Goal: Communication & Community: Answer question/provide support

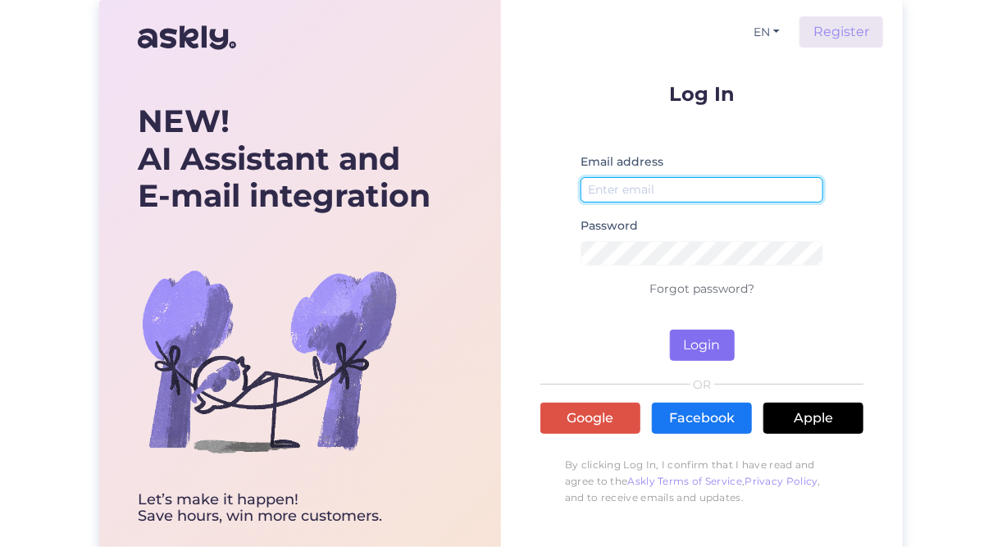
type input "[EMAIL_ADDRESS][DOMAIN_NAME]"
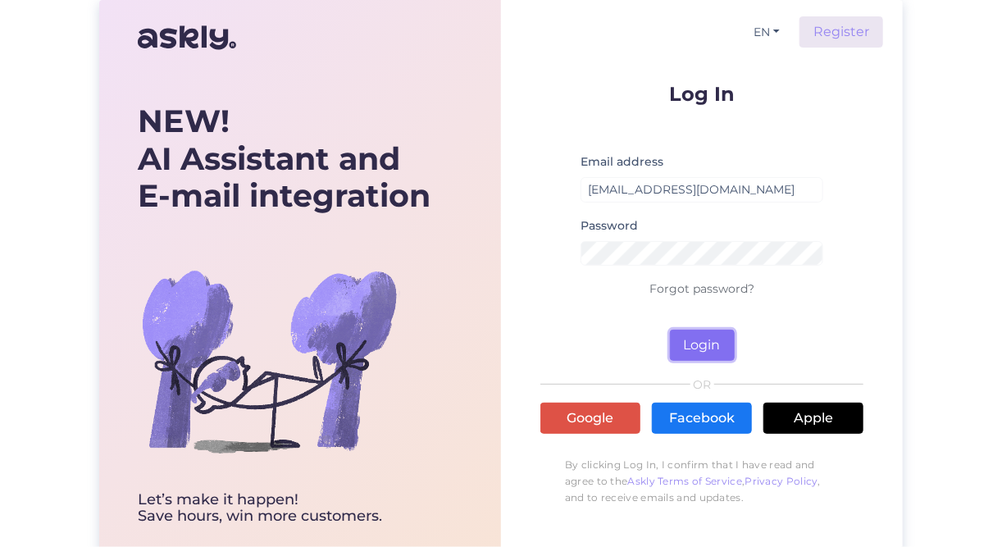
click at [725, 340] on button "Login" at bounding box center [702, 345] width 65 height 31
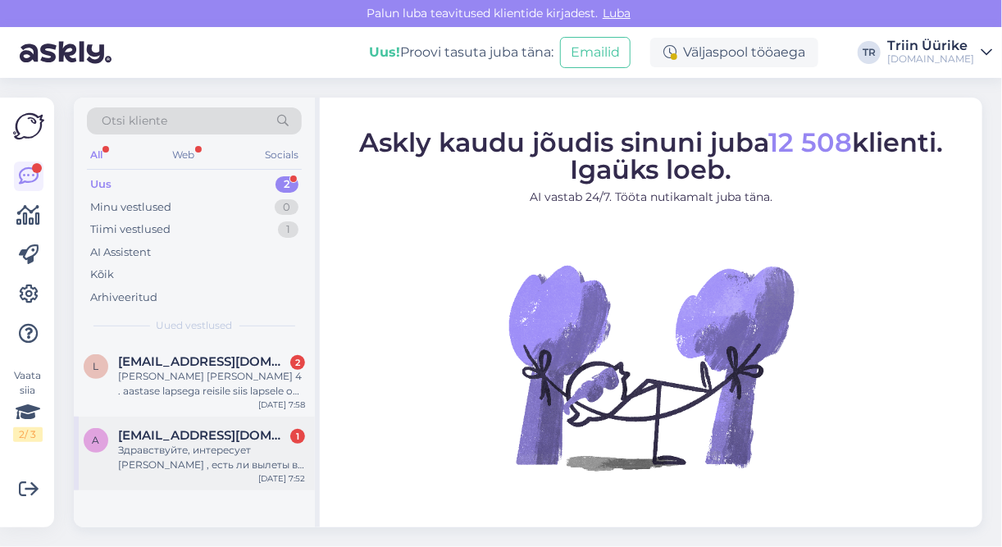
click at [266, 459] on div "Здравствуйте, интересует [PERSON_NAME] , есть ли вылеты в декабре ?" at bounding box center [211, 458] width 187 height 30
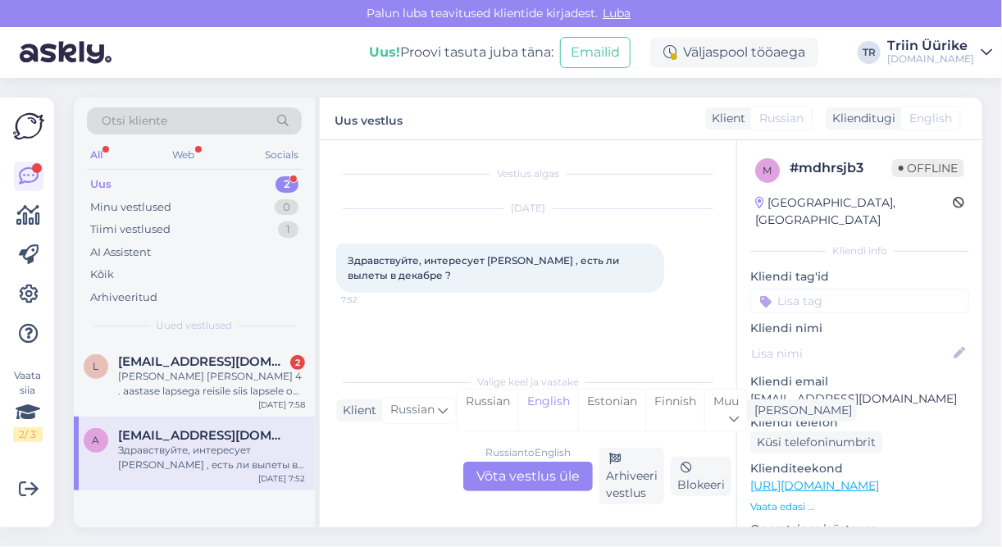
click at [574, 467] on div "Russian to English Võta vestlus üle" at bounding box center [528, 477] width 130 height 30
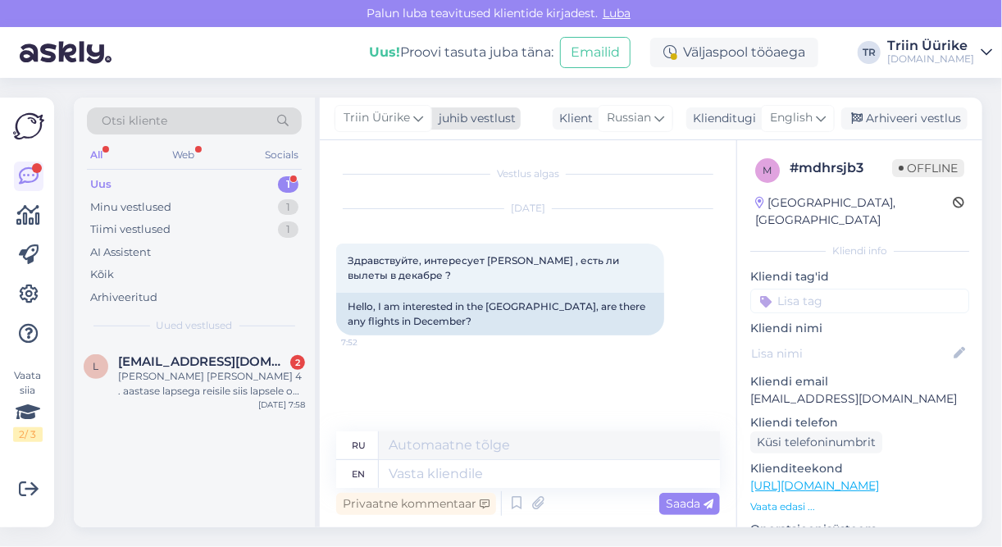
click at [417, 121] on icon at bounding box center [418, 118] width 10 height 18
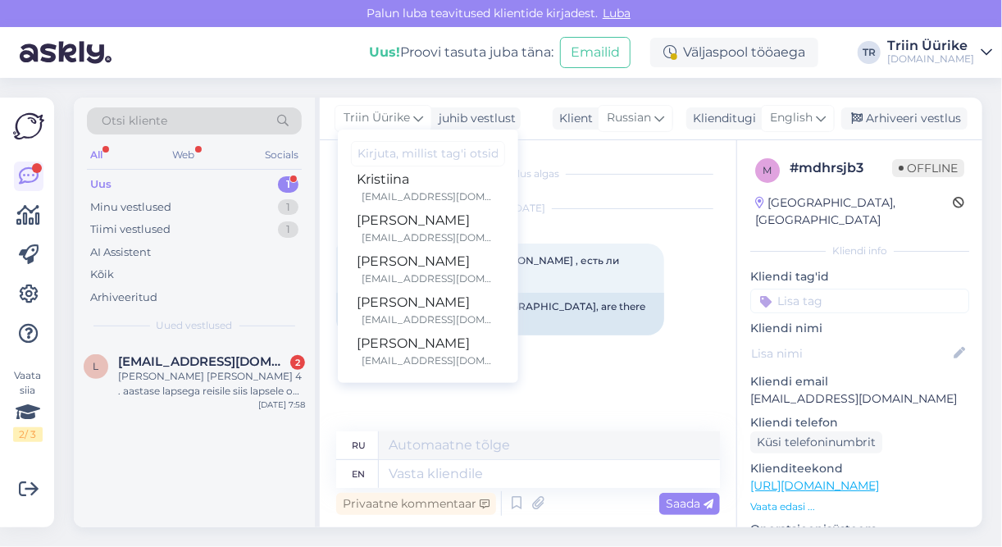
scroll to position [422, 0]
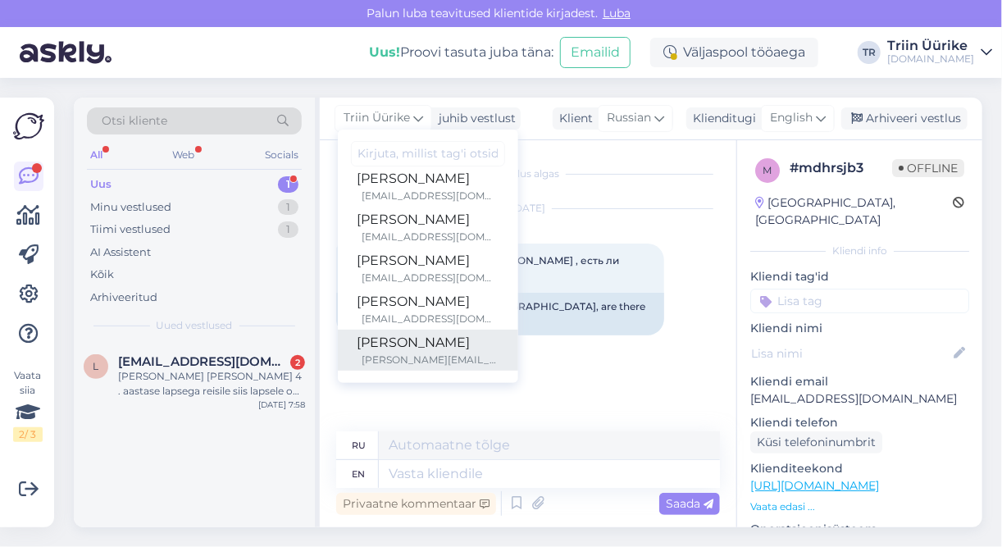
click at [486, 346] on div "[PERSON_NAME]" at bounding box center [428, 343] width 141 height 20
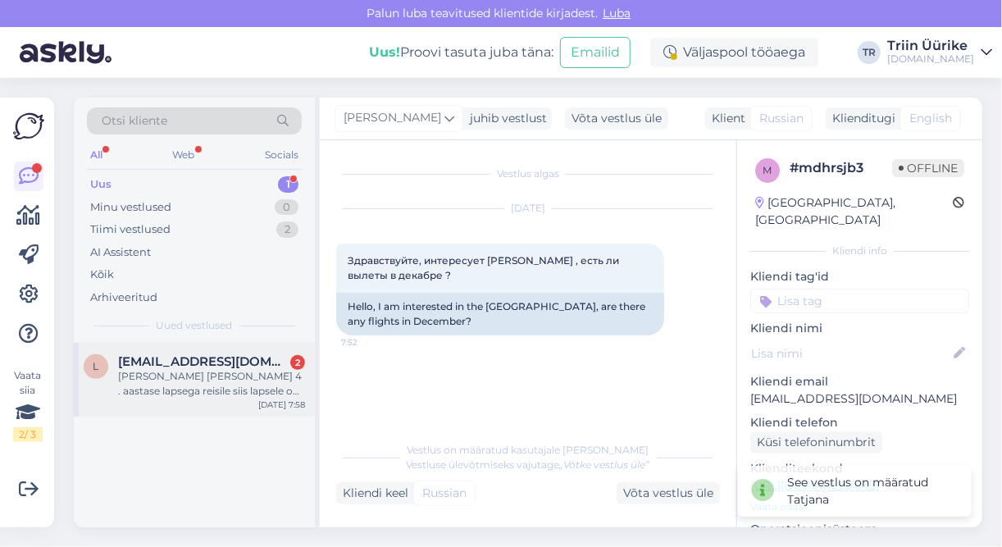
click at [242, 377] on div "[PERSON_NAME] [PERSON_NAME] 4 . aastase lapsega reisile siis lapsele on ka täis…" at bounding box center [211, 384] width 187 height 30
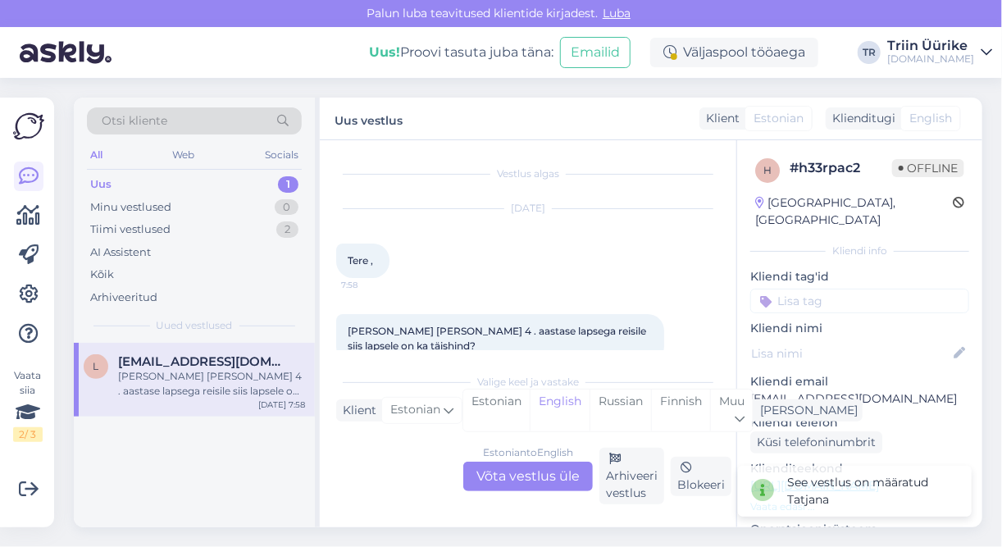
scroll to position [30, 0]
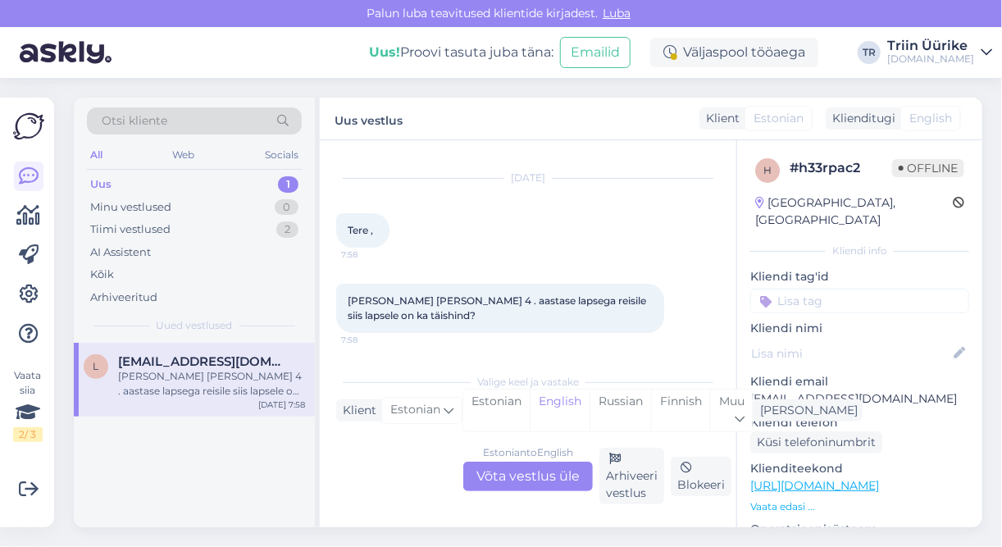
click at [486, 478] on div "Estonian to English Võta vestlus üle" at bounding box center [528, 477] width 130 height 30
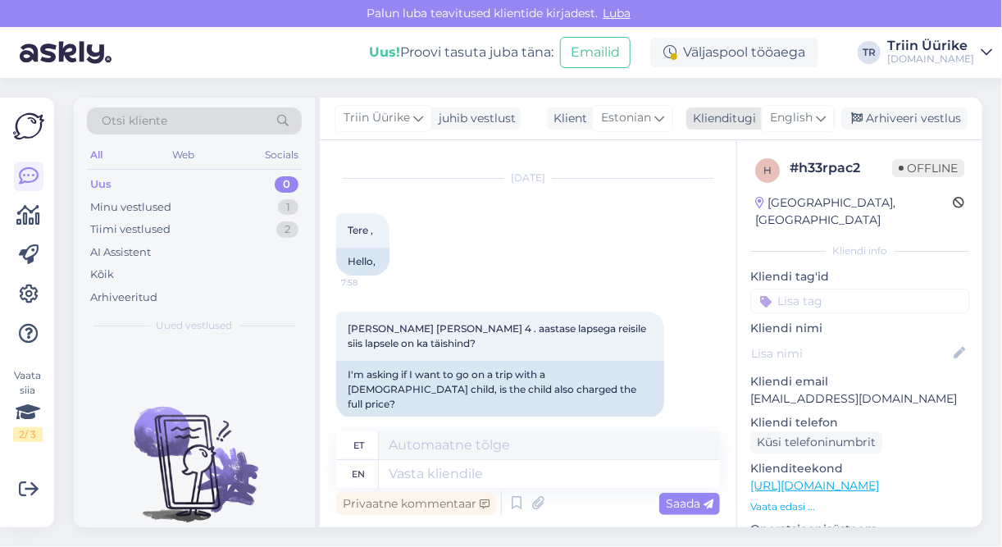
click at [799, 118] on span "English" at bounding box center [791, 118] width 43 height 18
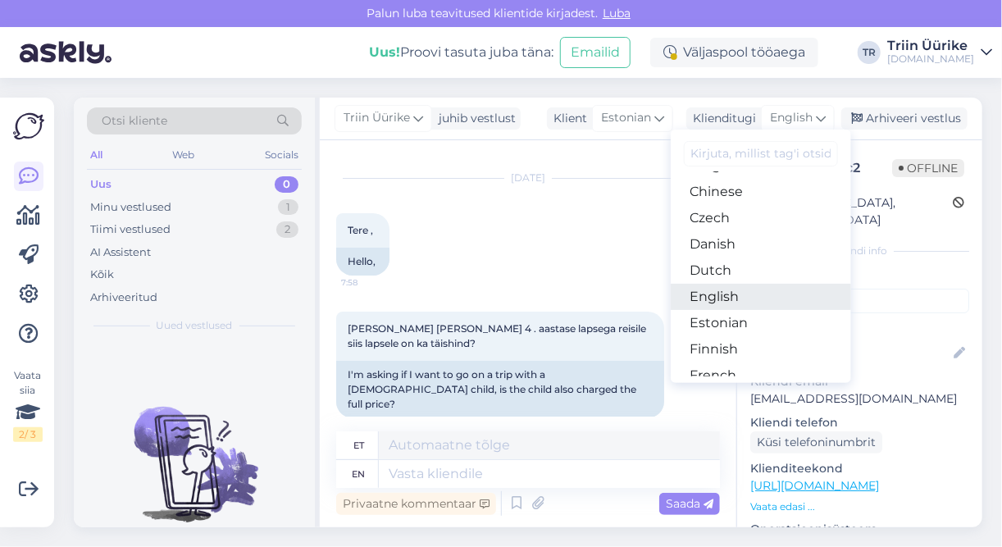
scroll to position [91, 0]
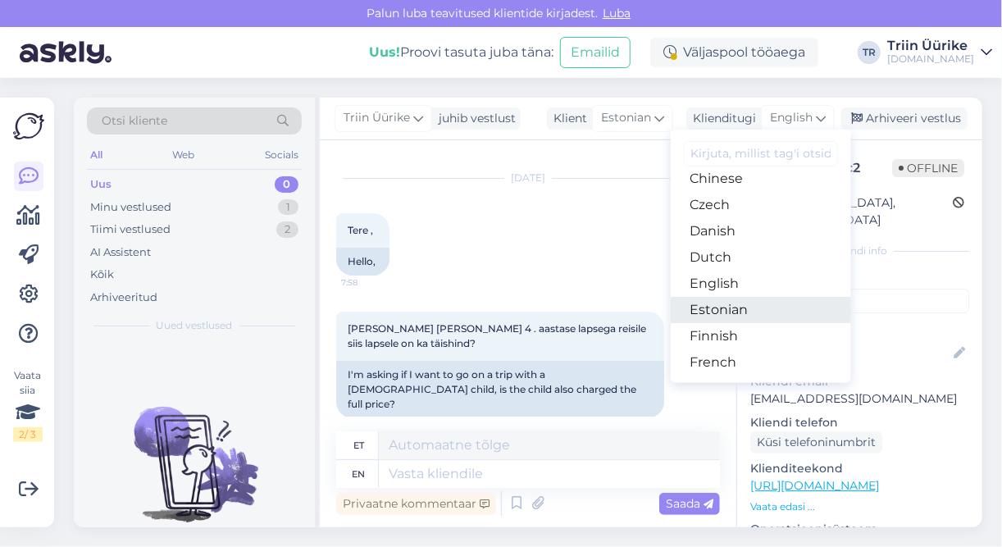
click at [746, 316] on link "Estonian" at bounding box center [761, 310] width 180 height 26
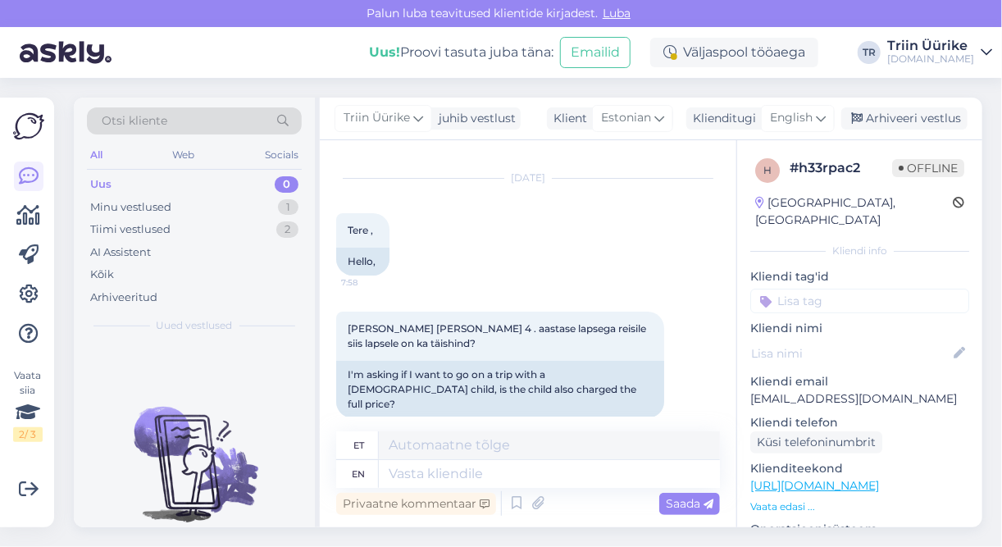
scroll to position [13, 0]
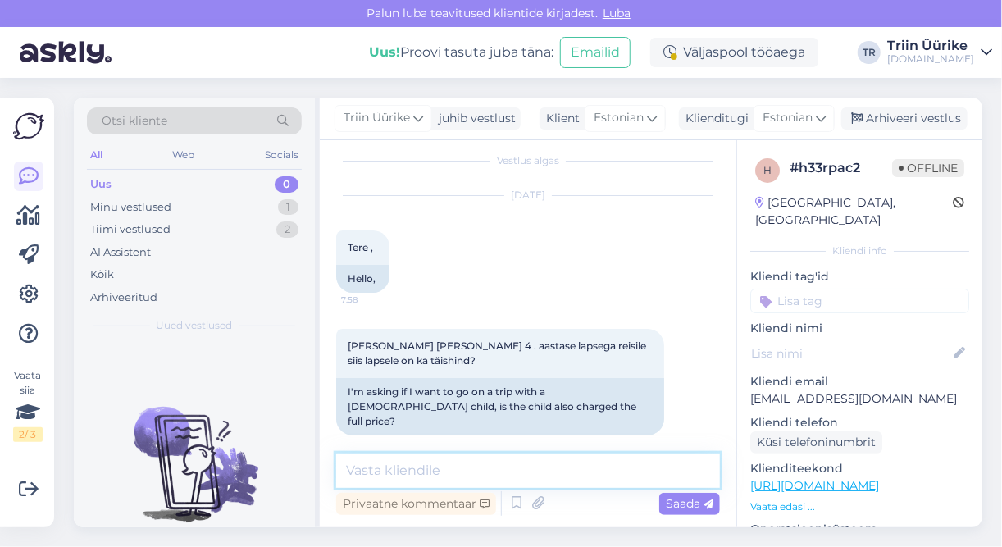
click at [532, 466] on textarea at bounding box center [528, 471] width 384 height 34
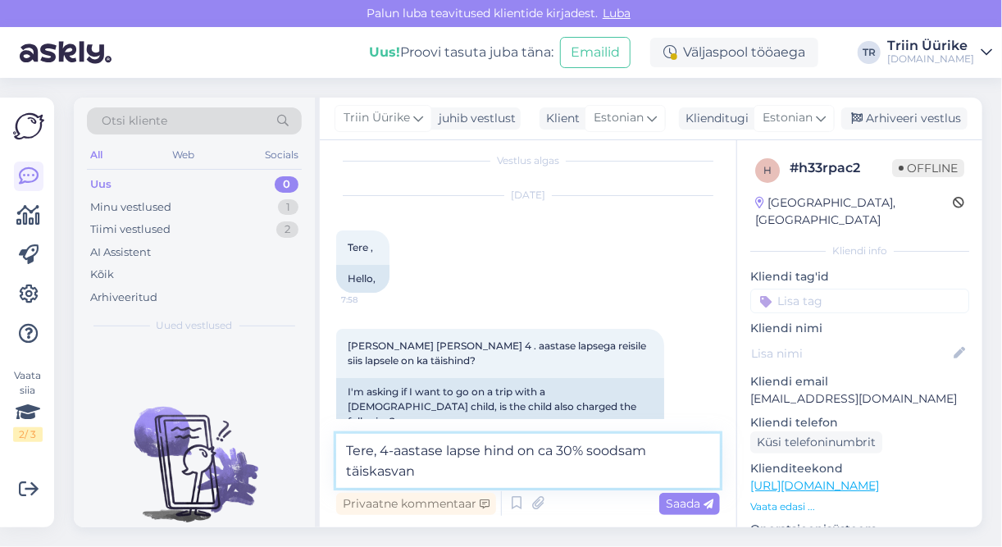
scroll to position [30, 0]
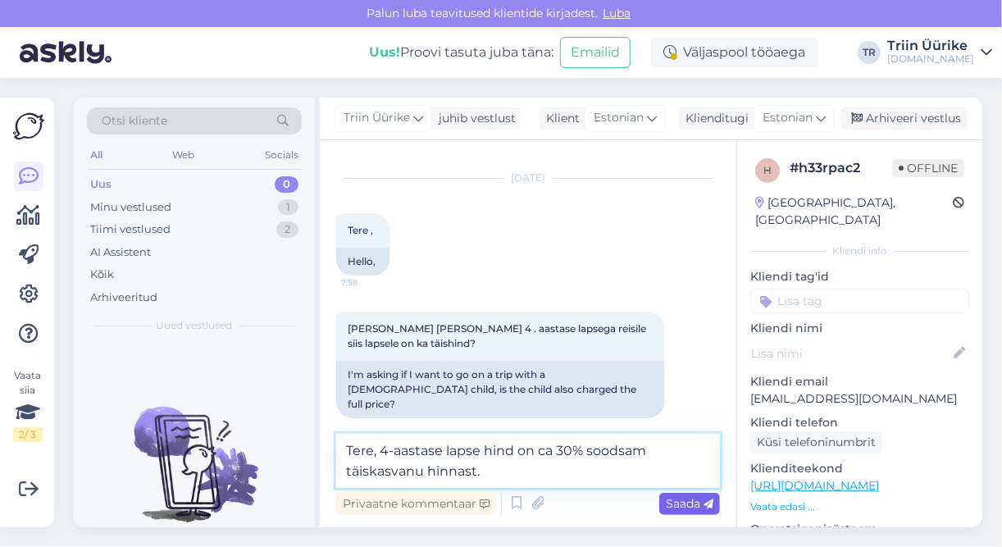
type textarea "Tere, 4-aastase lapse hind on ca 30% soodsam täiskasvanu hinnast."
click at [711, 508] on icon at bounding box center [709, 505] width 10 height 10
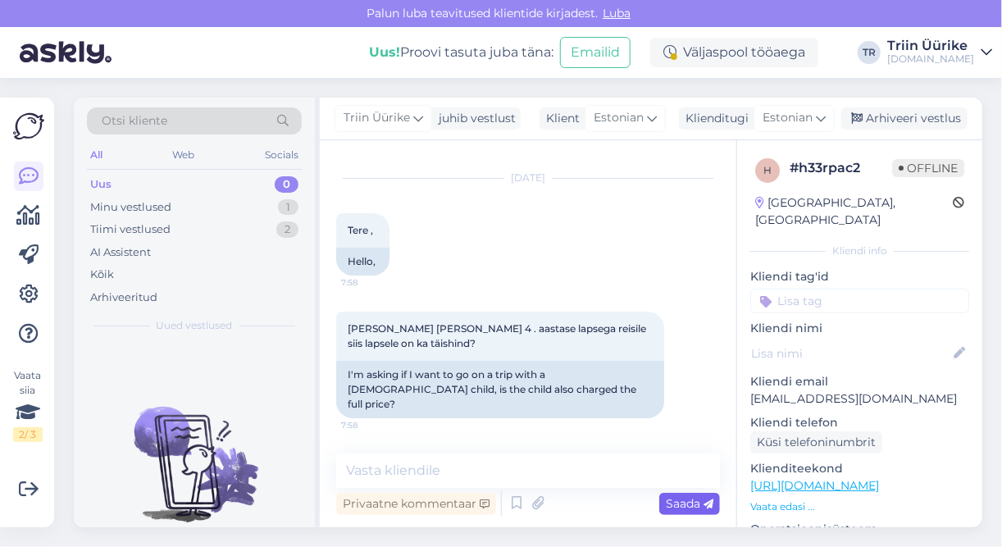
scroll to position [98, 0]
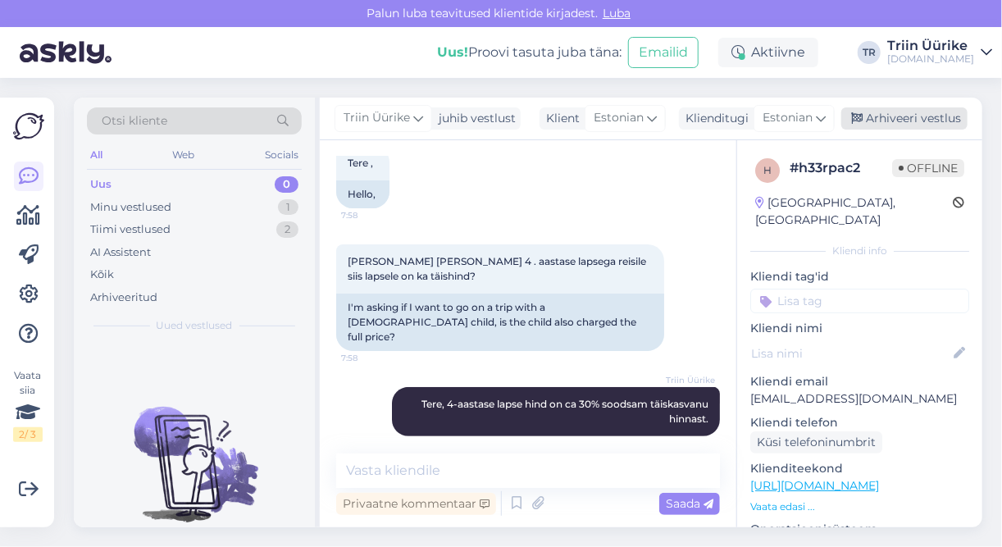
click at [929, 124] on div "Arhiveeri vestlus" at bounding box center [905, 118] width 126 height 22
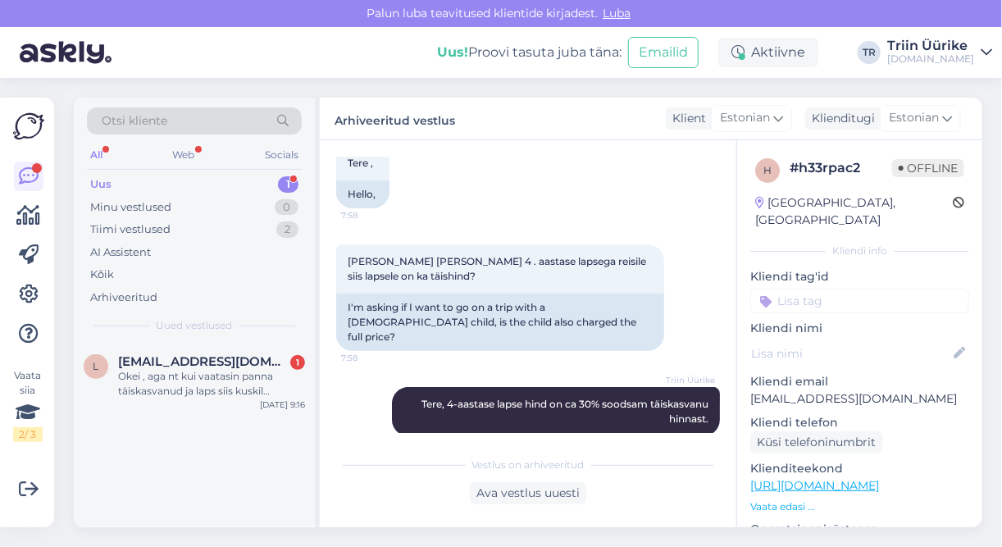
scroll to position [189, 0]
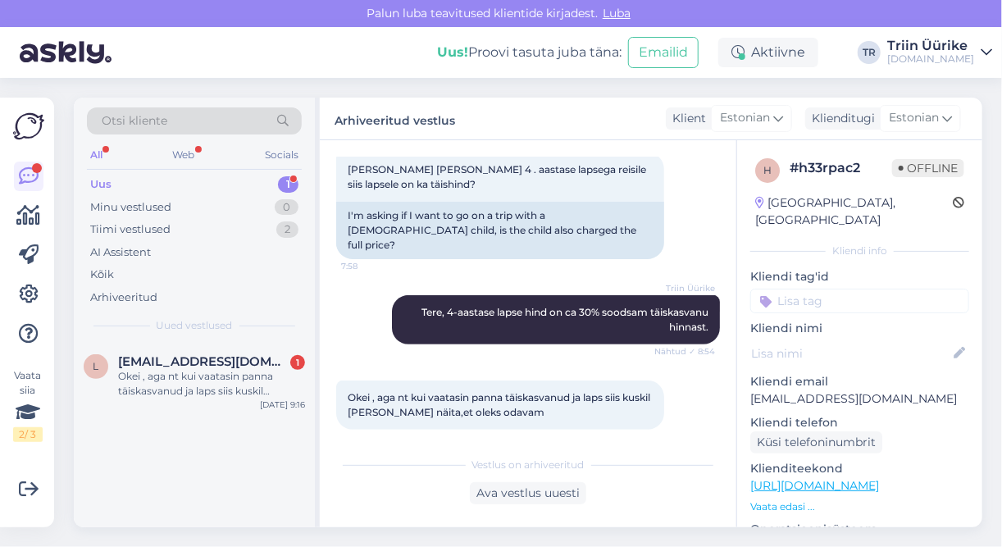
click at [176, 187] on div "Uus 1" at bounding box center [194, 184] width 215 height 23
click at [201, 381] on div "Okei , aga nt kui vaatasin panna täiskasvanud ja laps siis kuskil [PERSON_NAME]…" at bounding box center [211, 384] width 187 height 30
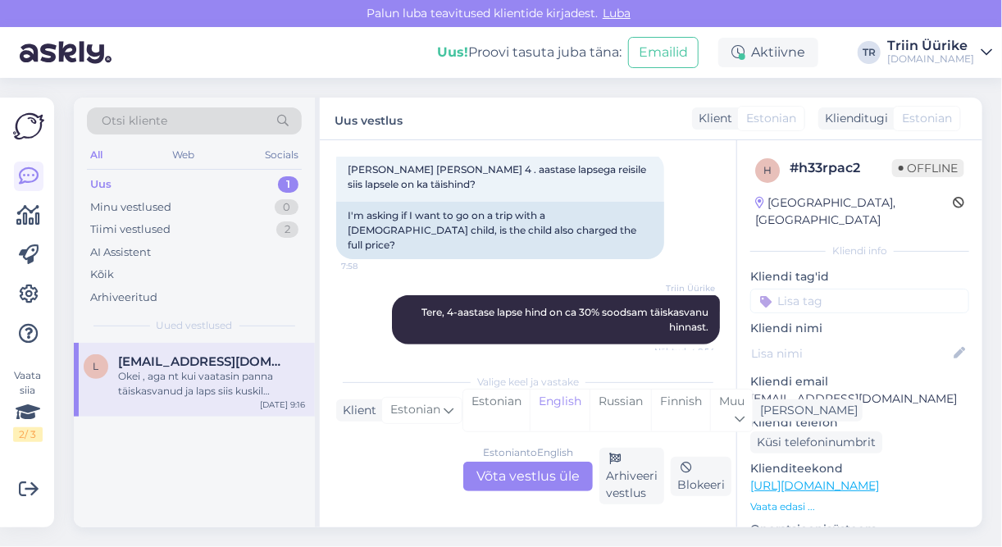
scroll to position [272, 0]
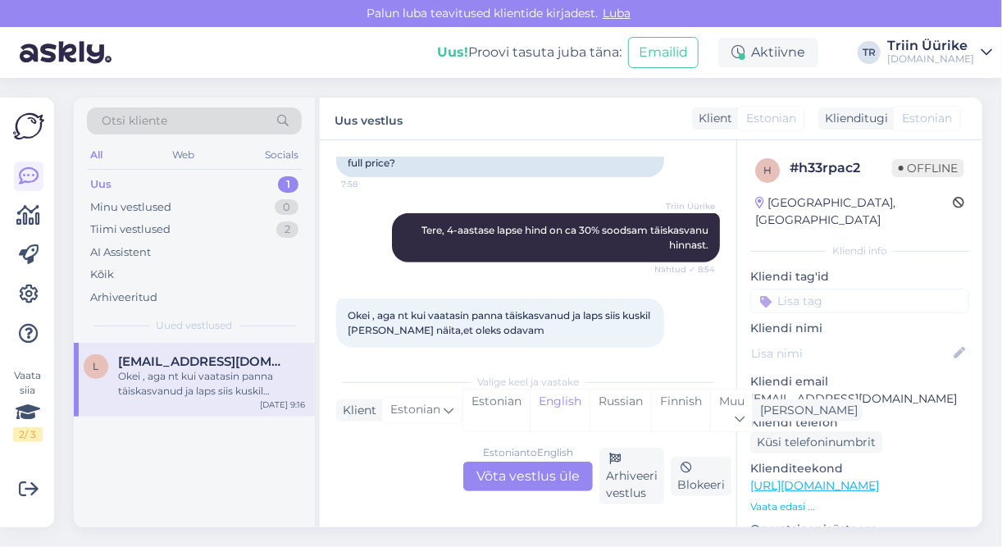
click at [522, 474] on div "Estonian to English Võta vestlus üle" at bounding box center [528, 477] width 130 height 30
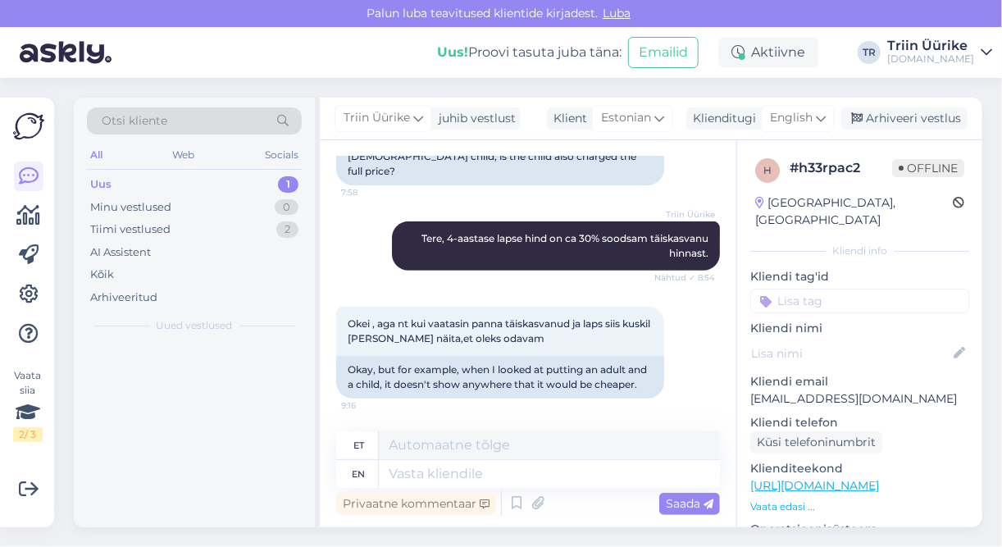
scroll to position [248, 0]
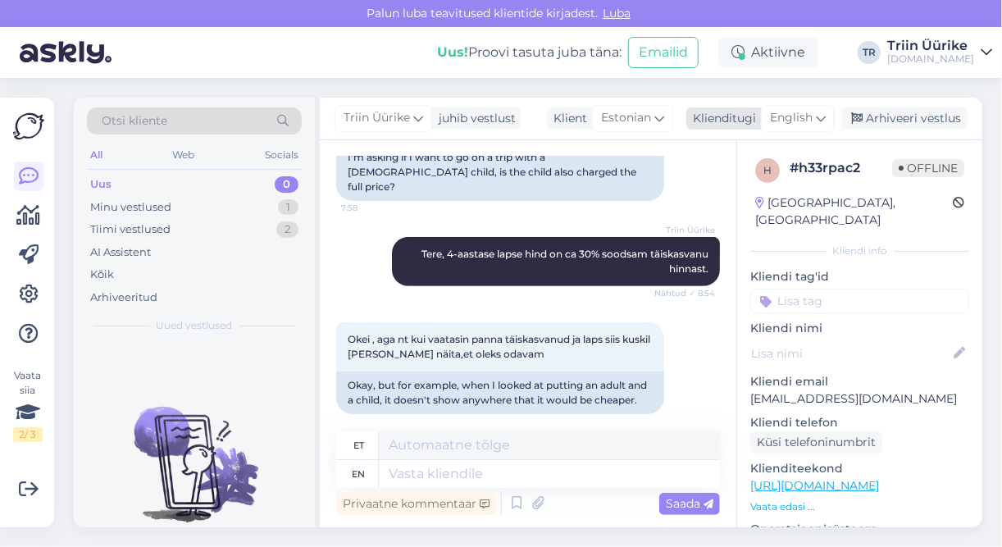
click at [816, 120] on div "English" at bounding box center [798, 118] width 74 height 26
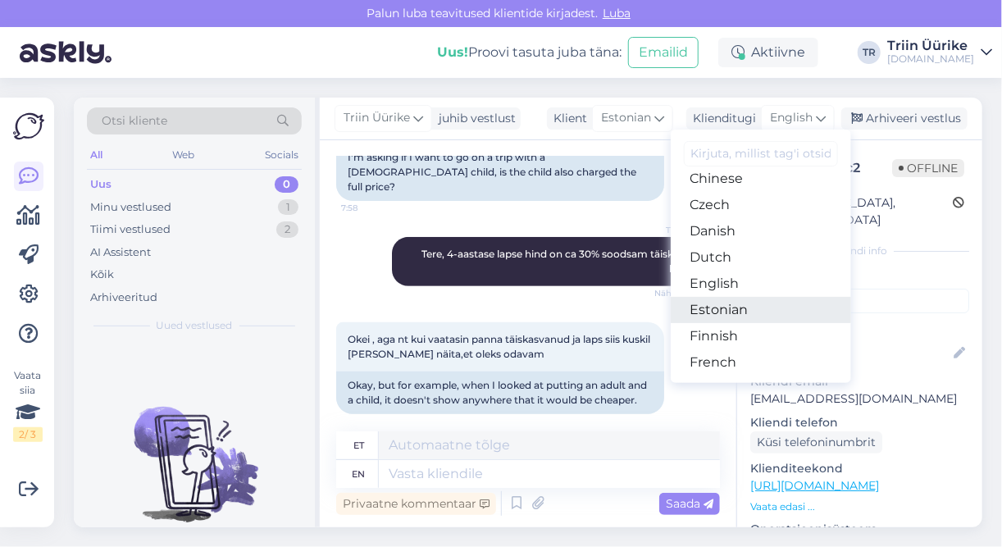
click at [753, 312] on link "Estonian" at bounding box center [761, 310] width 180 height 26
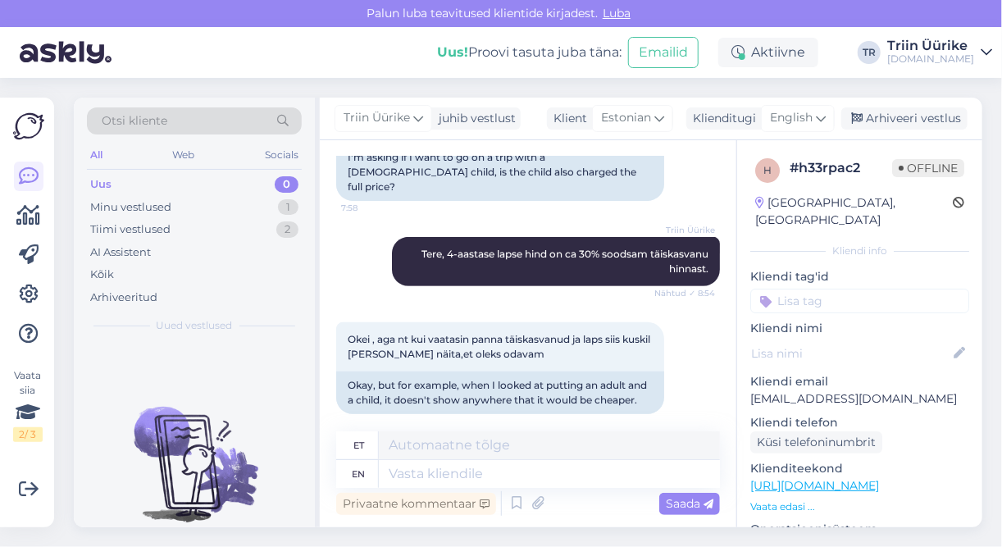
scroll to position [226, 0]
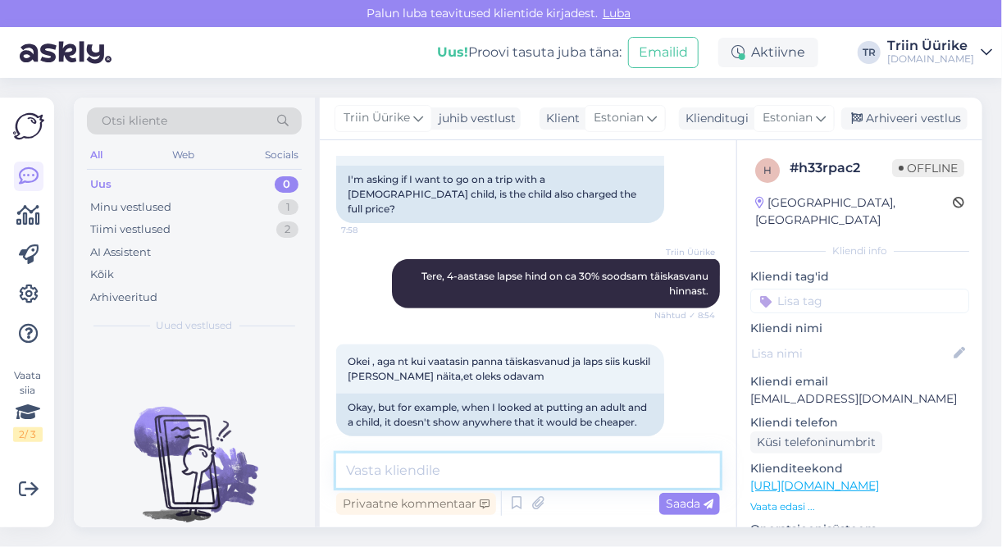
click at [533, 463] on textarea at bounding box center [528, 471] width 384 height 34
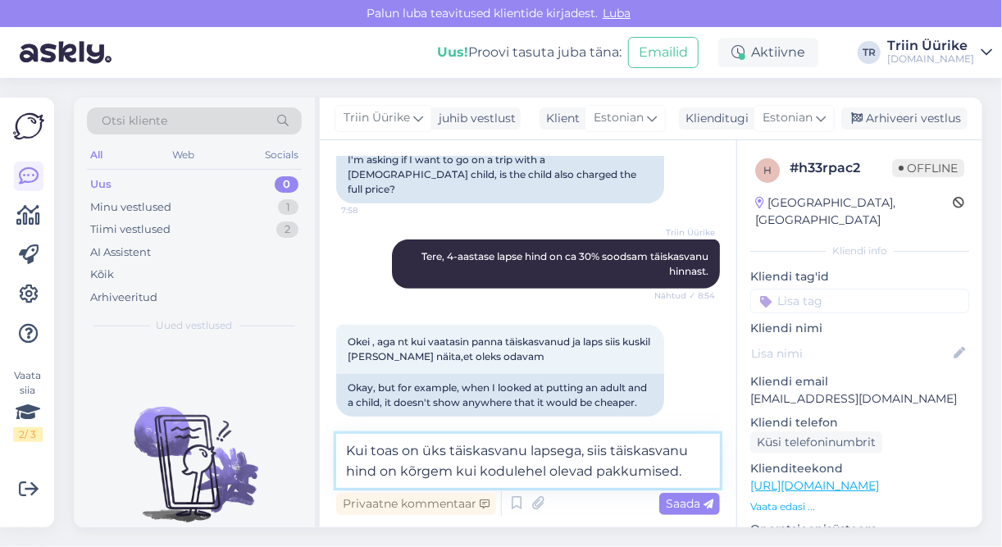
type textarea "Kui toas on üks täiskasvanu lapsega, siis täiskasvanu hind on kõrgem kui kodule…"
click at [655, 504] on div "Privaatne kommentaar Saada" at bounding box center [528, 503] width 384 height 31
click at [669, 508] on span "Saada" at bounding box center [690, 503] width 48 height 15
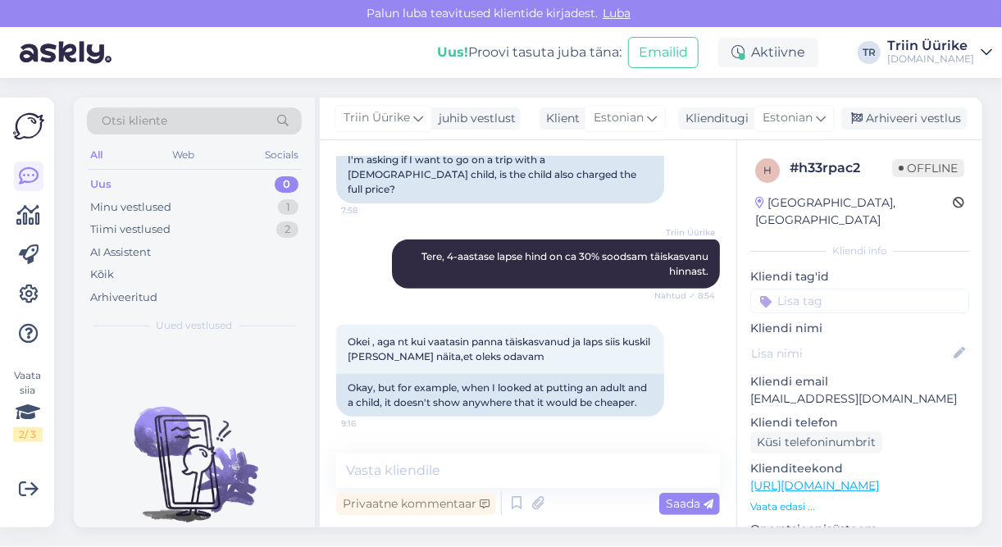
scroll to position [311, 0]
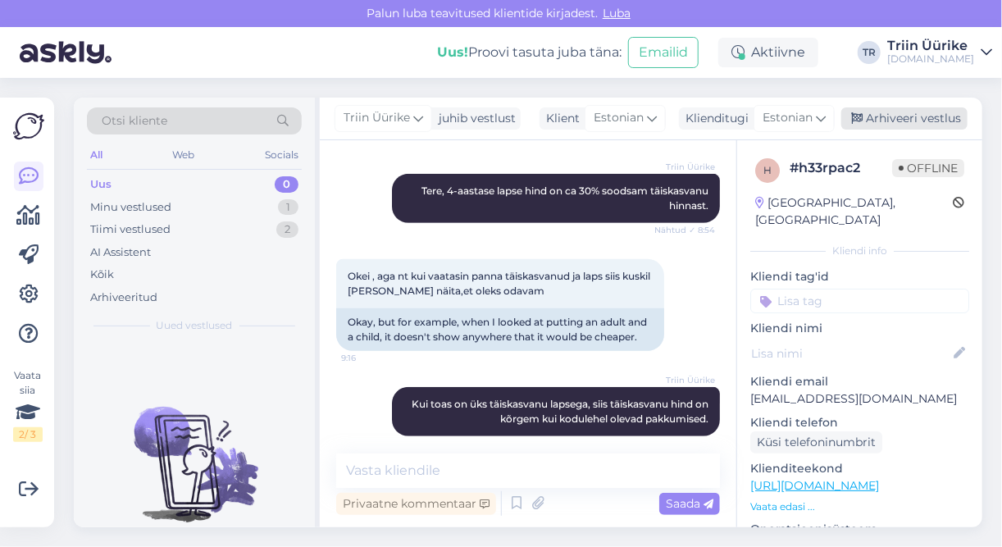
click at [912, 114] on div "Arhiveeri vestlus" at bounding box center [905, 118] width 126 height 22
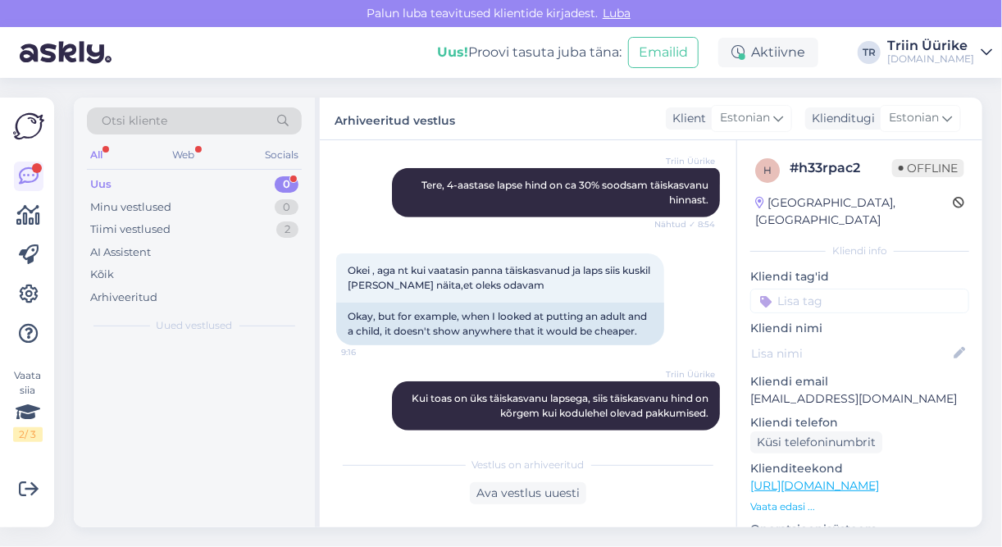
scroll to position [402, 0]
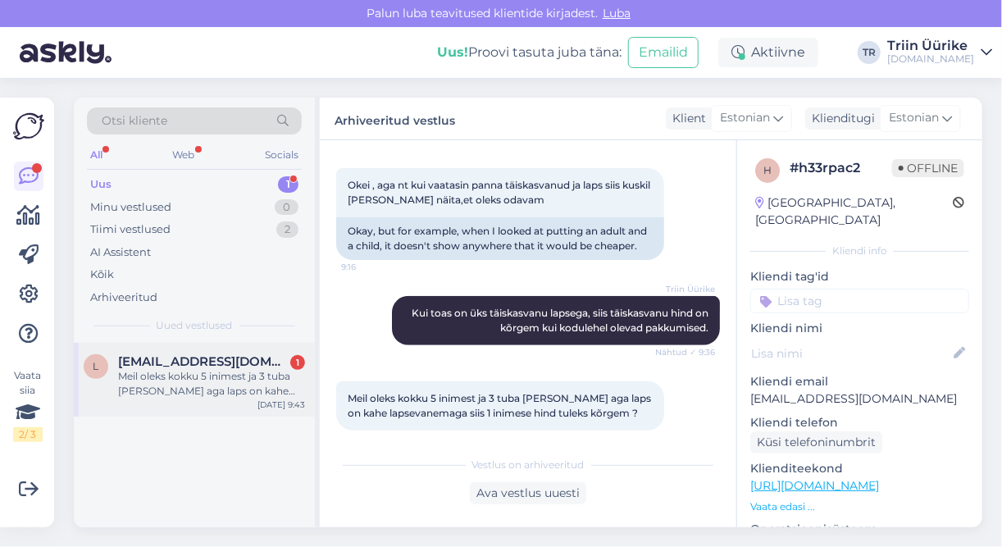
click at [218, 395] on div "Meil oleks kokku 5 inimest ja 3 tuba [PERSON_NAME] aga laps on kahe lapsevanema…" at bounding box center [211, 384] width 187 height 30
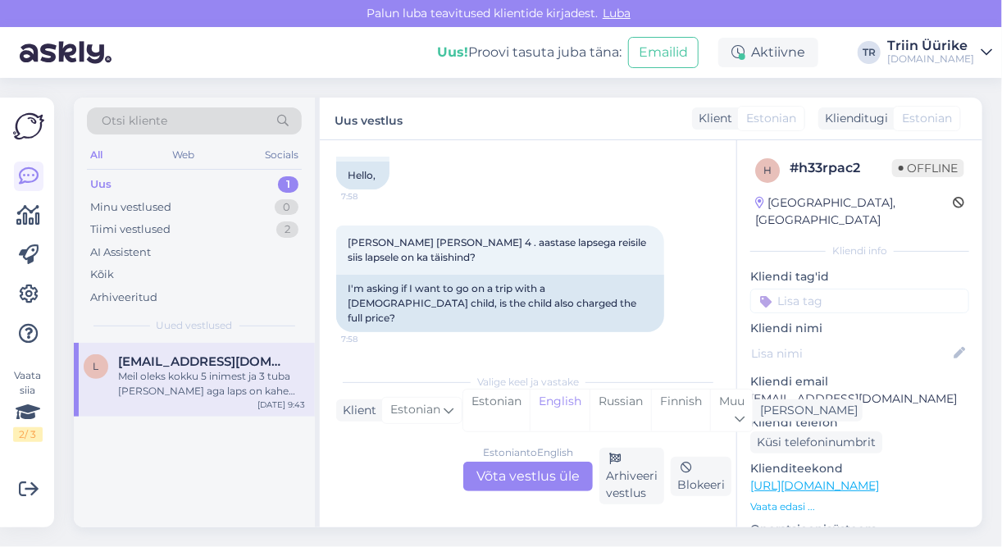
scroll to position [485, 0]
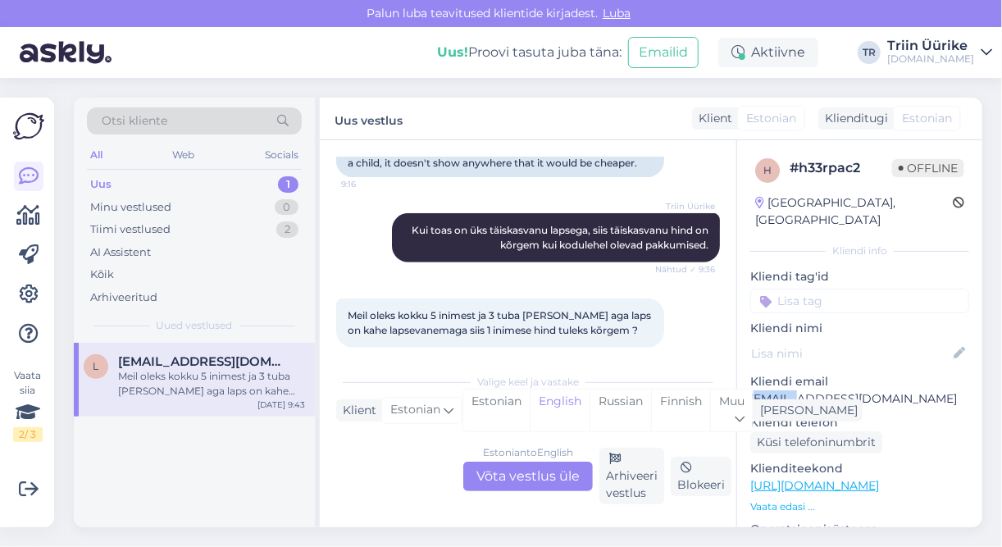
drag, startPoint x: 752, startPoint y: 377, endPoint x: 786, endPoint y: 382, distance: 34.1
click at [786, 390] on p "[EMAIL_ADDRESS][DOMAIN_NAME]" at bounding box center [860, 398] width 219 height 17
drag, startPoint x: 786, startPoint y: 382, endPoint x: 874, endPoint y: 380, distance: 87.8
click at [882, 390] on p "[EMAIL_ADDRESS][DOMAIN_NAME]" at bounding box center [860, 398] width 219 height 17
click at [749, 380] on div "h # h33rpac2 Offline [GEOGRAPHIC_DATA], [GEOGRAPHIC_DATA] Kliendi info Kliendi …" at bounding box center [859, 485] width 245 height 691
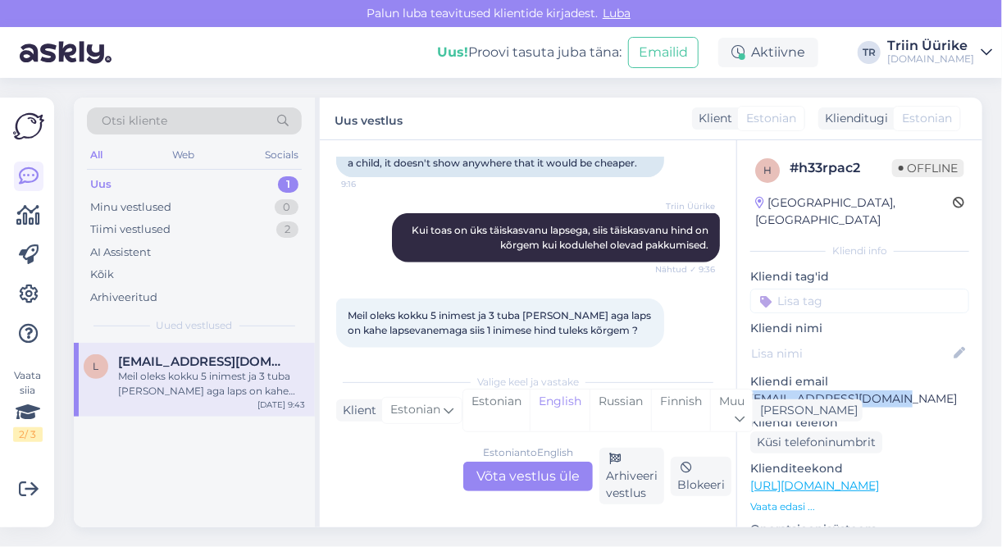
drag, startPoint x: 761, startPoint y: 381, endPoint x: 879, endPoint y: 384, distance: 118.1
click at [879, 390] on p "[EMAIL_ADDRESS][DOMAIN_NAME]" at bounding box center [860, 398] width 219 height 17
copy p "[EMAIL_ADDRESS][DOMAIN_NAME]"
click at [503, 483] on div "Estonian to English Võta vestlus üle" at bounding box center [528, 477] width 130 height 30
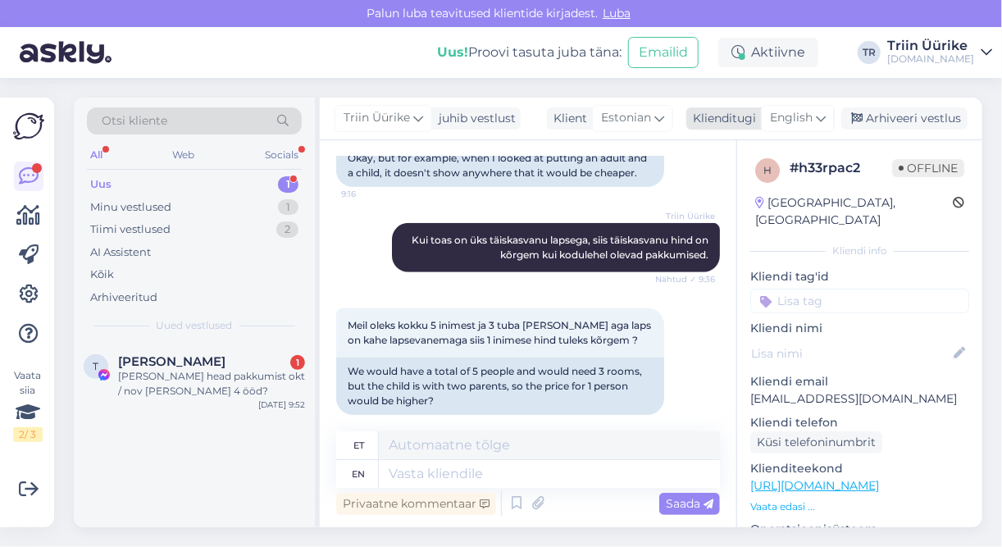
click at [795, 108] on div "English" at bounding box center [798, 118] width 74 height 26
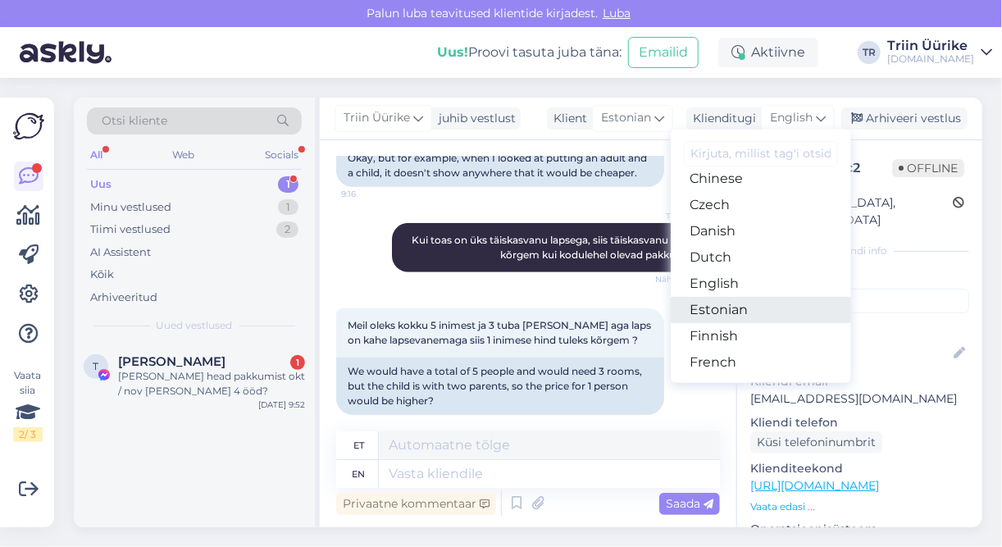
drag, startPoint x: 751, startPoint y: 313, endPoint x: 614, endPoint y: 402, distance: 163.6
click at [751, 313] on link "Estonian" at bounding box center [761, 310] width 180 height 26
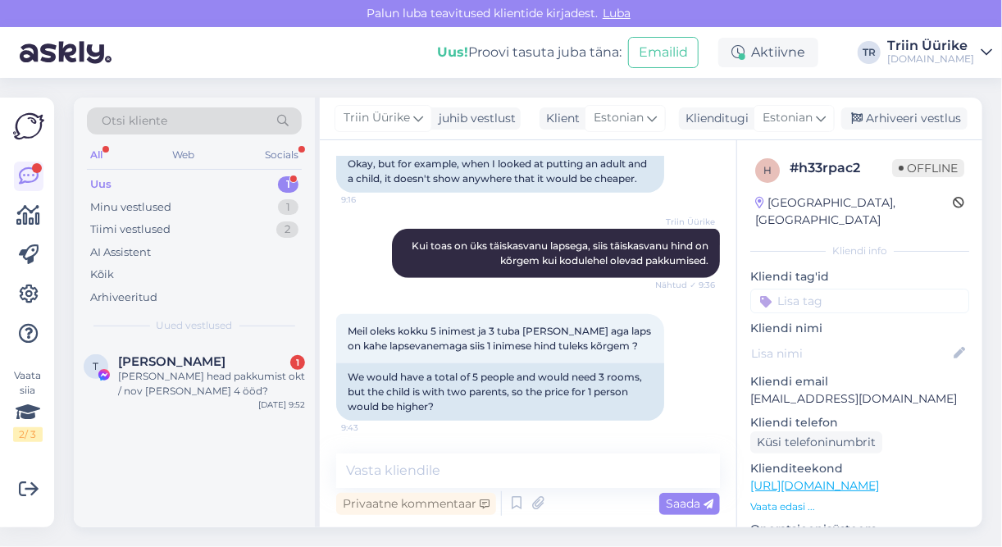
scroll to position [454, 0]
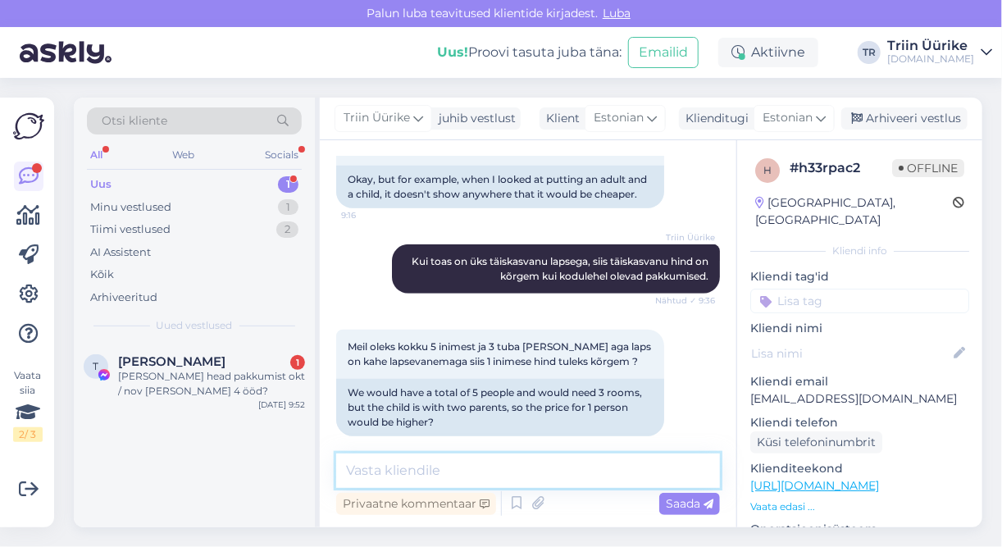
click at [561, 459] on textarea at bounding box center [528, 471] width 384 height 34
type textarea "T"
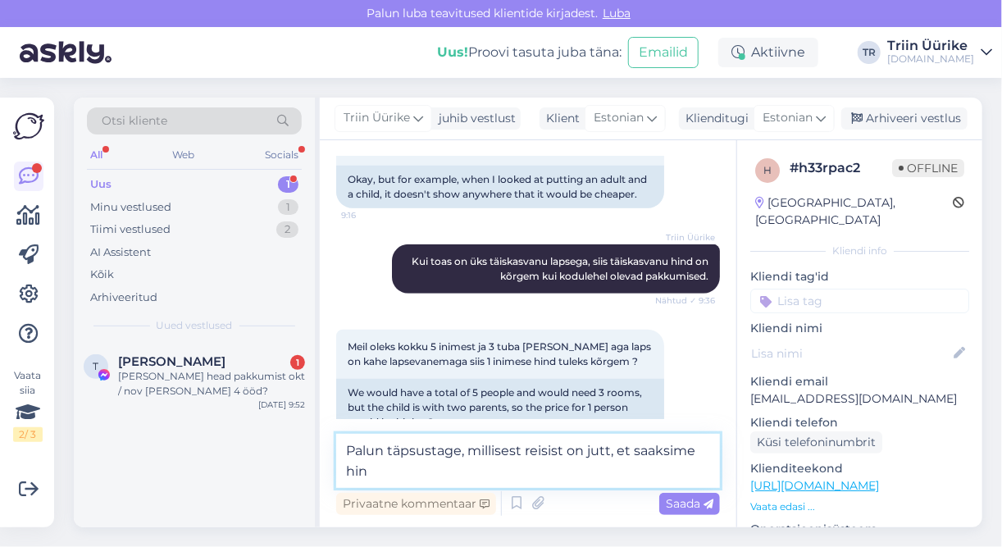
scroll to position [473, 0]
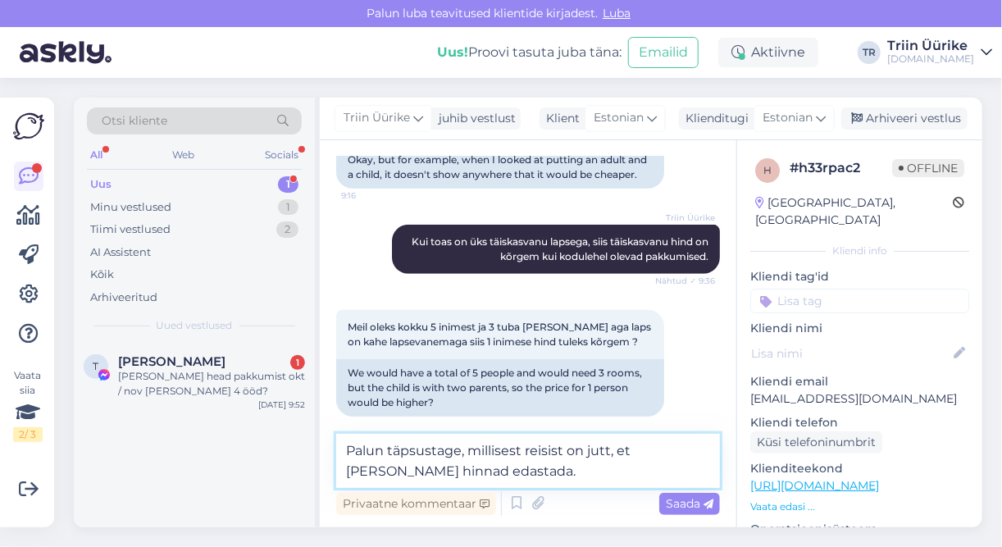
type textarea "Palun täpsustage, millisest reisist on jutt, et [PERSON_NAME] hinnad edastada."
click at [680, 509] on span "Saada" at bounding box center [690, 503] width 48 height 15
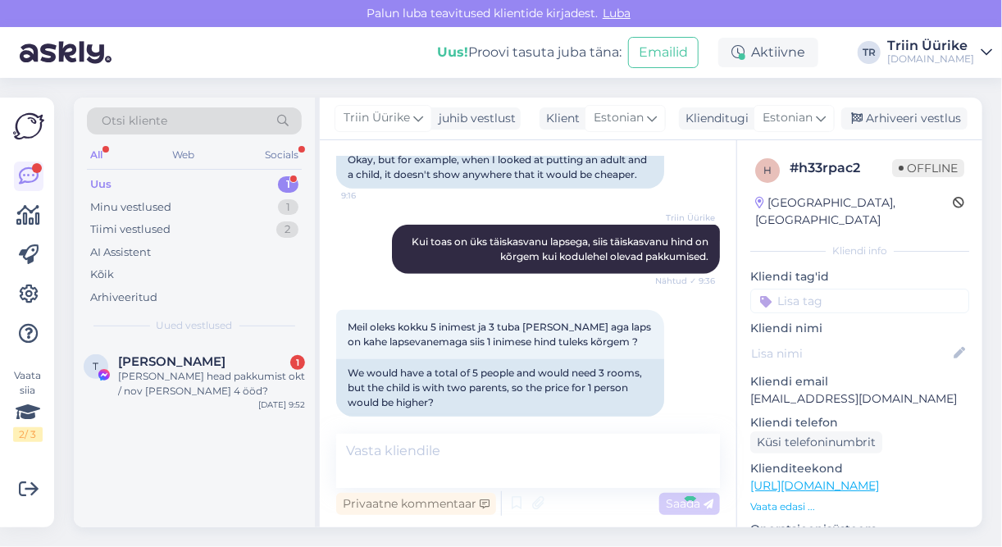
scroll to position [539, 0]
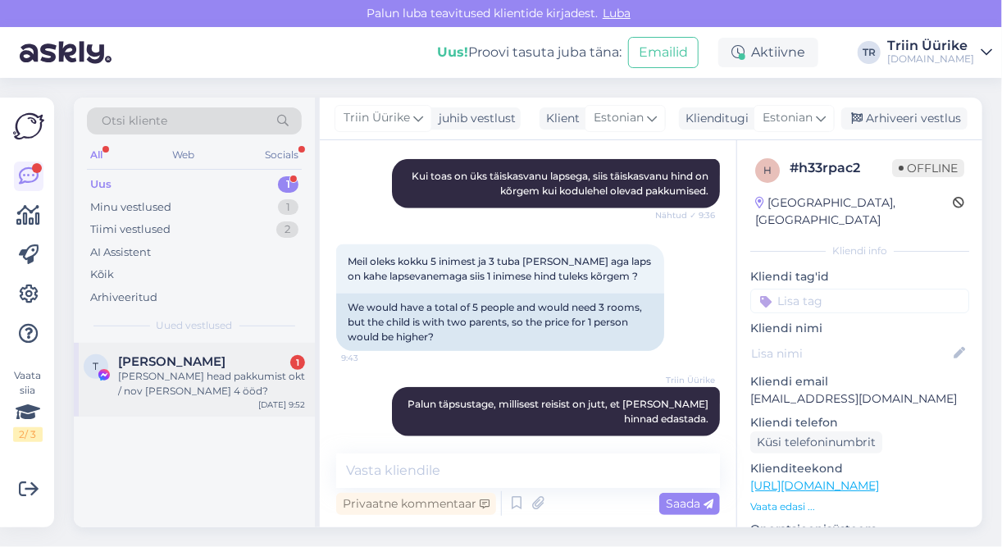
click at [196, 389] on div "[PERSON_NAME] head pakkumist okt / nov [PERSON_NAME] 4 ööd?" at bounding box center [211, 384] width 187 height 30
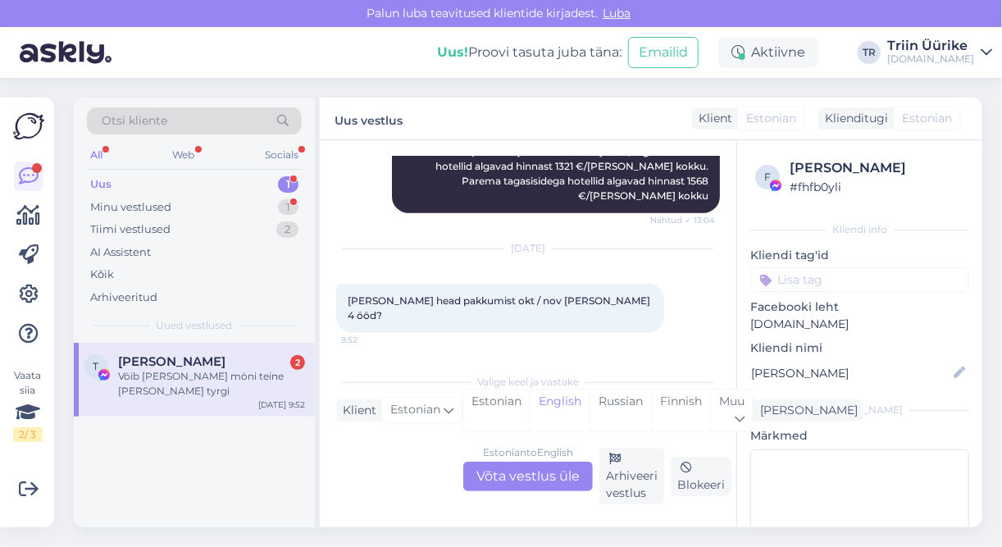
scroll to position [775, 0]
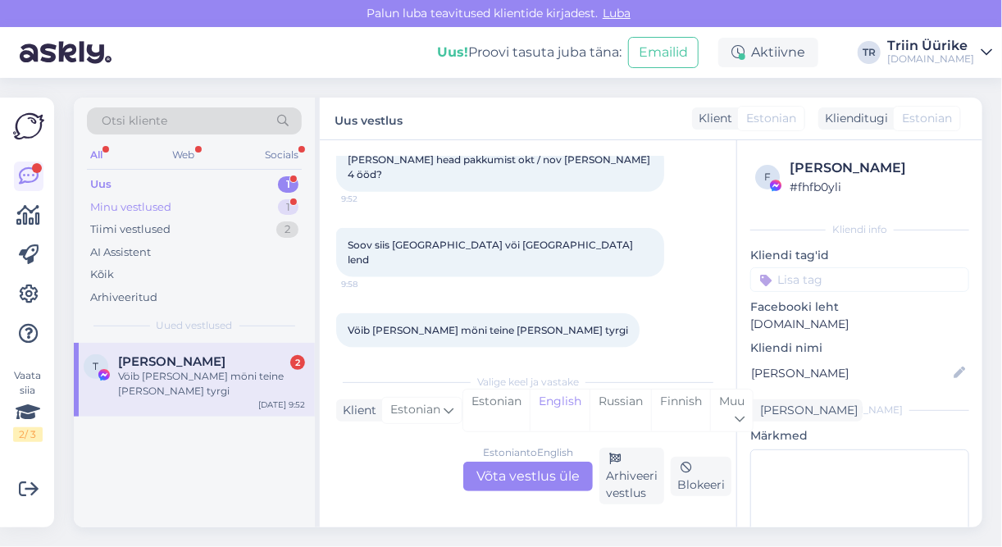
click at [224, 207] on div "Minu vestlused 1" at bounding box center [194, 207] width 215 height 23
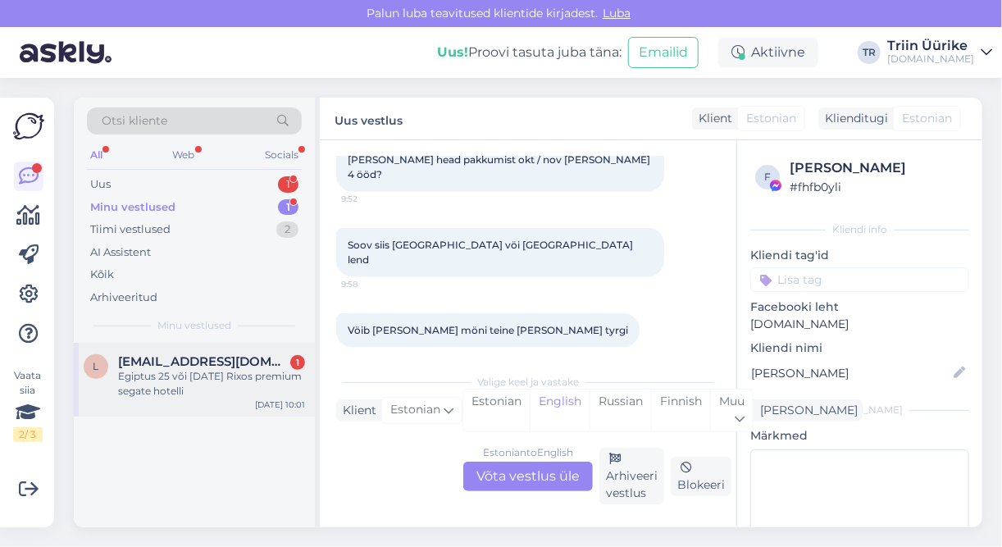
click at [221, 380] on div "Egiptus 25 või [DATE] Rixos premium segate hotelli" at bounding box center [211, 384] width 187 height 30
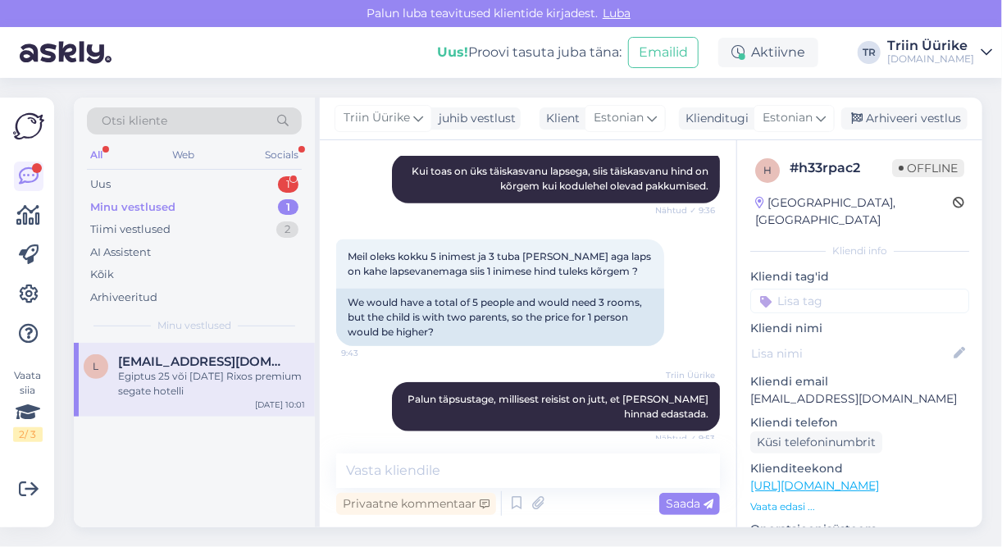
scroll to position [609, 0]
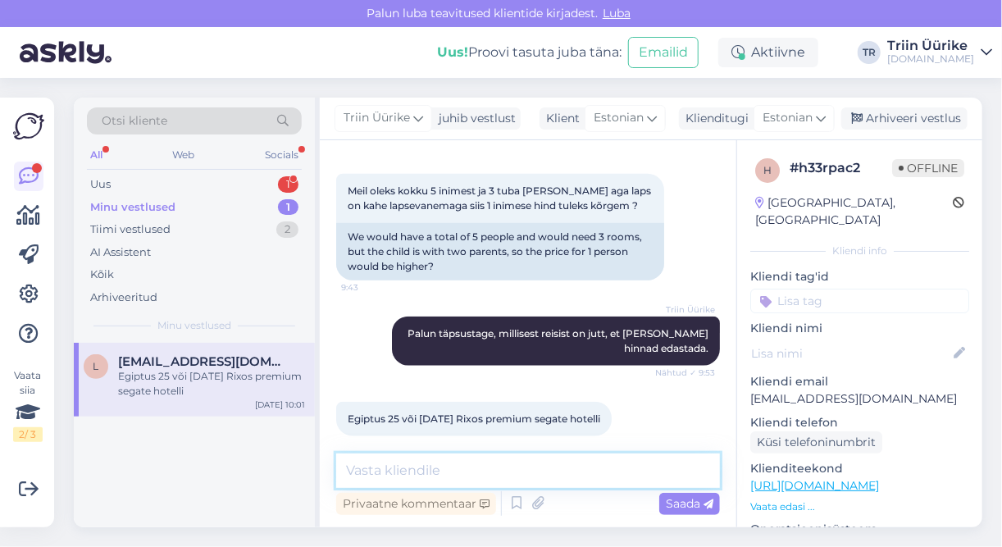
click at [500, 470] on textarea at bounding box center [528, 471] width 384 height 34
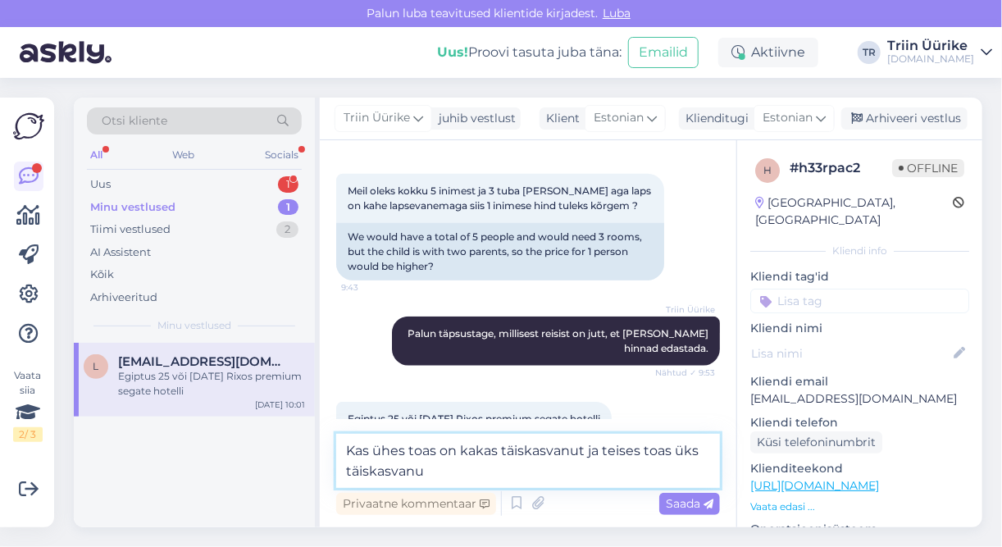
type textarea "Kas ühes toas on kakas täiskasvanut ja teises toas üks täiskasvanu?"
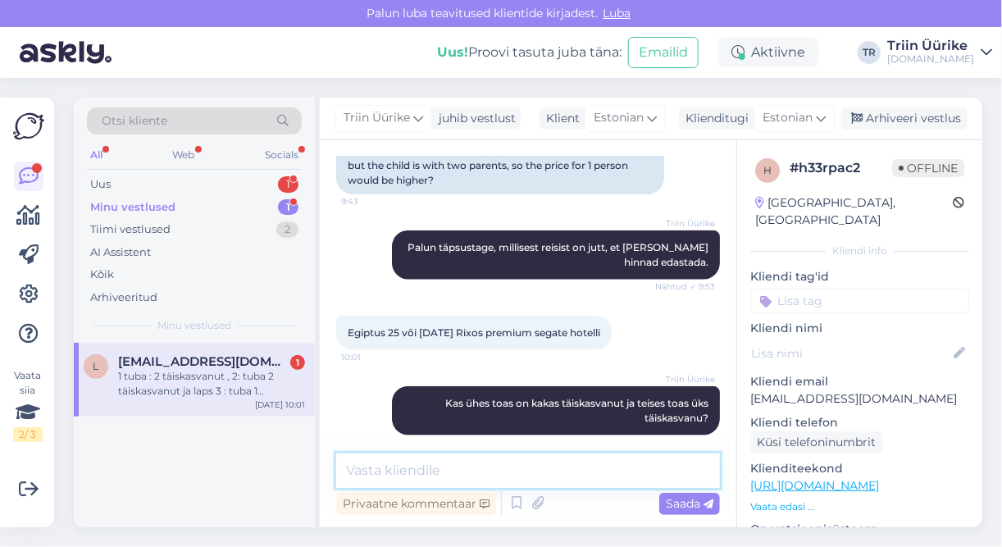
scroll to position [795, 0]
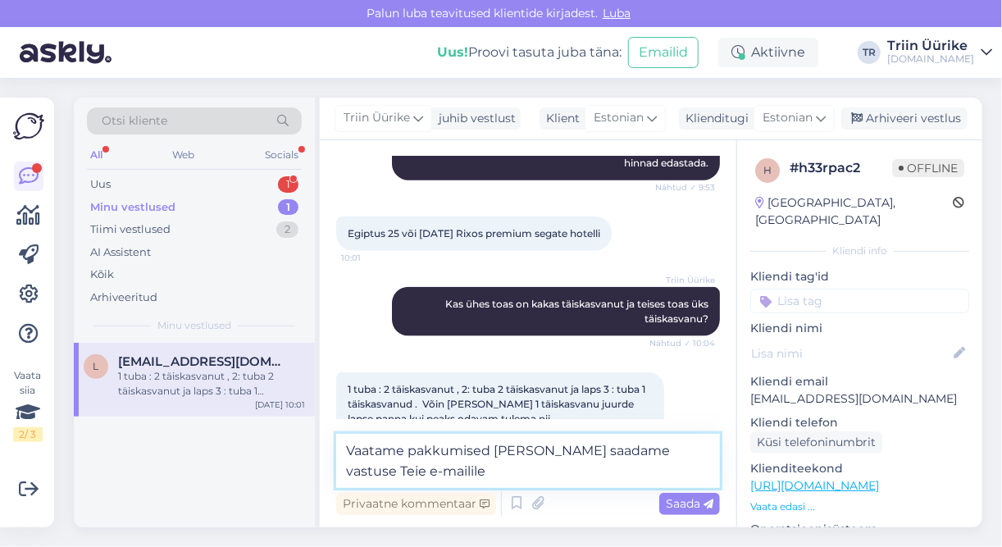
type textarea "Vaatame pakkumised [PERSON_NAME] saadame vastuse Teie e-mailile."
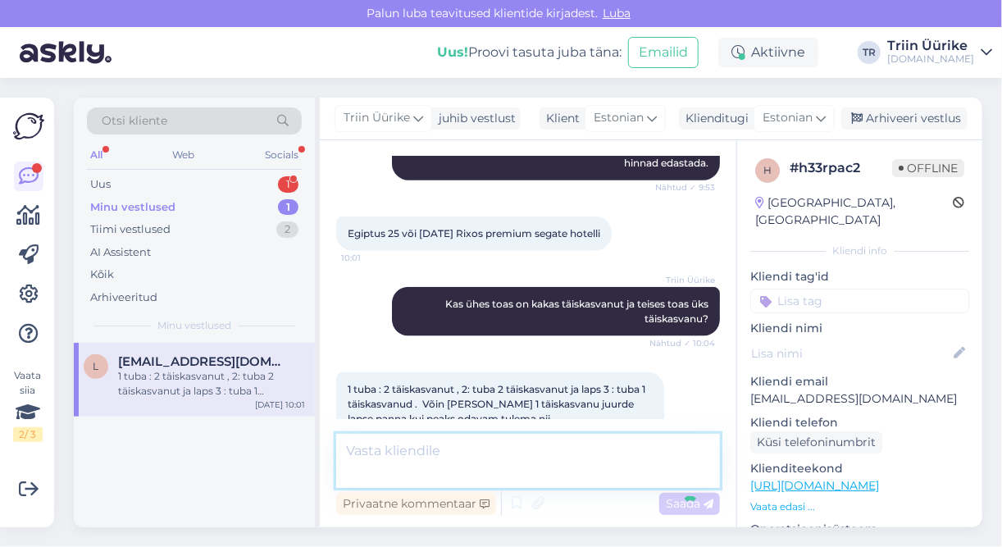
scroll to position [866, 0]
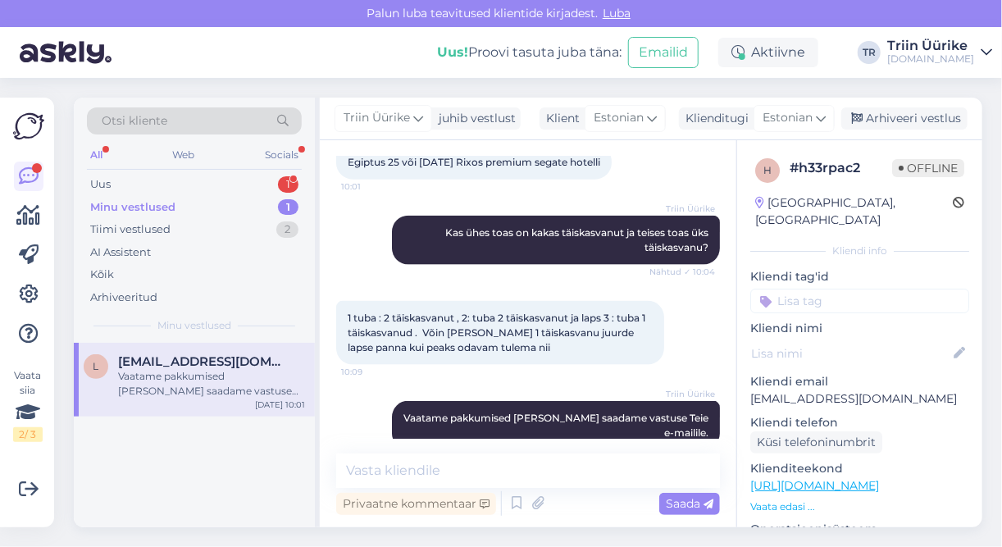
drag, startPoint x: 751, startPoint y: 385, endPoint x: 883, endPoint y: 372, distance: 133.5
click at [883, 390] on p "[EMAIL_ADDRESS][DOMAIN_NAME]" at bounding box center [860, 398] width 219 height 17
copy p "[EMAIL_ADDRESS][DOMAIN_NAME]"
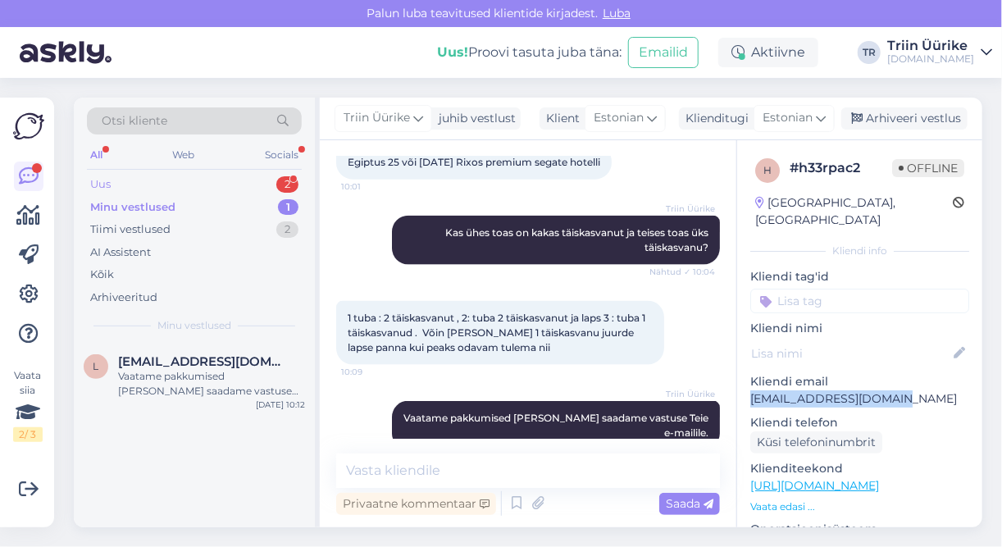
click at [176, 186] on div "Uus 2" at bounding box center [194, 184] width 215 height 23
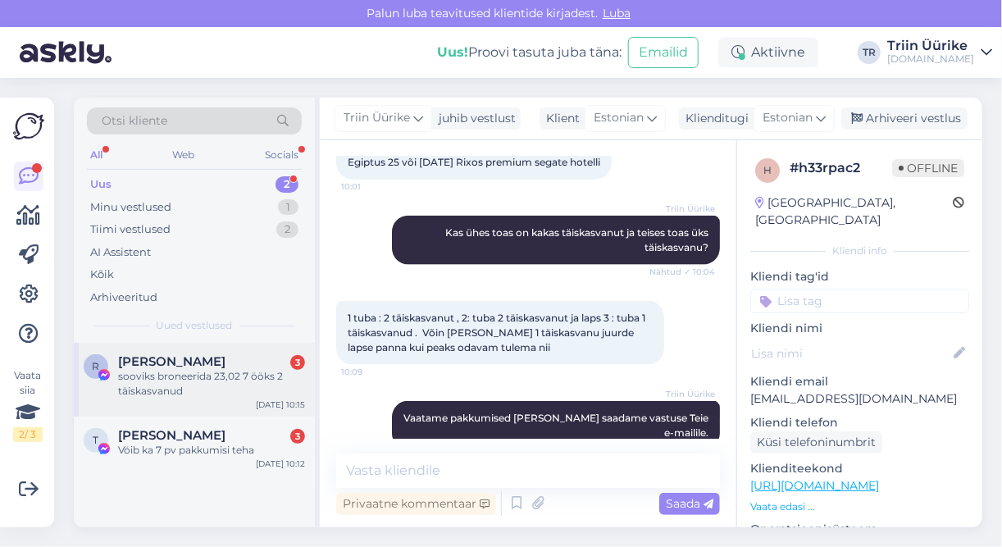
click at [224, 381] on div "sooviks broneerida 23,02 7 ööks 2 täiskasvanud" at bounding box center [211, 384] width 187 height 30
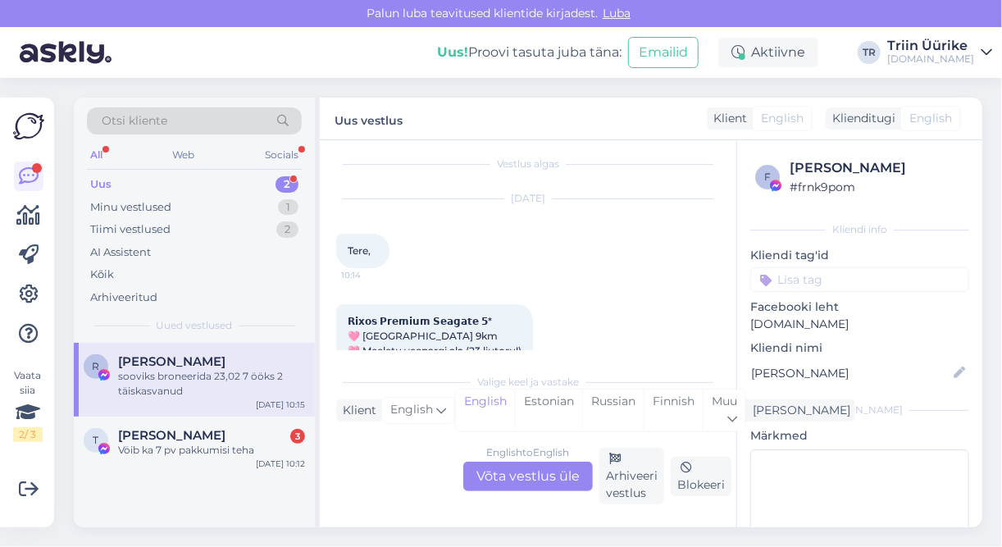
scroll to position [249, 0]
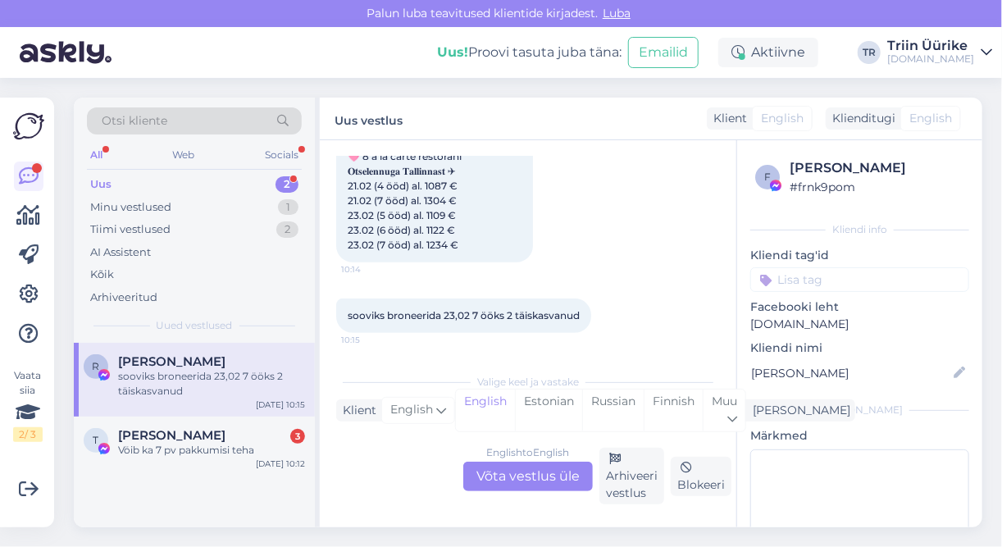
click at [577, 475] on div "English to English Võta vestlus üle" at bounding box center [528, 477] width 130 height 30
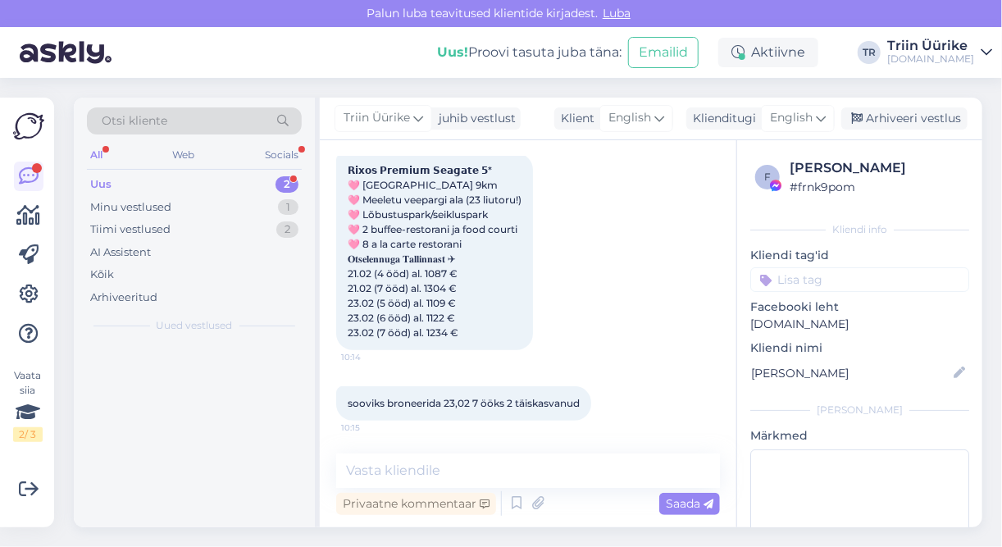
scroll to position [160, 0]
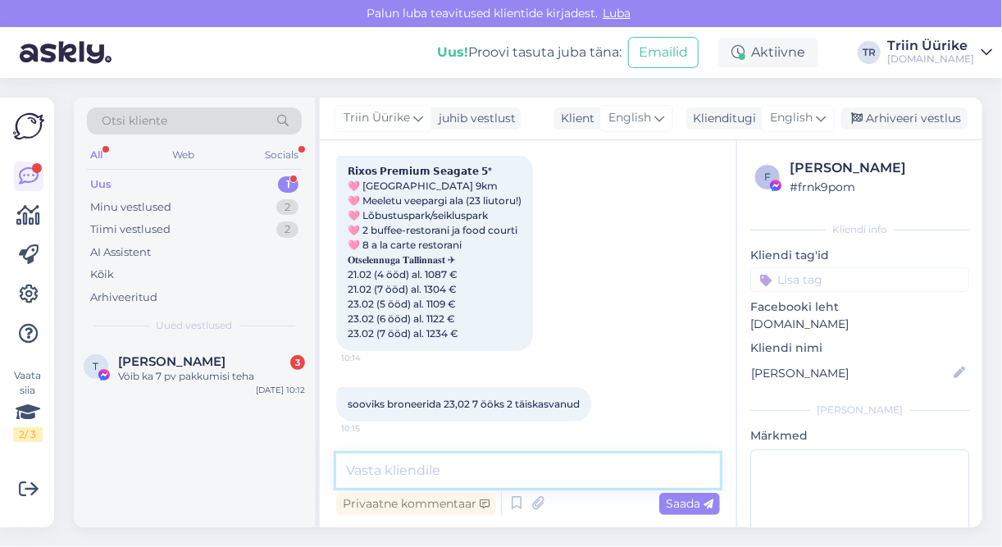
click at [633, 466] on textarea at bounding box center [528, 471] width 384 height 34
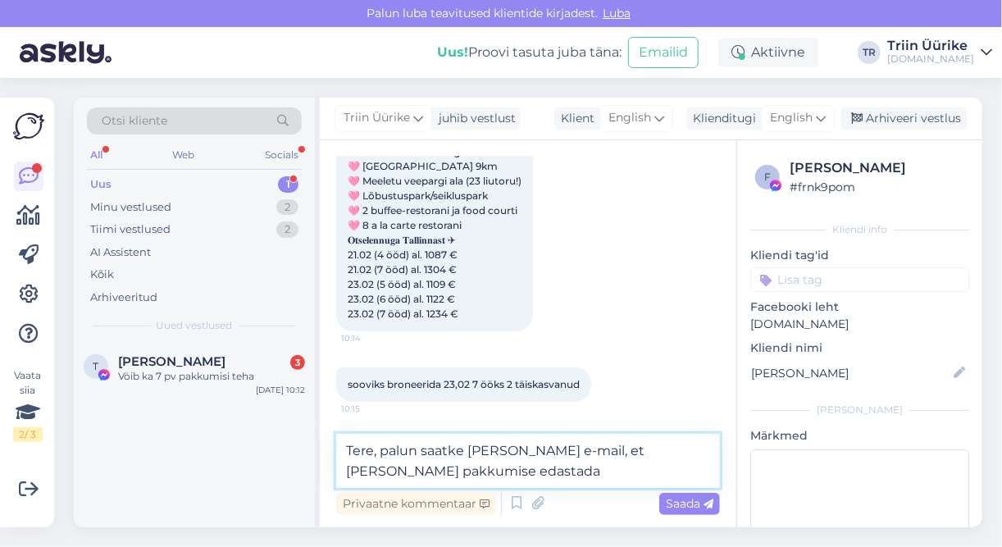
type textarea "Tere, palun saatke [PERSON_NAME] e-mail, et [PERSON_NAME] pakkumise edastada."
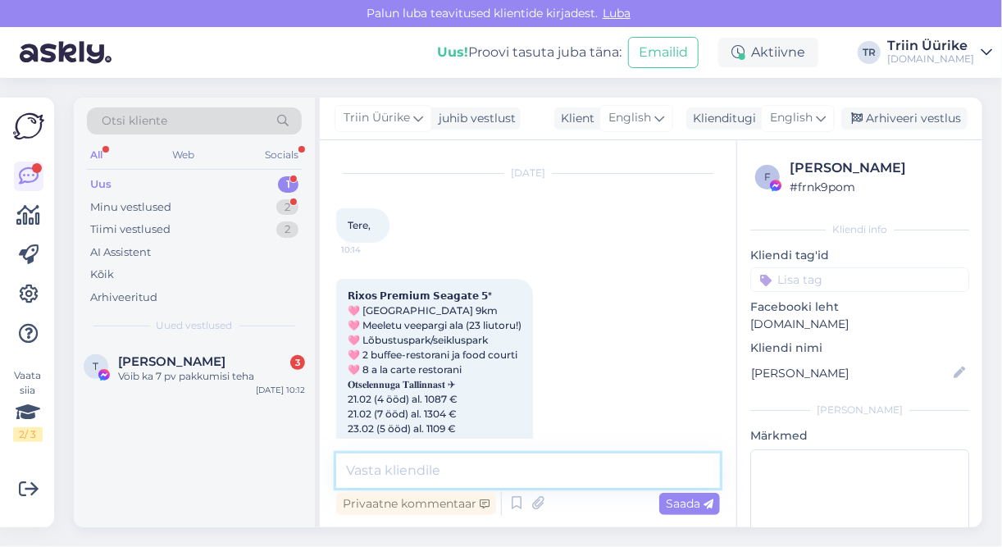
scroll to position [316, 0]
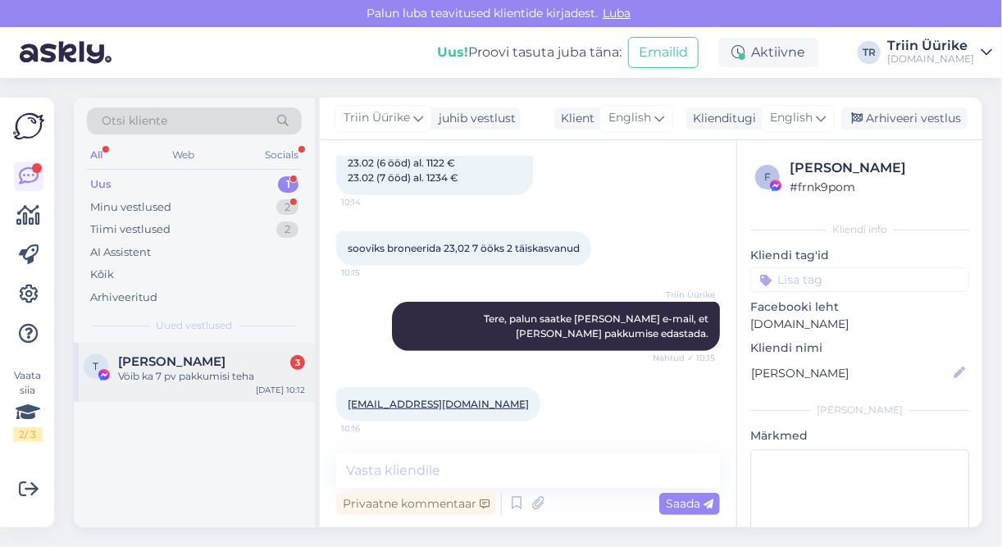
click at [221, 372] on div "Vöib ka 7 pv pakkumisi teha" at bounding box center [211, 376] width 187 height 15
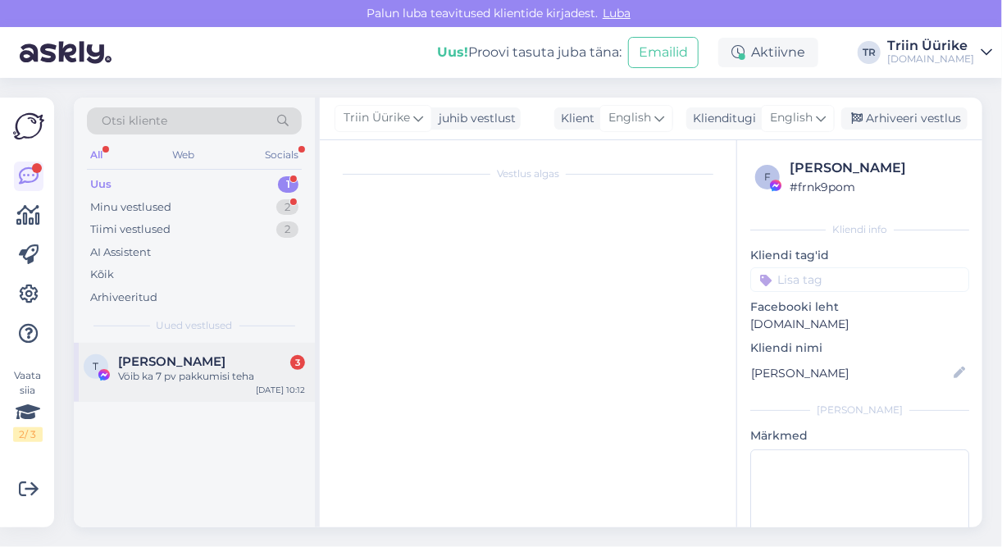
scroll to position [846, 0]
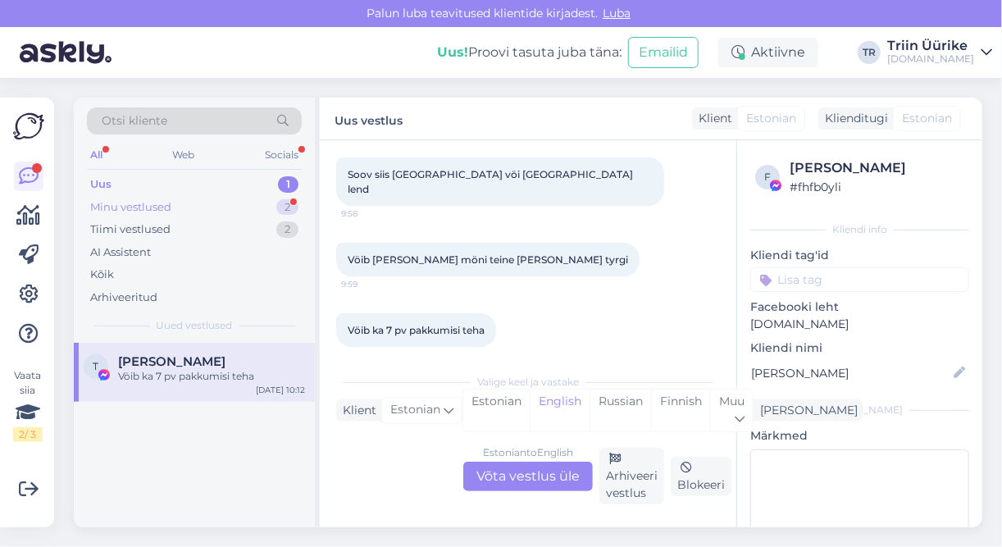
click at [189, 212] on div "Minu vestlused 2" at bounding box center [194, 207] width 215 height 23
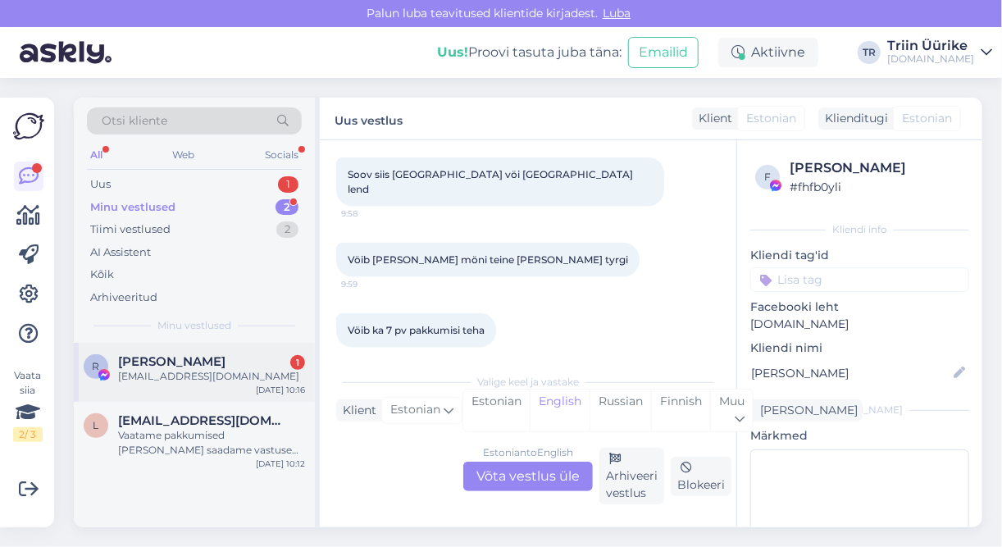
click at [162, 369] on div "[EMAIL_ADDRESS][DOMAIN_NAME]" at bounding box center [211, 376] width 187 height 15
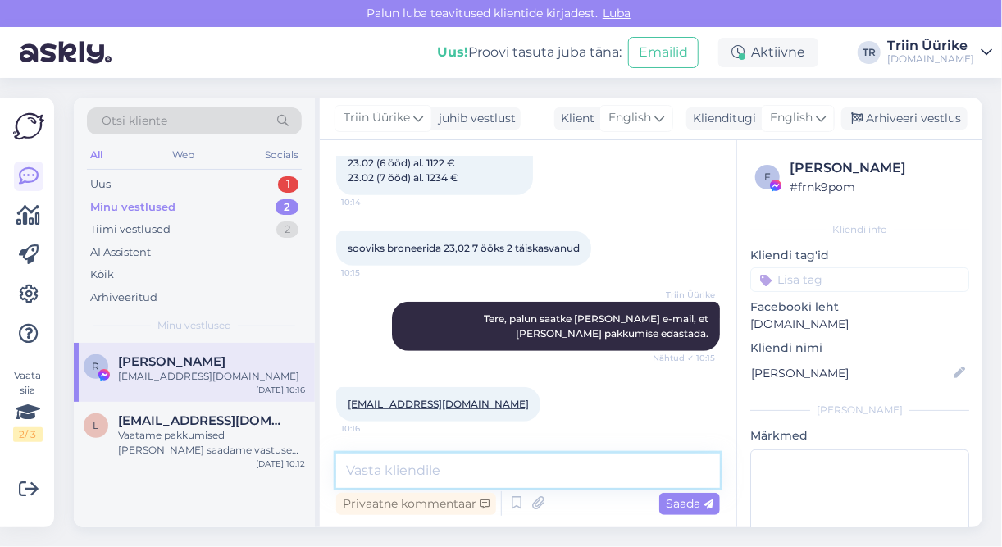
click at [473, 467] on textarea at bounding box center [528, 471] width 384 height 34
type textarea "Tänan, edastame pakkumise [PERSON_NAME] tunni jooksul."
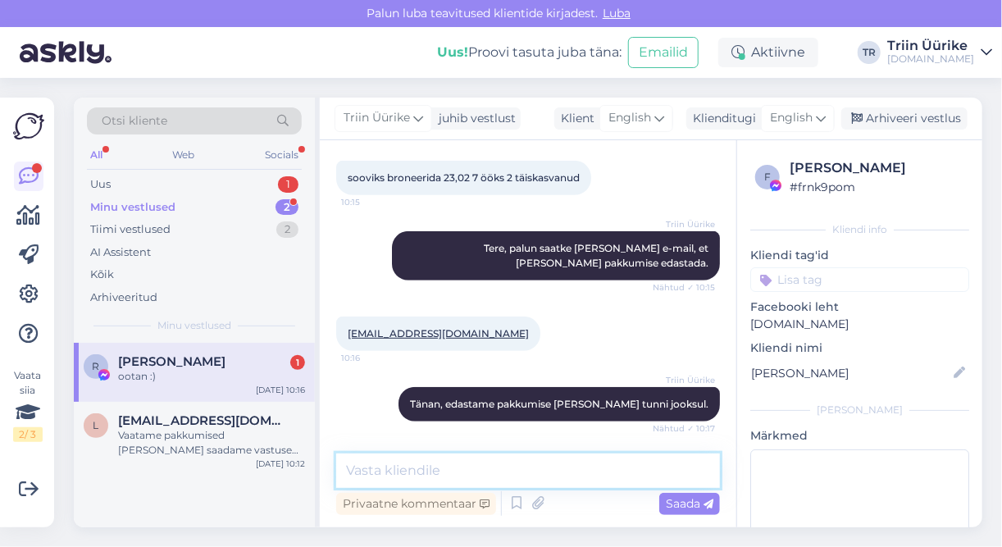
scroll to position [457, 0]
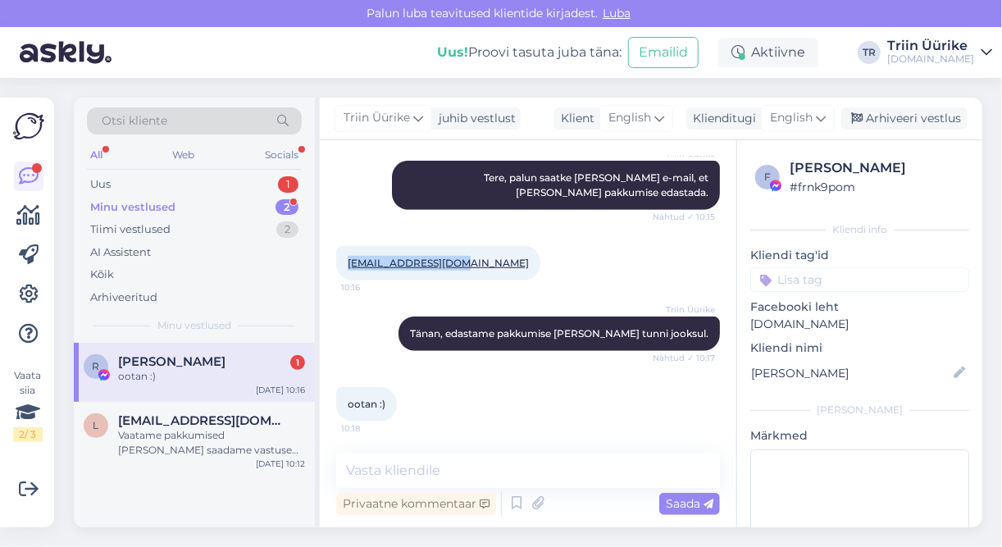
drag, startPoint x: 369, startPoint y: 264, endPoint x: 460, endPoint y: 259, distance: 91.2
click at [460, 259] on div "[EMAIL_ADDRESS][DOMAIN_NAME] 10:16" at bounding box center [438, 263] width 204 height 34
copy link "[EMAIL_ADDRESS][DOMAIN_NAME]"
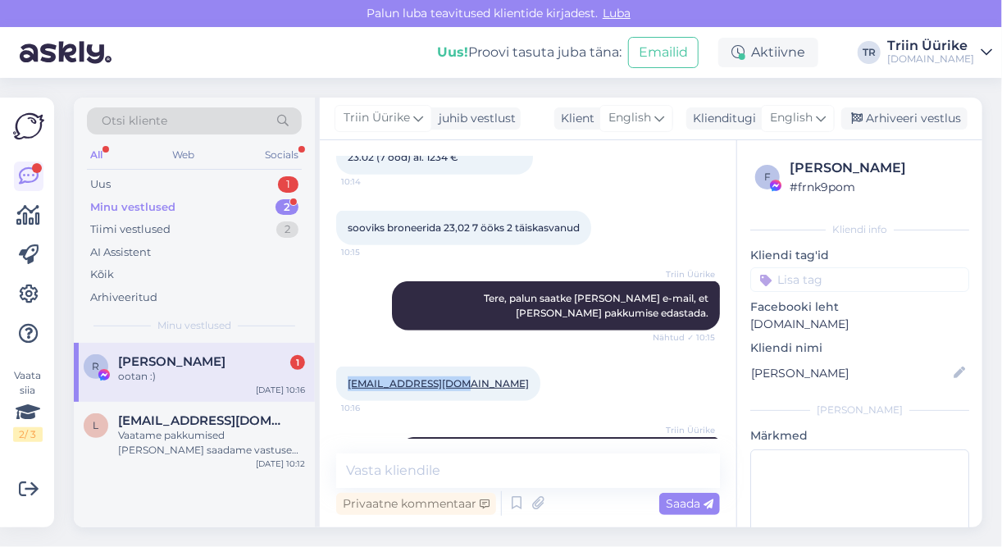
scroll to position [321, 0]
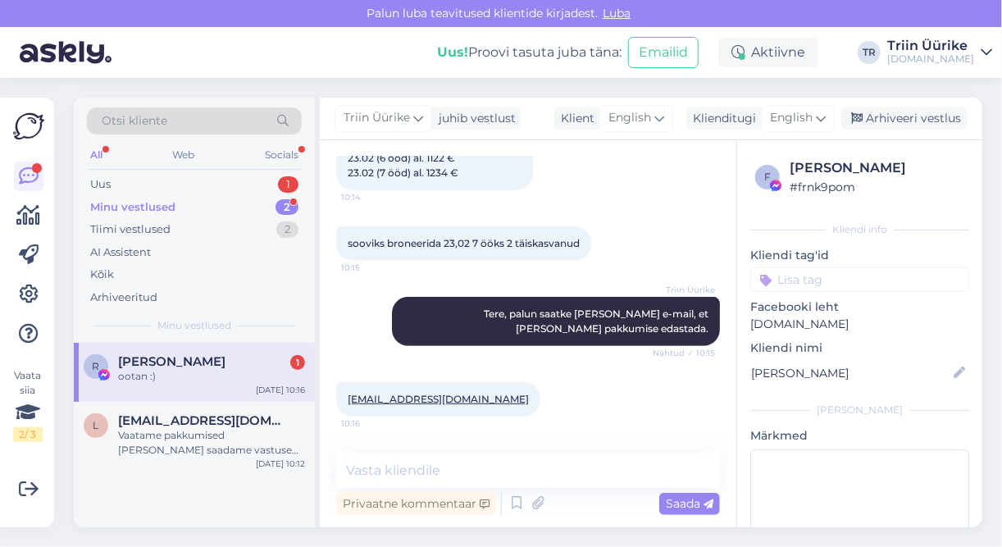
drag, startPoint x: 740, startPoint y: 399, endPoint x: 740, endPoint y: 415, distance: 15.6
click at [740, 417] on div "f [PERSON_NAME] # frnk9pom Kliendi info Kliendi tag'id Facebooki leht [DOMAIN_N…" at bounding box center [859, 380] width 245 height 481
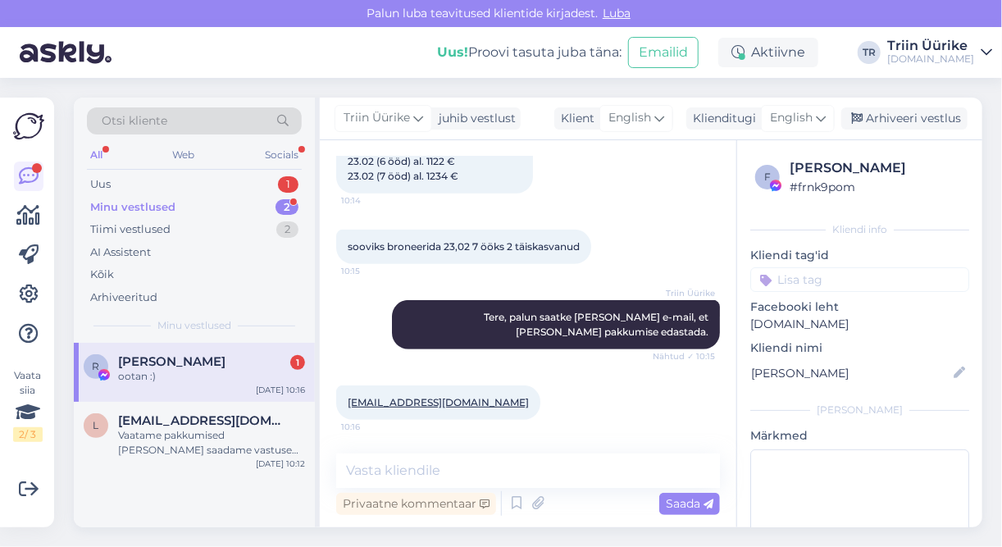
scroll to position [457, 0]
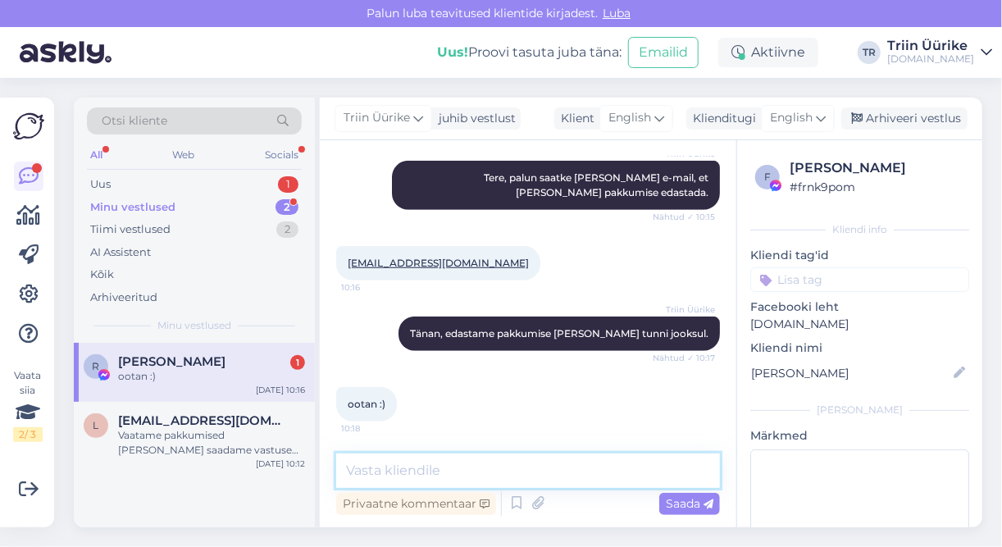
click at [437, 471] on textarea at bounding box center [528, 471] width 384 height 34
type textarea "Pakkumine saadetud e-mailile. :)"
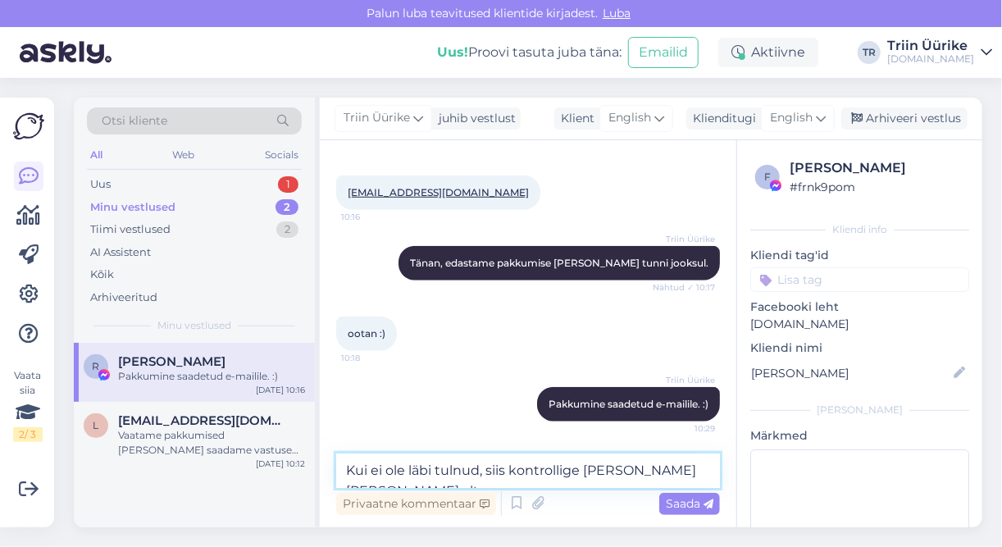
type textarea "Kui ei ole läbi tulnud, siis kontrollige [PERSON_NAME] [PERSON_NAME] alt."
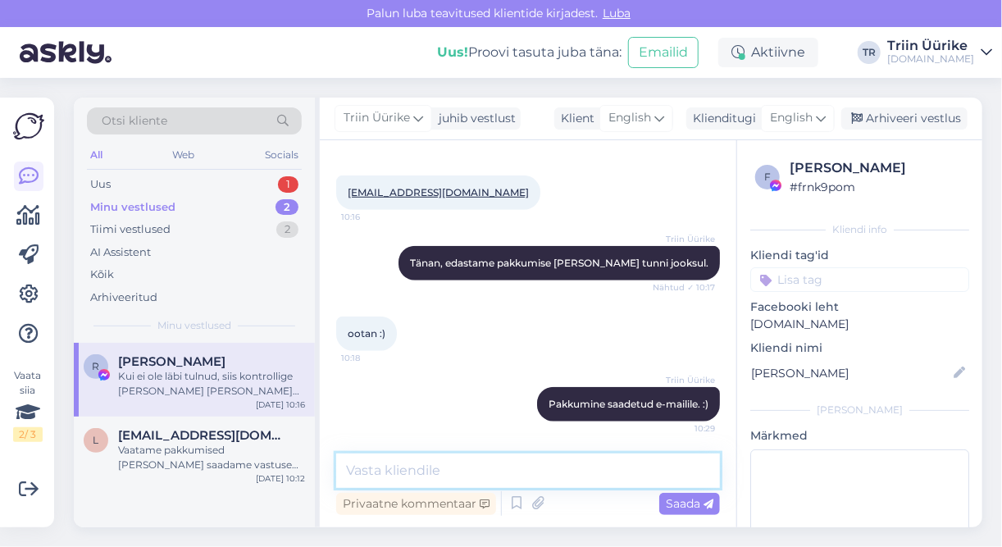
scroll to position [598, 0]
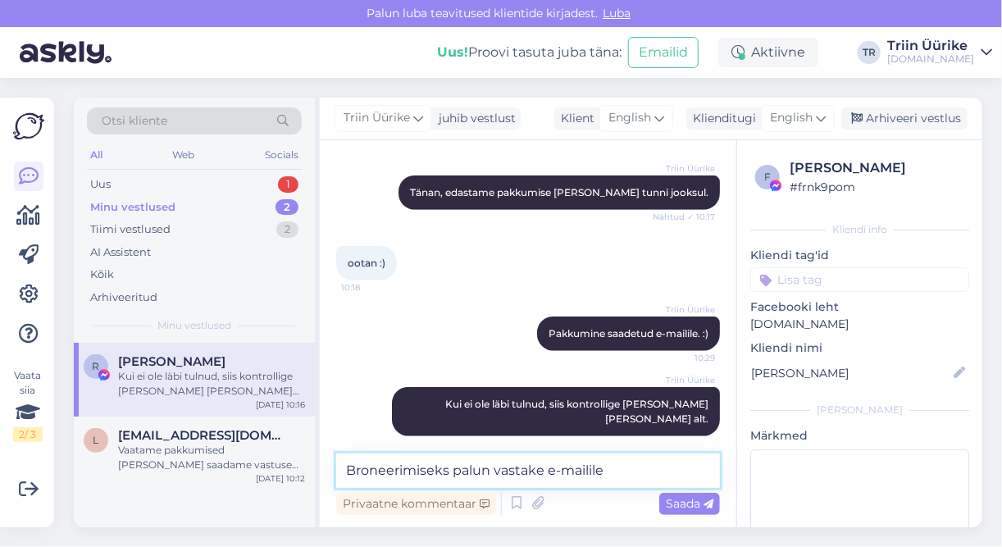
type textarea "Broneerimiseks palun vastake e-mailile."
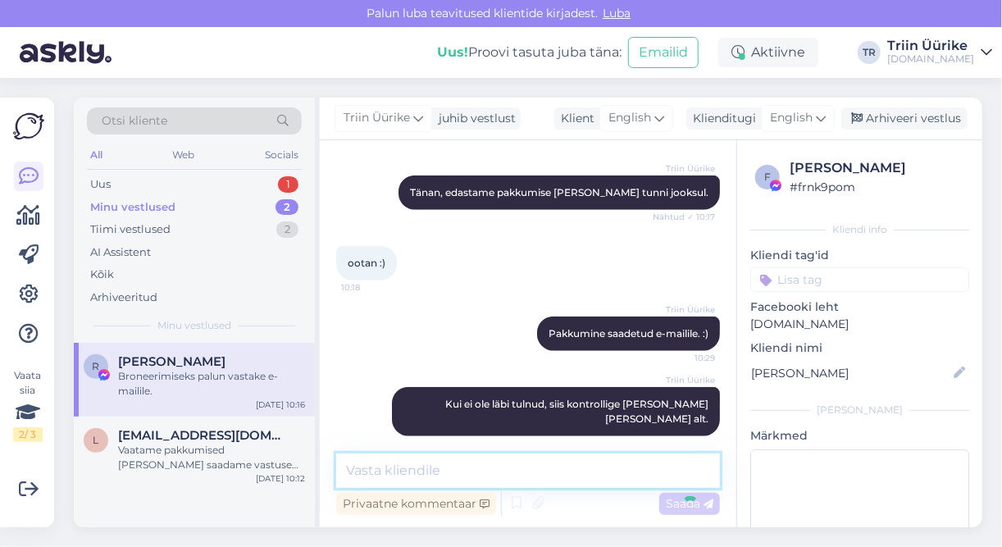
scroll to position [669, 0]
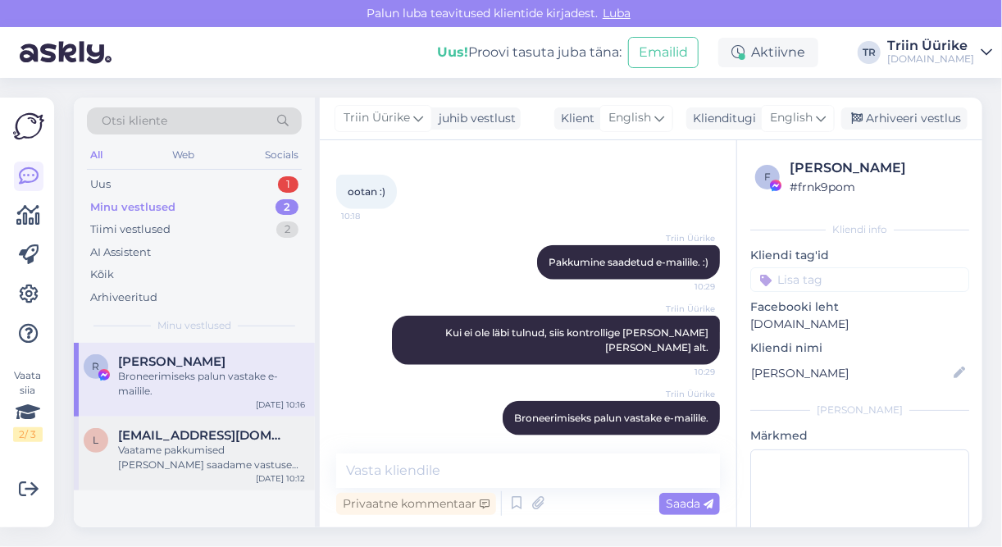
click at [207, 453] on div "Vaatame pakkumised [PERSON_NAME] saadame vastuse Teie e-mailile." at bounding box center [211, 458] width 187 height 30
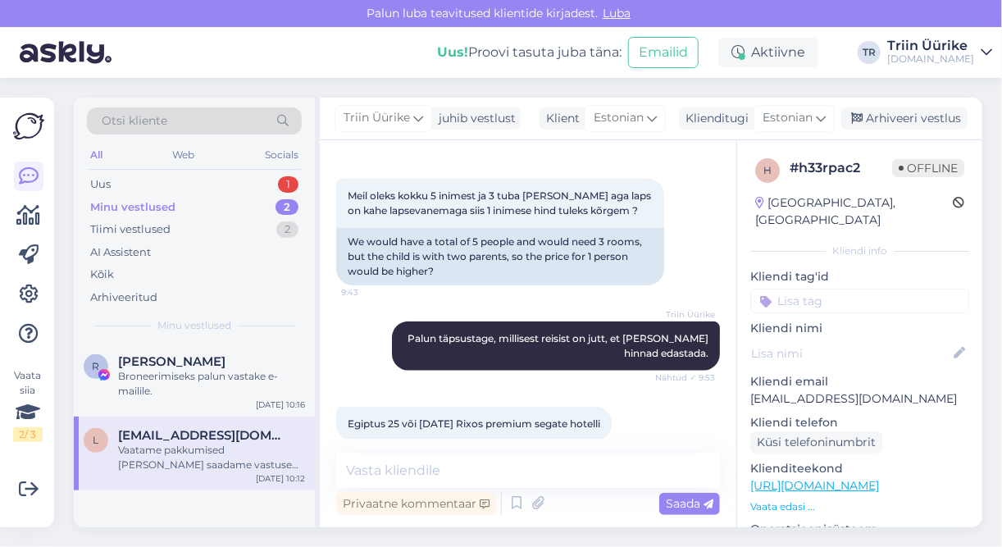
scroll to position [865, 0]
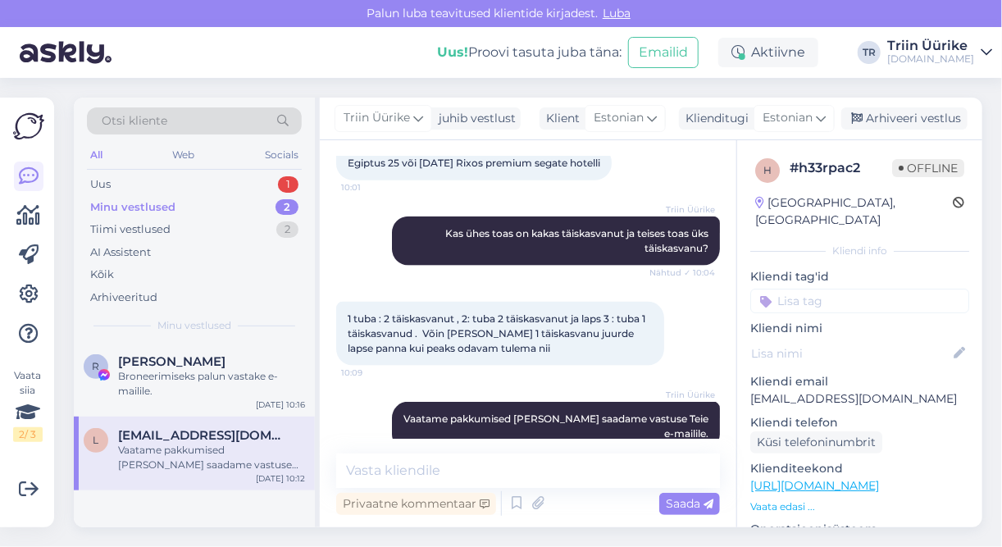
click at [250, 461] on div "Vaatame pakkumised [PERSON_NAME] saadame vastuse Teie e-mailile." at bounding box center [211, 458] width 187 height 30
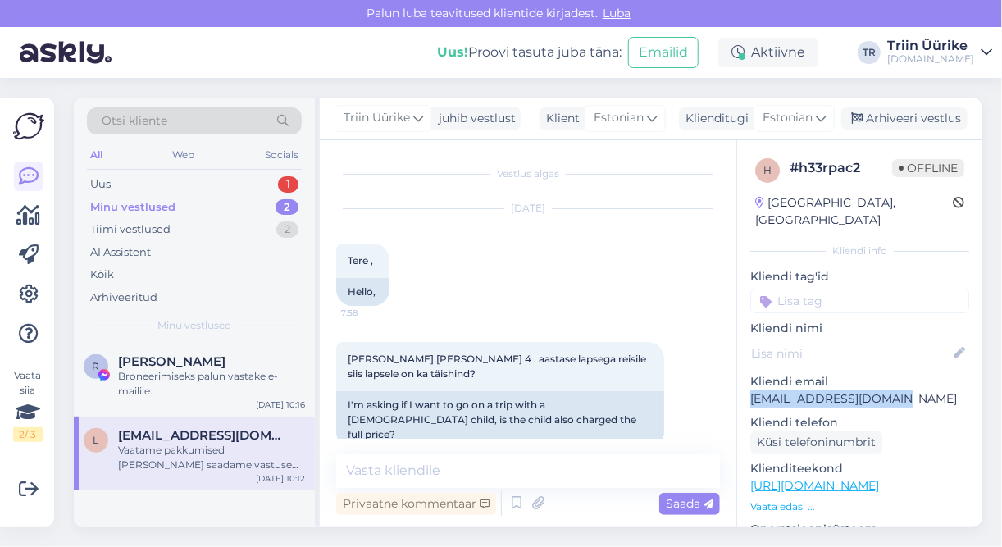
drag, startPoint x: 751, startPoint y: 381, endPoint x: 880, endPoint y: 378, distance: 129.6
click at [880, 390] on p "[EMAIL_ADDRESS][DOMAIN_NAME]" at bounding box center [860, 398] width 219 height 17
copy p "[EMAIL_ADDRESS][DOMAIN_NAME]"
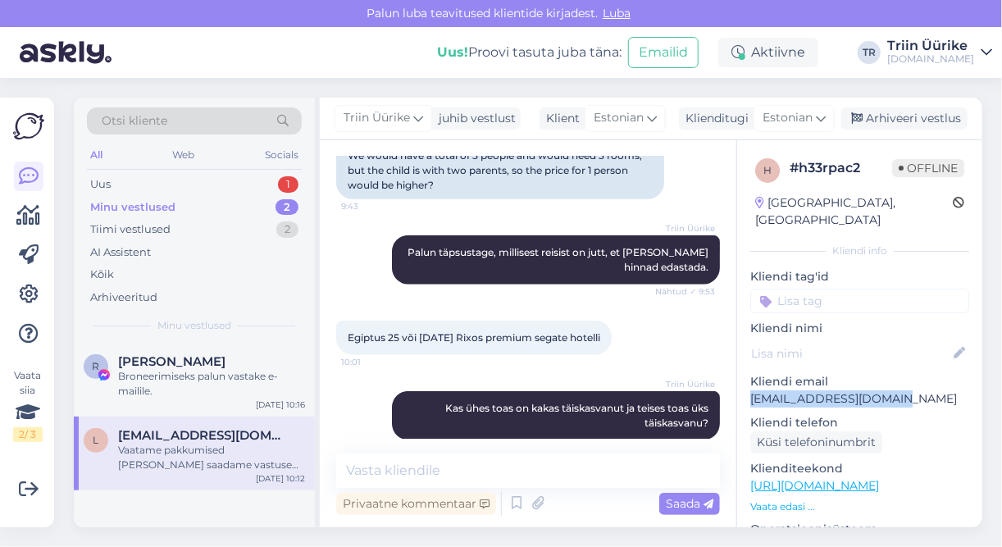
scroll to position [865, 0]
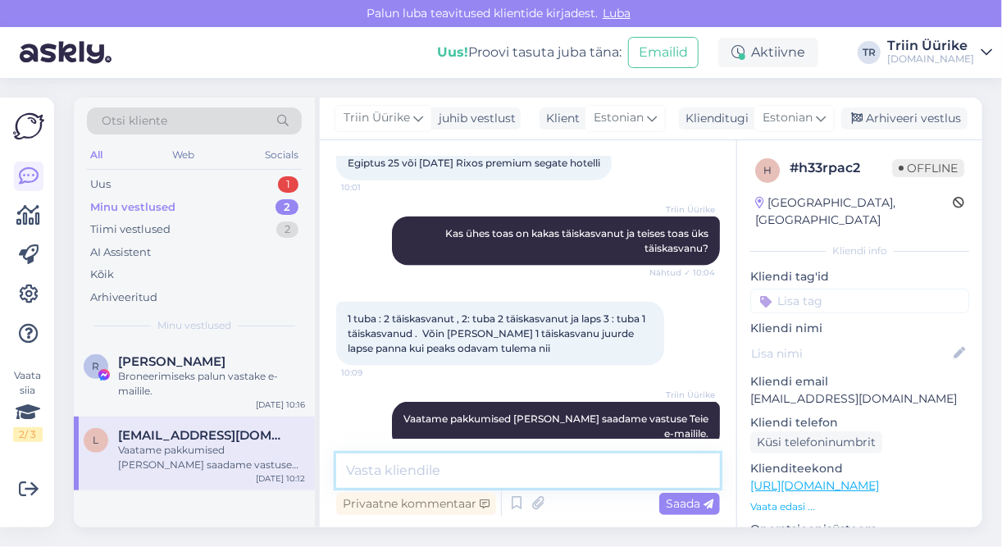
click at [464, 473] on textarea at bounding box center [528, 471] width 384 height 34
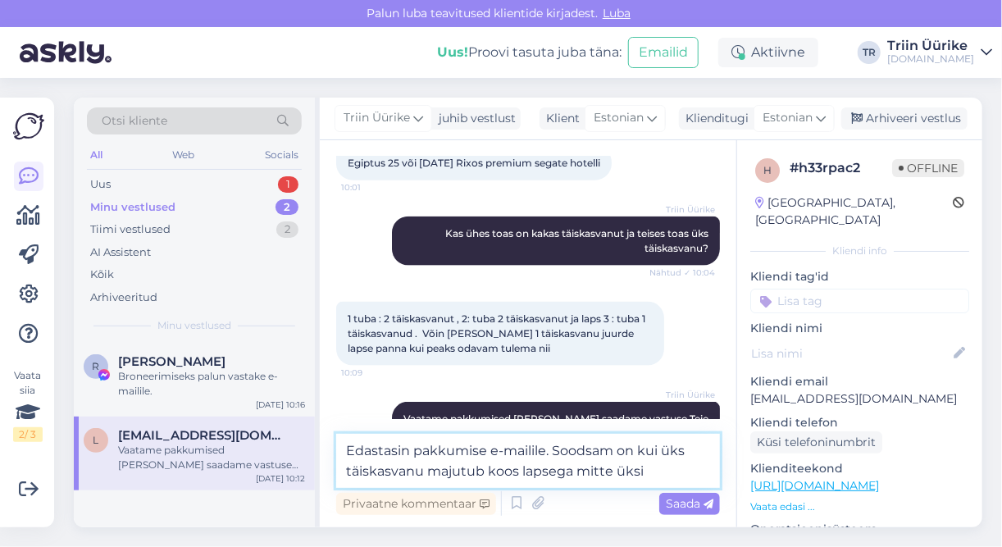
type textarea "Edastasin pakkumise e-mailile. Soodsam on kui üks täiskasvanu majutub koos laps…"
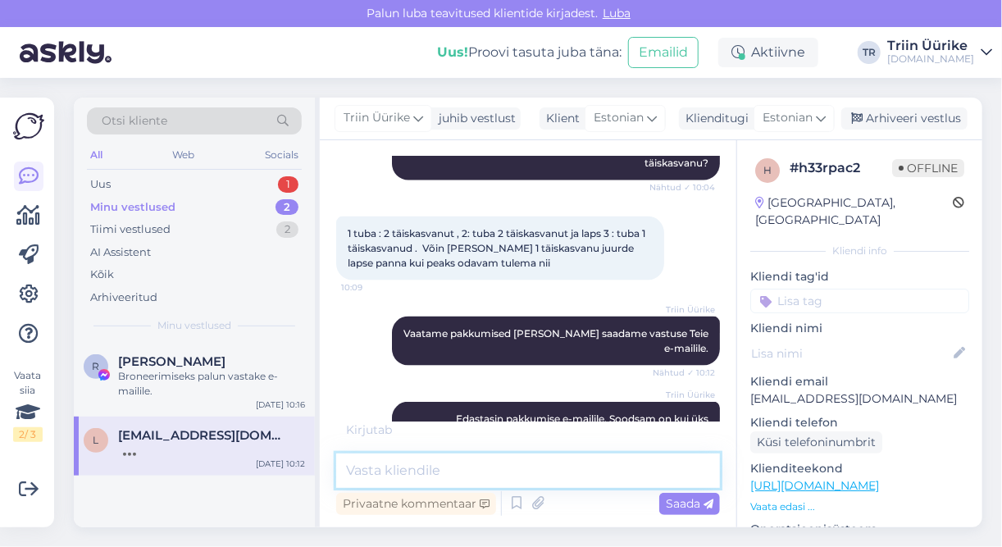
scroll to position [968, 0]
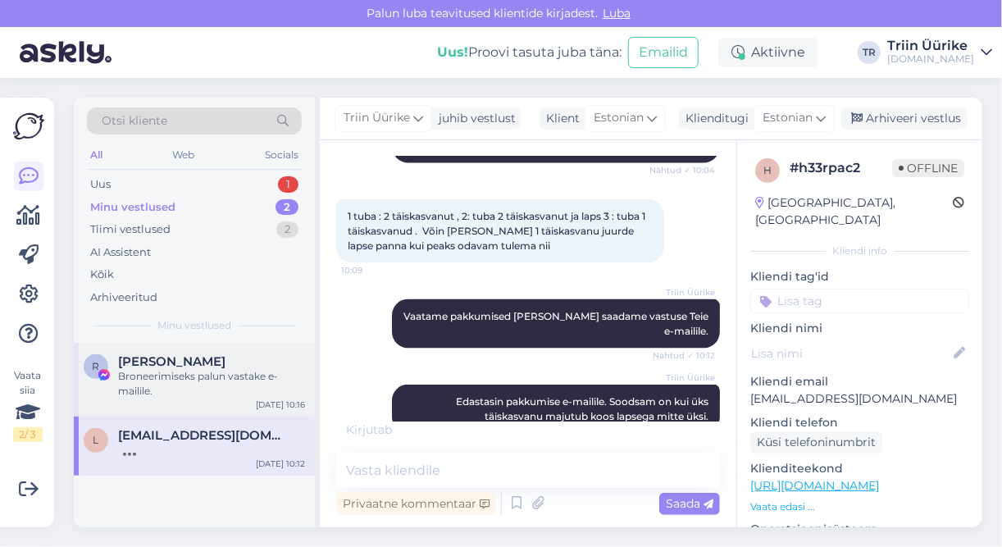
click at [244, 374] on div "Broneerimiseks palun vastake e-mailile." at bounding box center [211, 384] width 187 height 30
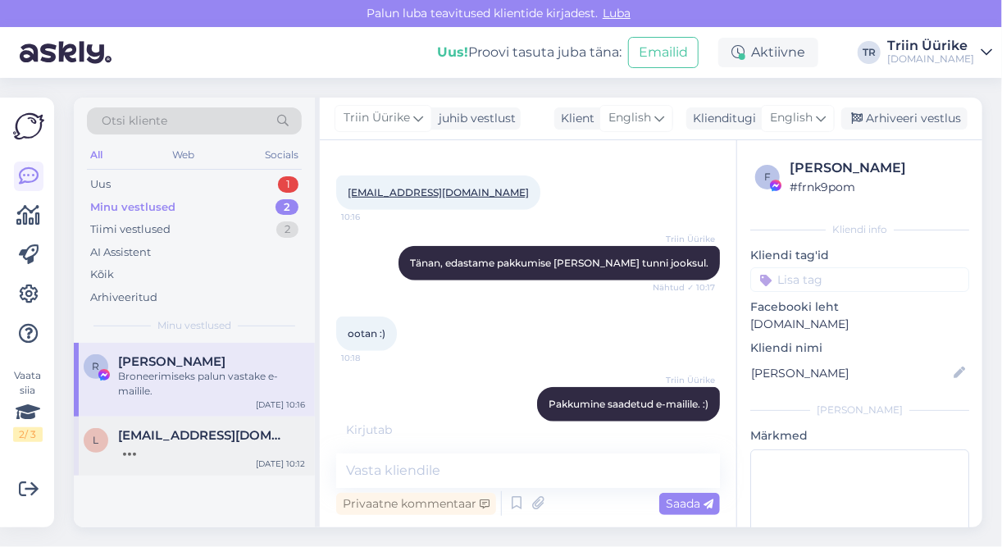
click at [244, 434] on span "[EMAIL_ADDRESS][DOMAIN_NAME]" at bounding box center [203, 435] width 171 height 15
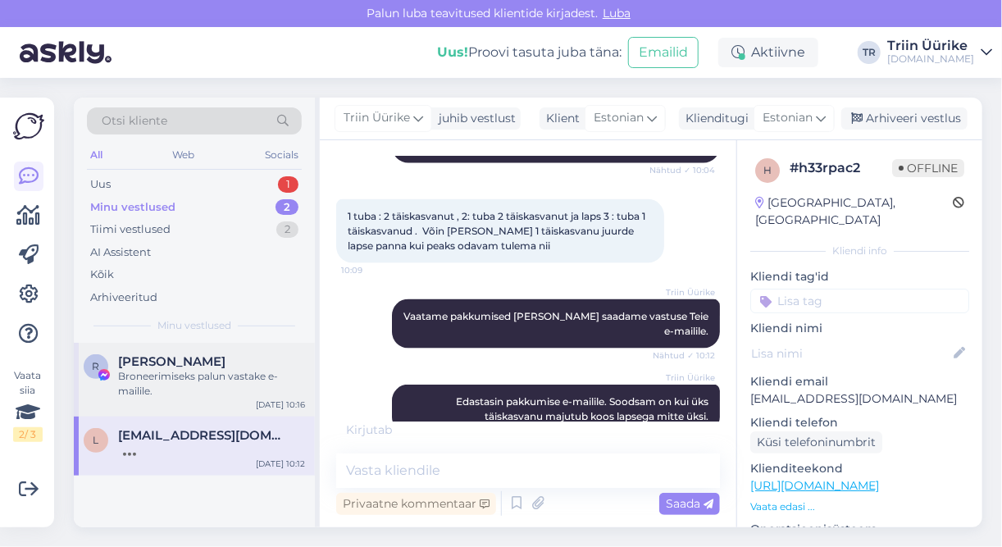
click at [212, 389] on div "Broneerimiseks palun vastake e-mailile." at bounding box center [211, 384] width 187 height 30
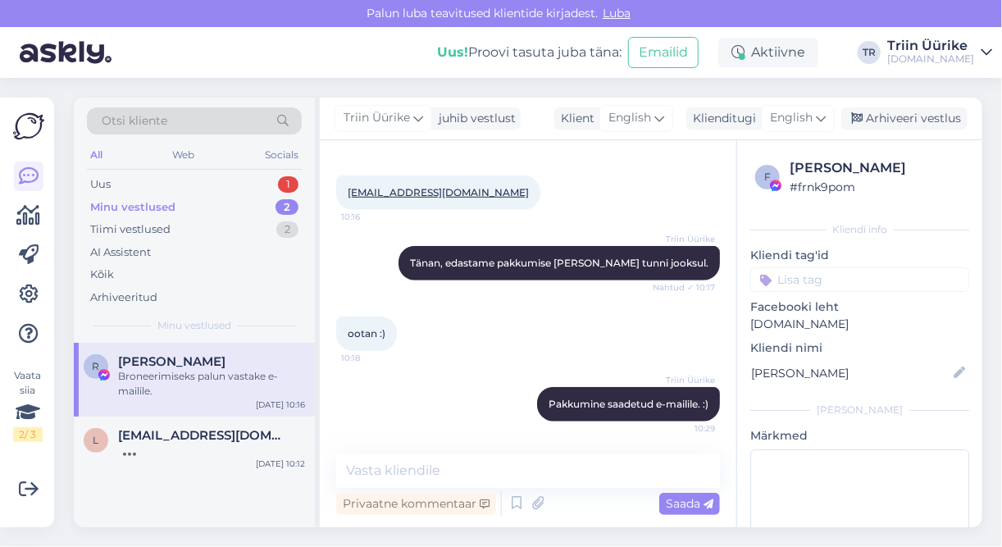
click at [191, 383] on div "Broneerimiseks palun vastake e-mailile." at bounding box center [211, 384] width 187 height 30
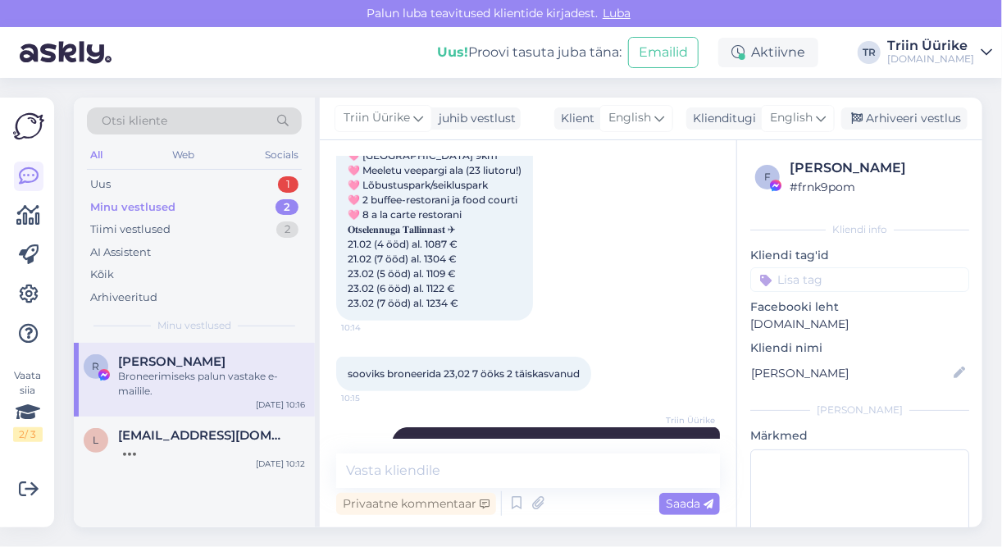
scroll to position [669, 0]
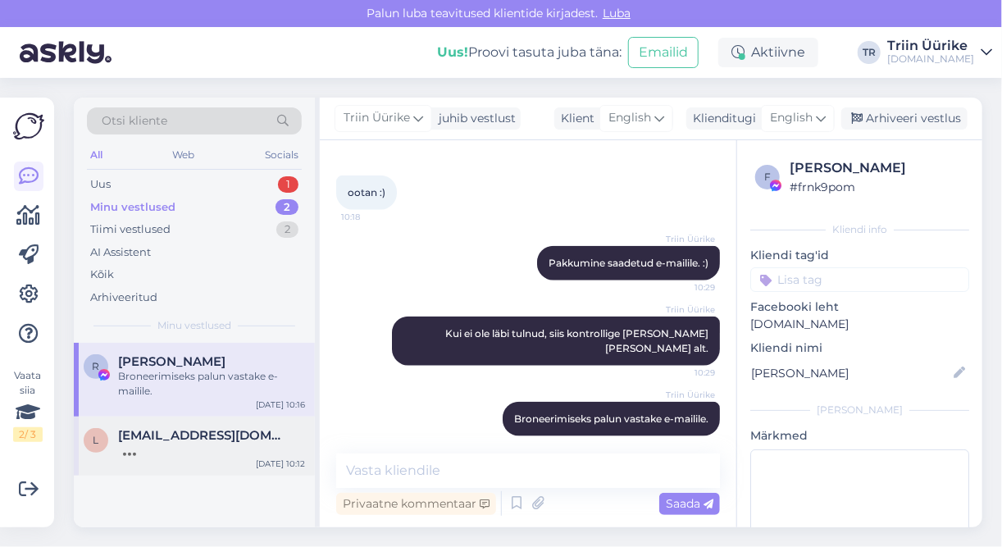
click at [201, 446] on div at bounding box center [211, 450] width 187 height 15
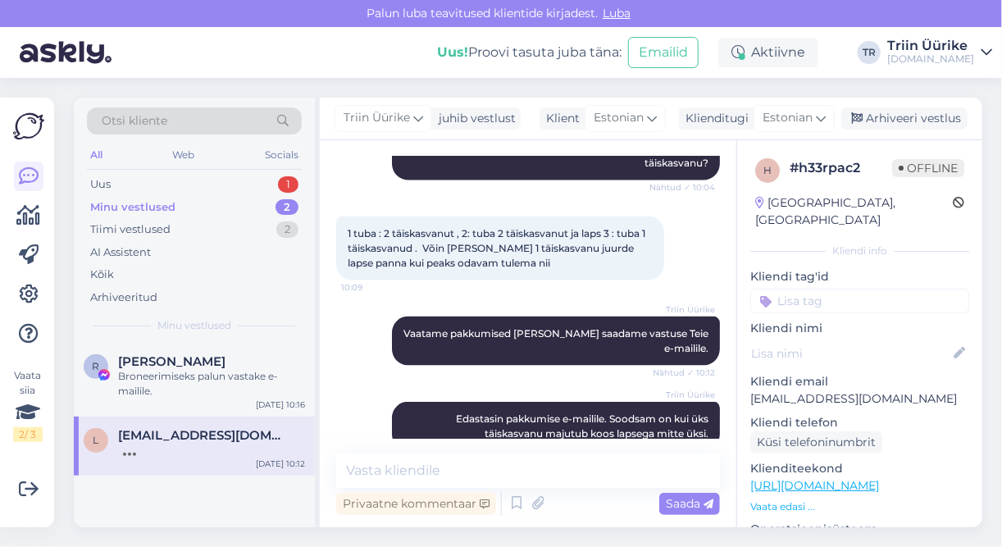
scroll to position [951, 0]
click at [261, 382] on div "Broneerimiseks palun vastake e-mailile." at bounding box center [211, 384] width 187 height 30
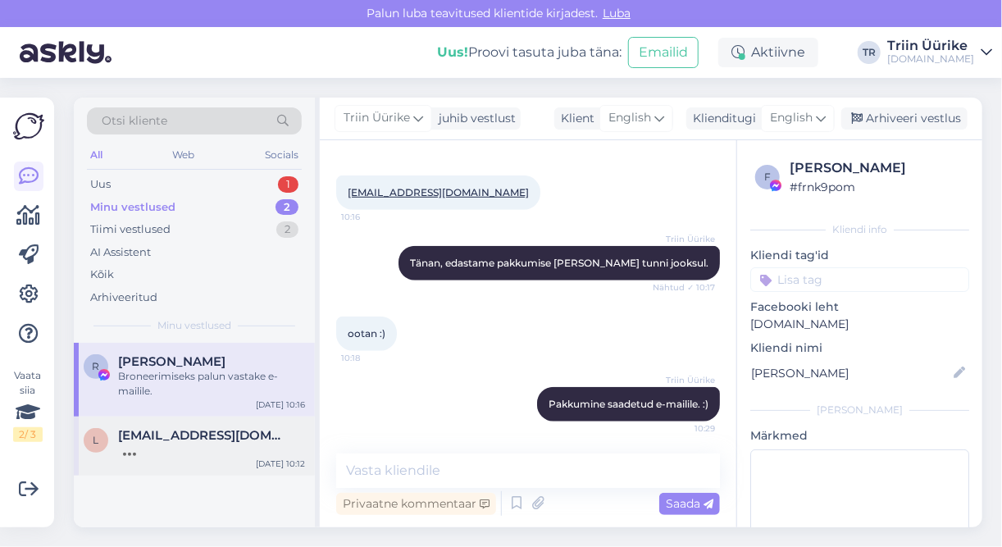
click at [249, 439] on span "[EMAIL_ADDRESS][DOMAIN_NAME]" at bounding box center [203, 435] width 171 height 15
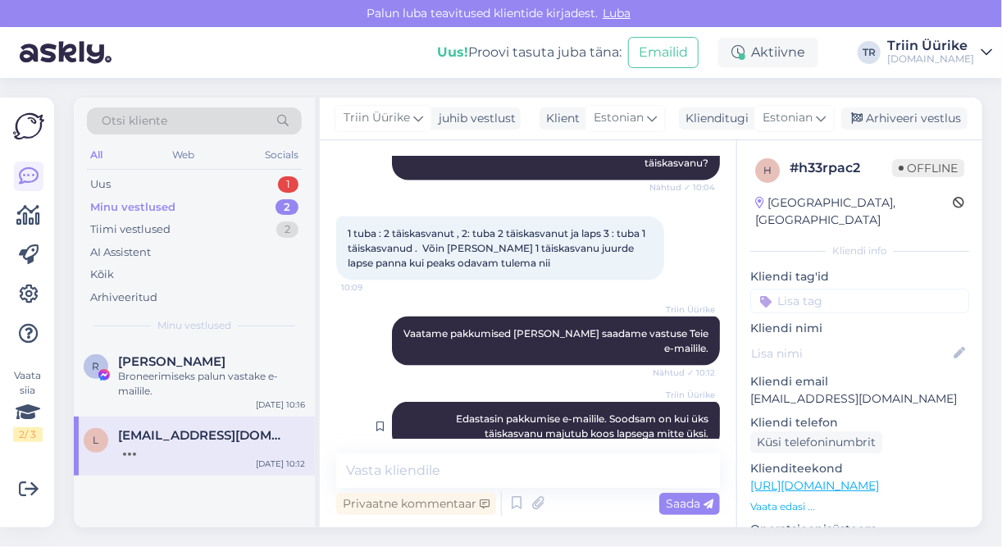
scroll to position [951, 0]
click at [253, 382] on div "Broneerimiseks palun vastake e-mailile." at bounding box center [211, 384] width 187 height 30
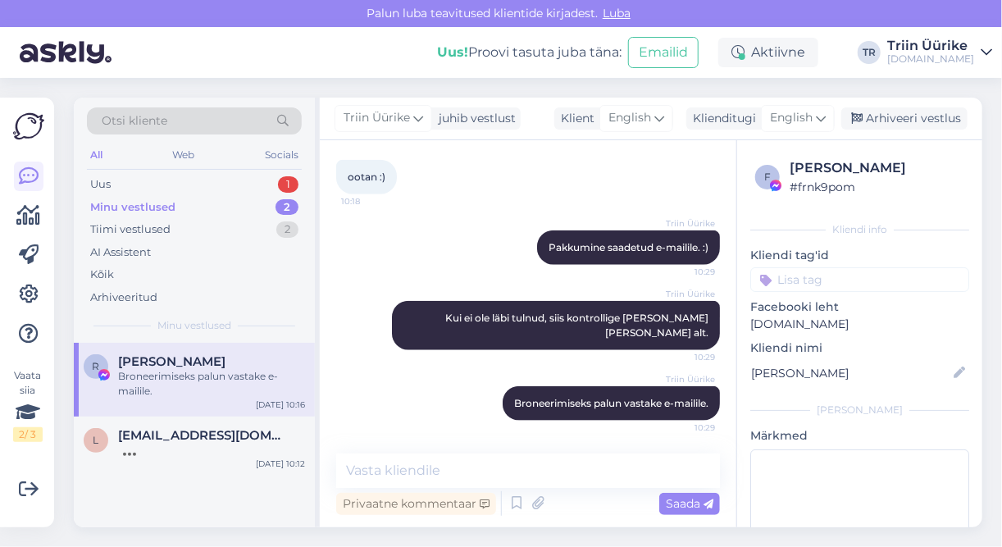
scroll to position [527, 0]
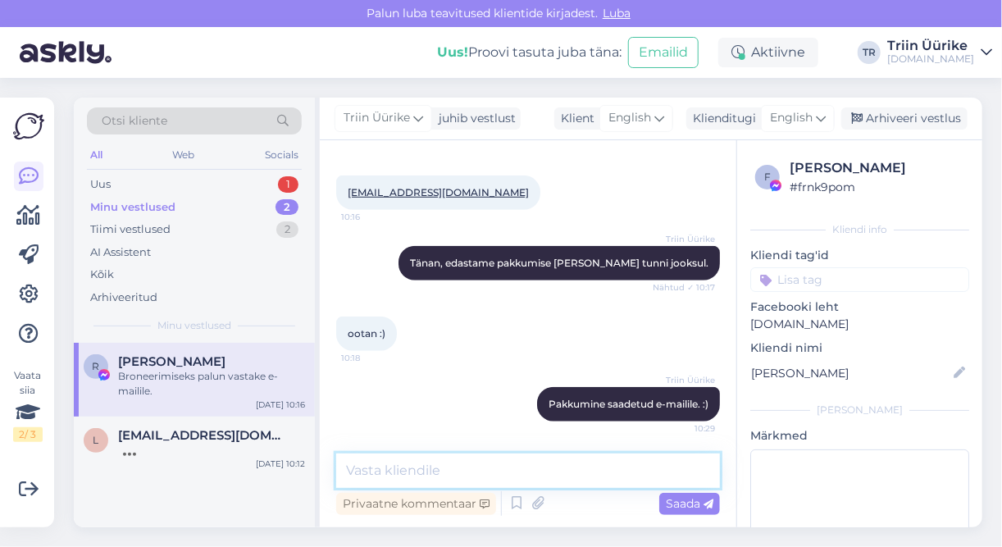
click at [385, 472] on textarea at bounding box center [528, 471] width 384 height 34
type textarea "Kas saite [PERSON_NAME] [PERSON_NAME] pakkumine sobis?"
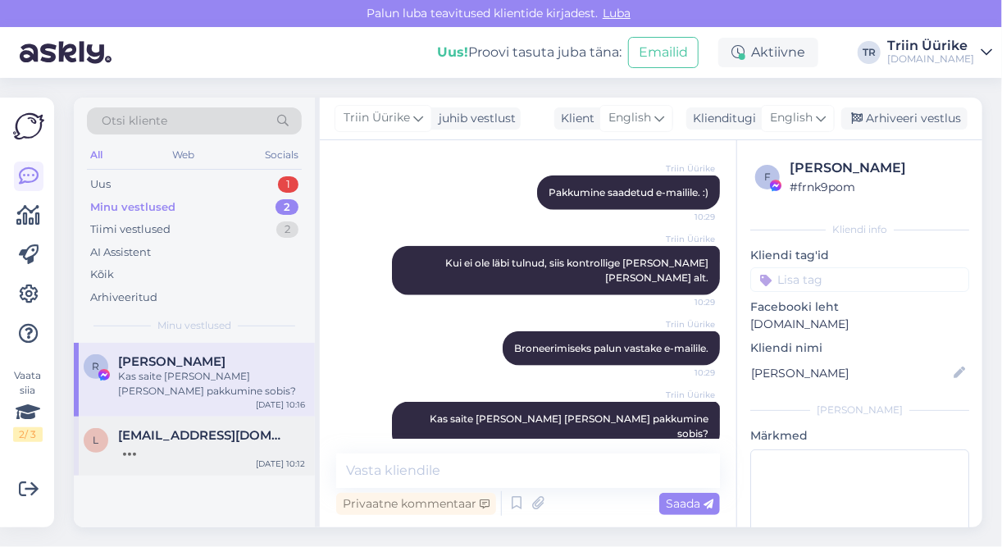
click at [198, 450] on div at bounding box center [211, 450] width 187 height 15
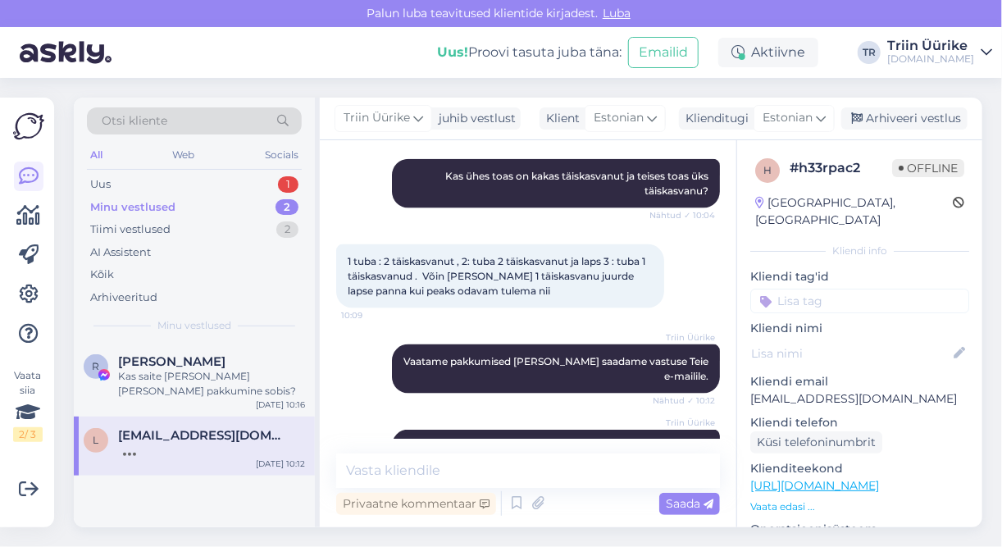
scroll to position [951, 0]
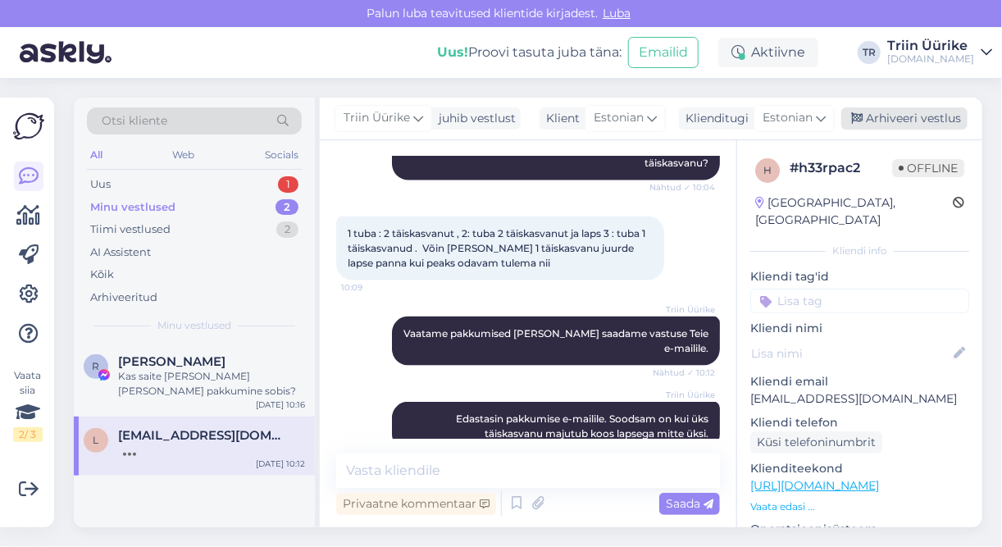
click at [908, 118] on div "Arhiveeri vestlus" at bounding box center [905, 118] width 126 height 22
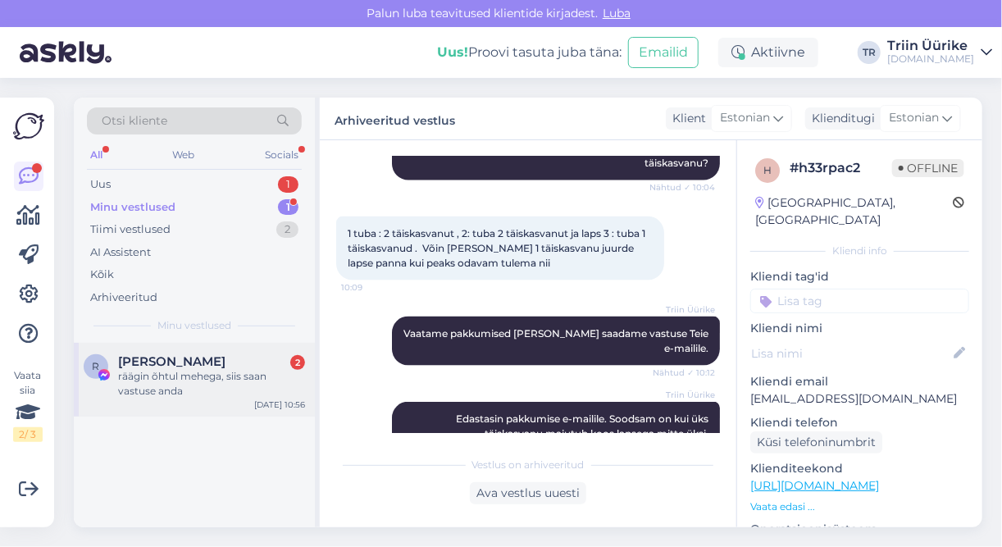
click at [230, 379] on div "räägin õhtul mehega, siis saan vastuse anda" at bounding box center [211, 384] width 187 height 30
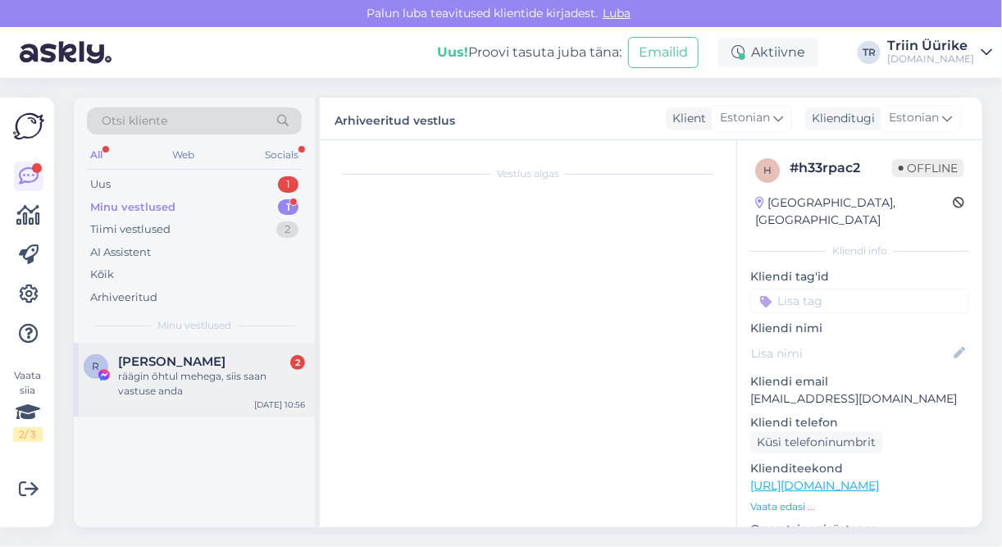
scroll to position [880, 0]
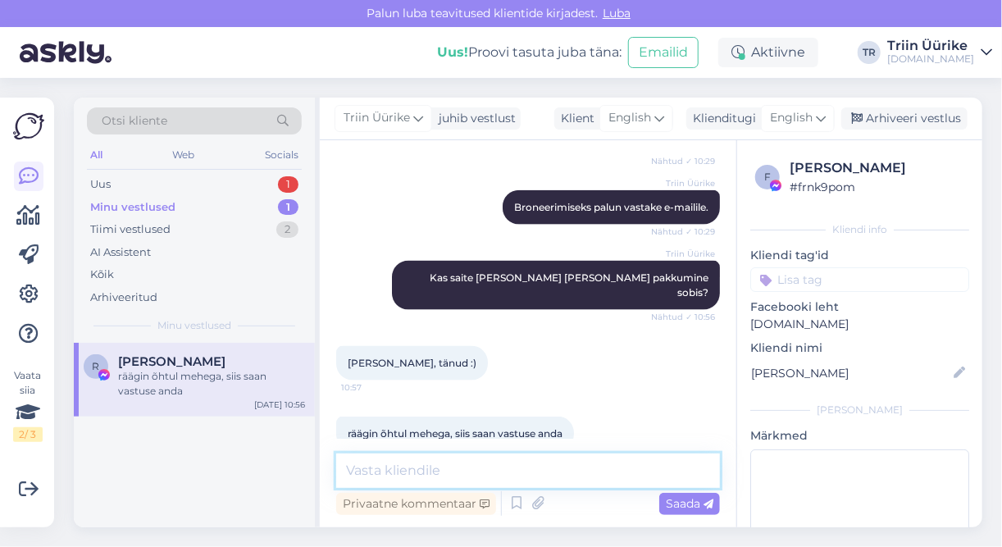
click at [418, 473] on textarea at bounding box center [528, 471] width 384 height 34
type textarea "Hästi, jääme ootama :)"
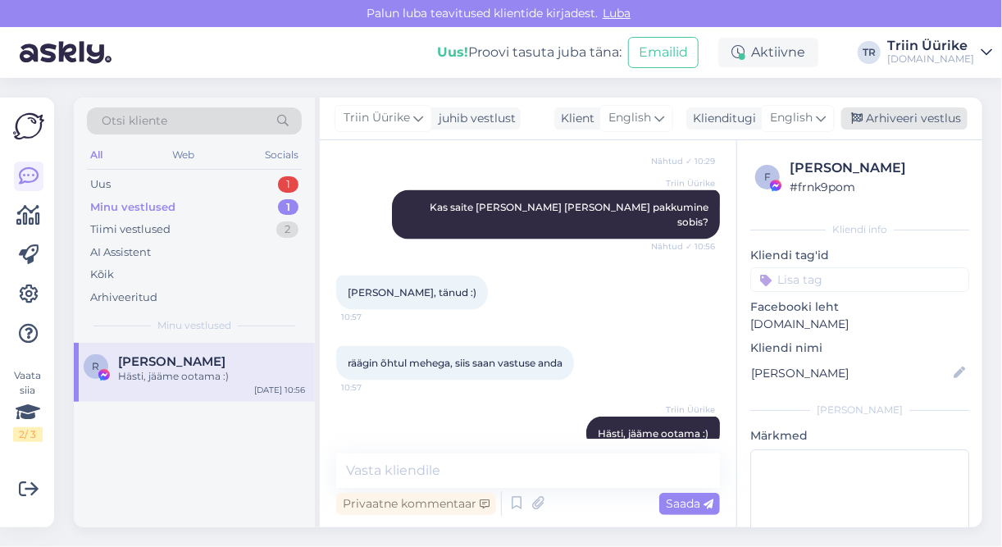
click at [906, 126] on div "Arhiveeri vestlus" at bounding box center [905, 118] width 126 height 22
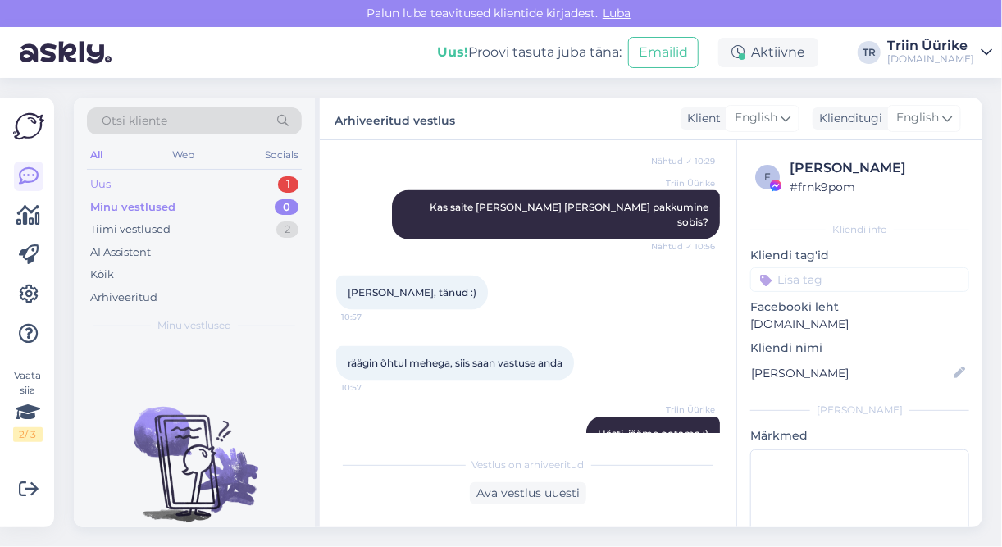
click at [240, 181] on div "Uus 1" at bounding box center [194, 184] width 215 height 23
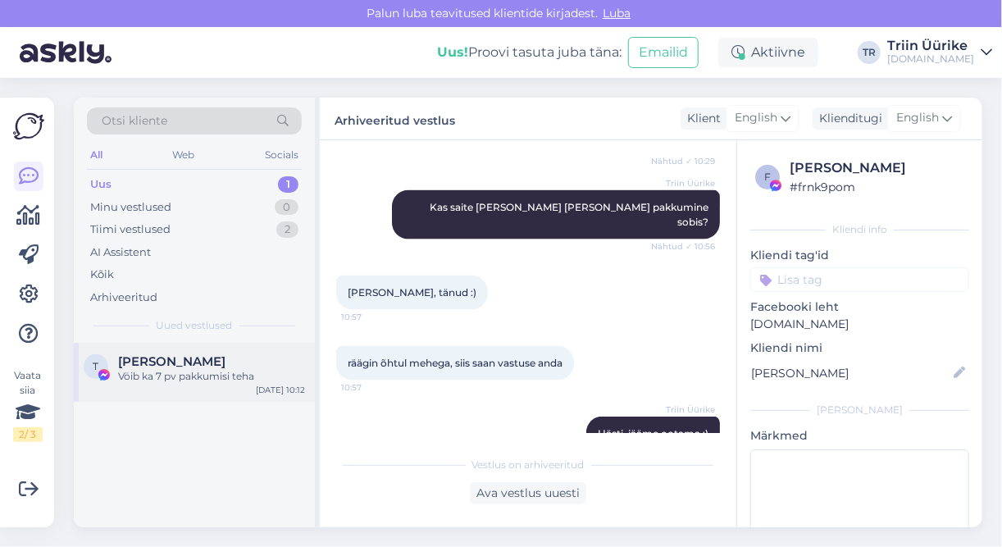
click at [227, 372] on div "Vöib ka 7 pv pakkumisi teha" at bounding box center [211, 376] width 187 height 15
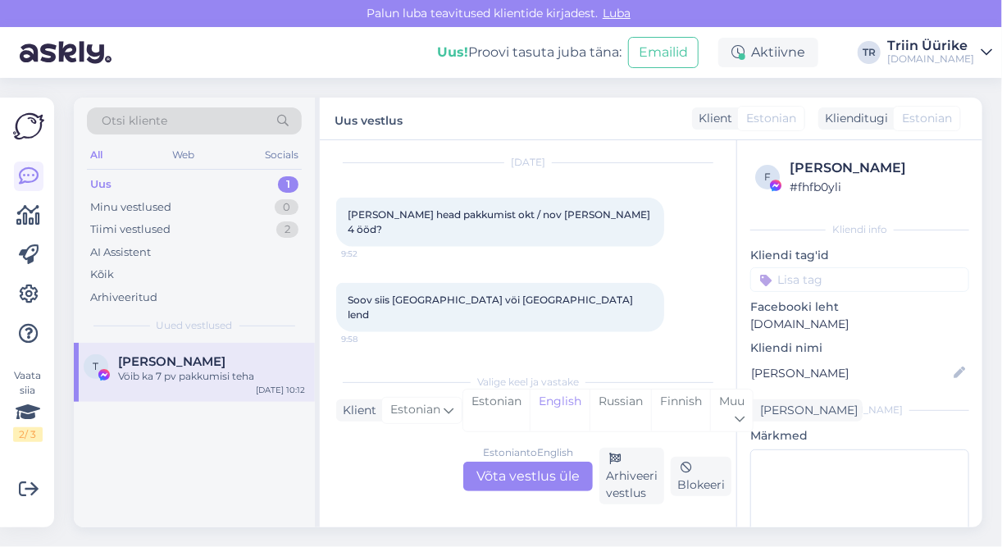
scroll to position [723, 0]
click at [532, 493] on div "Estonian to English Võta vestlus üle Arhiveeri vestlus Blokeeri" at bounding box center [528, 476] width 384 height 57
click at [538, 481] on div "Estonian to English Võta vestlus üle" at bounding box center [528, 477] width 130 height 30
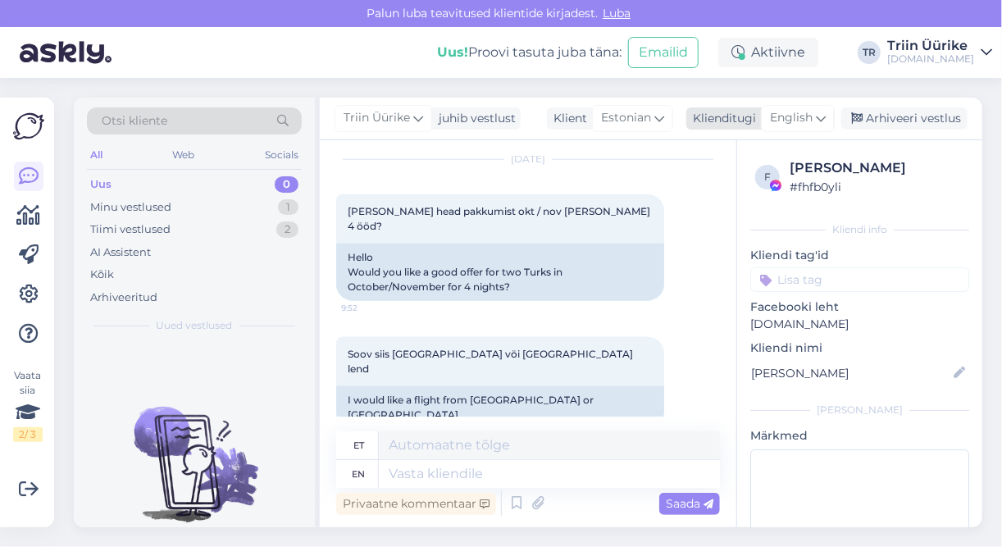
click at [809, 116] on span "English" at bounding box center [791, 118] width 43 height 18
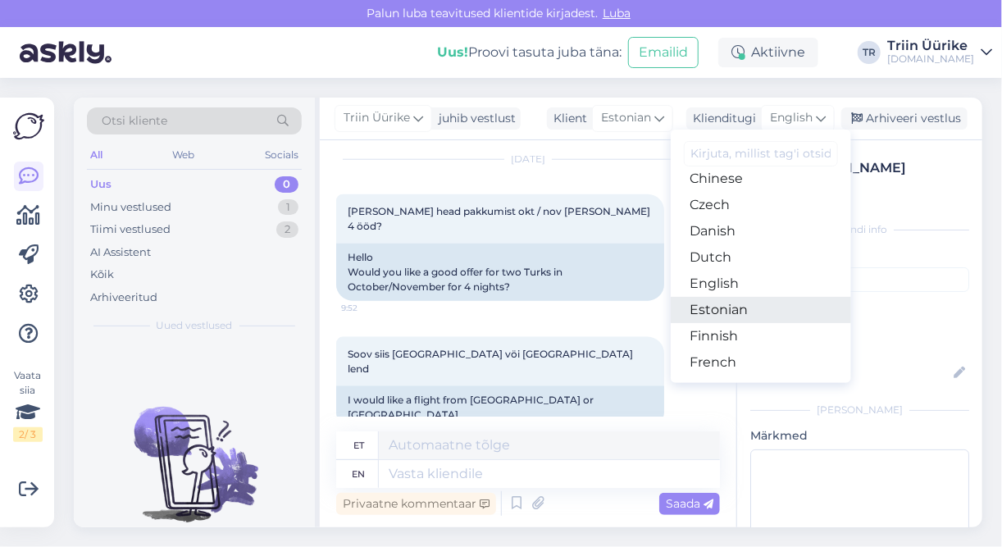
click at [739, 308] on link "Estonian" at bounding box center [761, 310] width 180 height 26
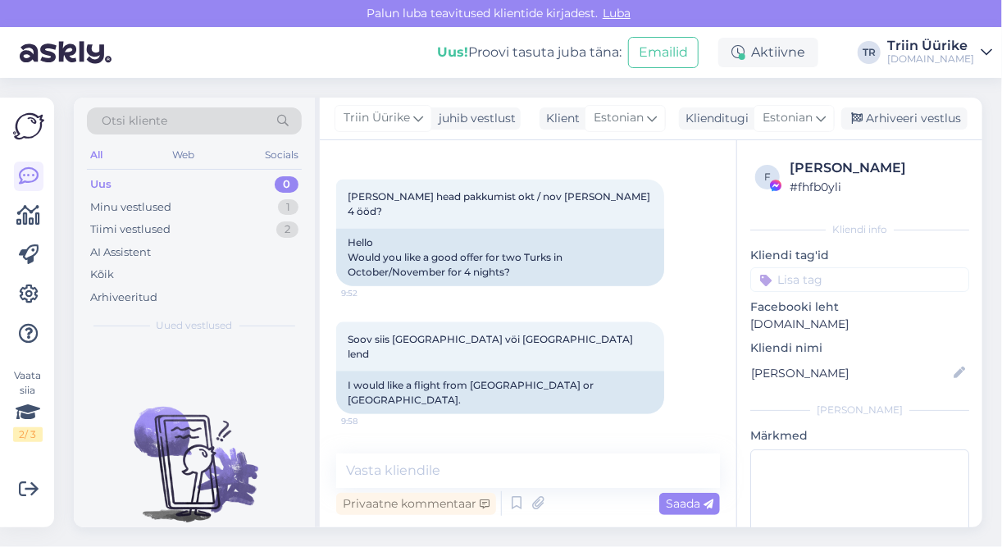
scroll to position [780, 0]
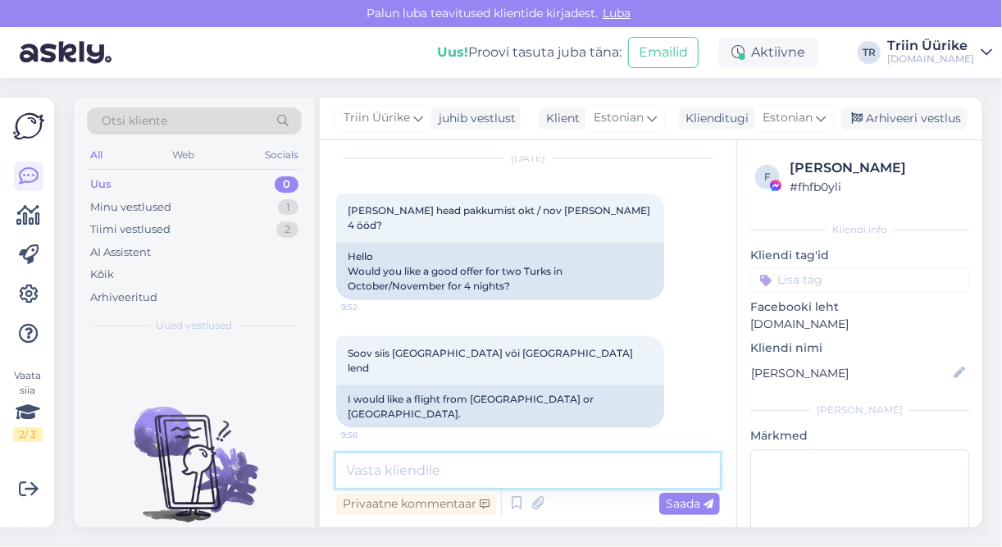
click at [440, 464] on textarea at bounding box center [528, 471] width 384 height 34
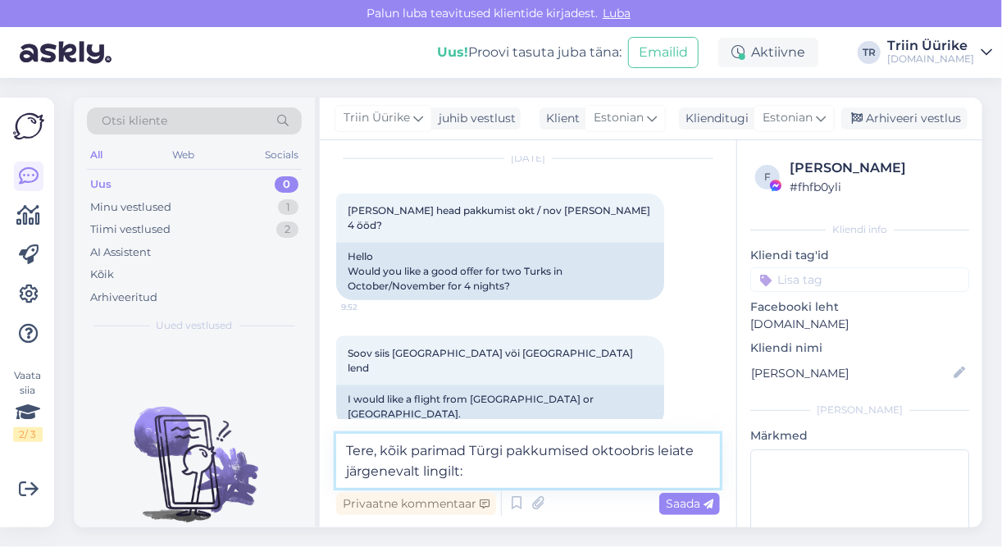
paste textarea "[URL][DOMAIN_NAME][DATE]"
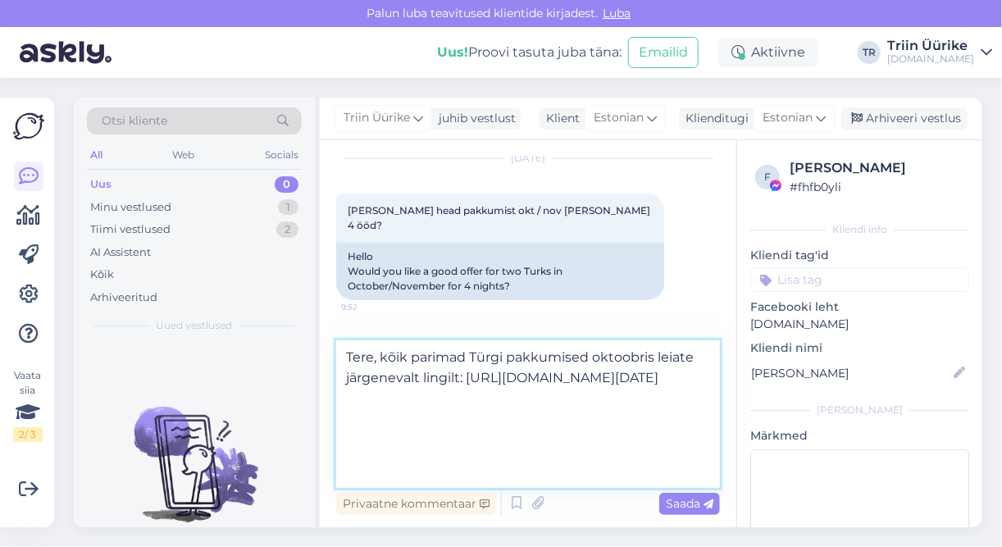
scroll to position [21, 0]
type textarea "Tere, kõik parimad Türgi pakkumised oktoobris leiate järgenevalt lingilt: [URL]…"
click at [668, 500] on span "Saada" at bounding box center [690, 503] width 48 height 15
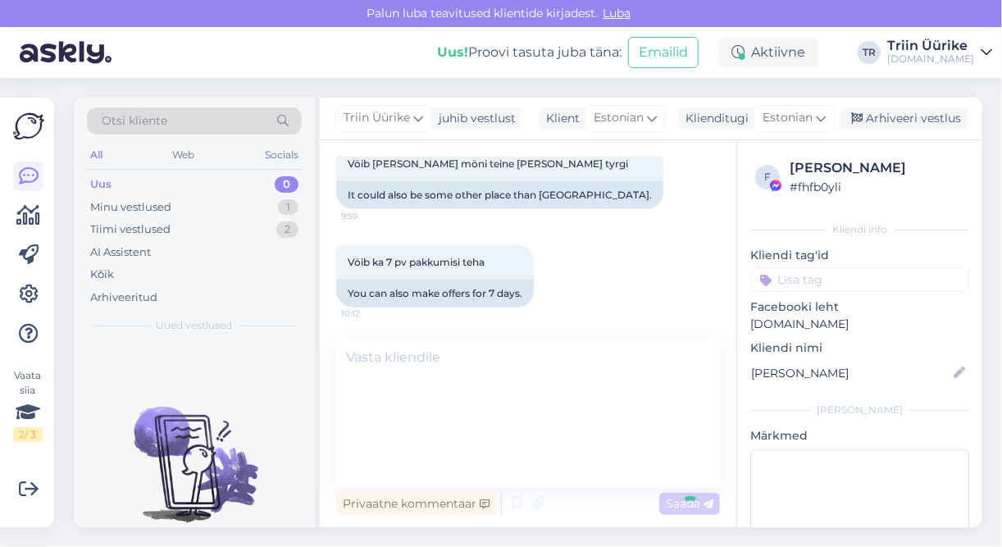
scroll to position [0, 0]
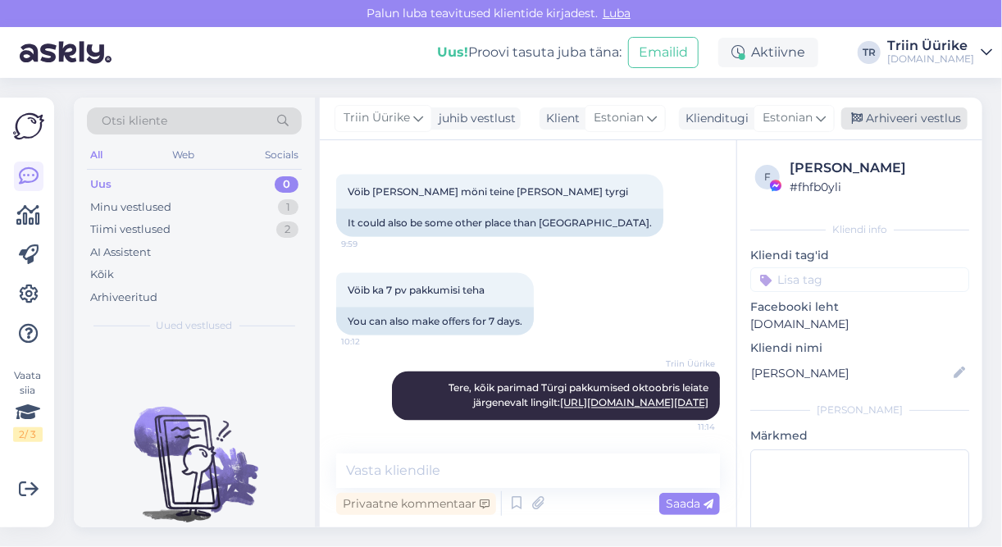
click at [901, 123] on div "Arhiveeri vestlus" at bounding box center [905, 118] width 126 height 22
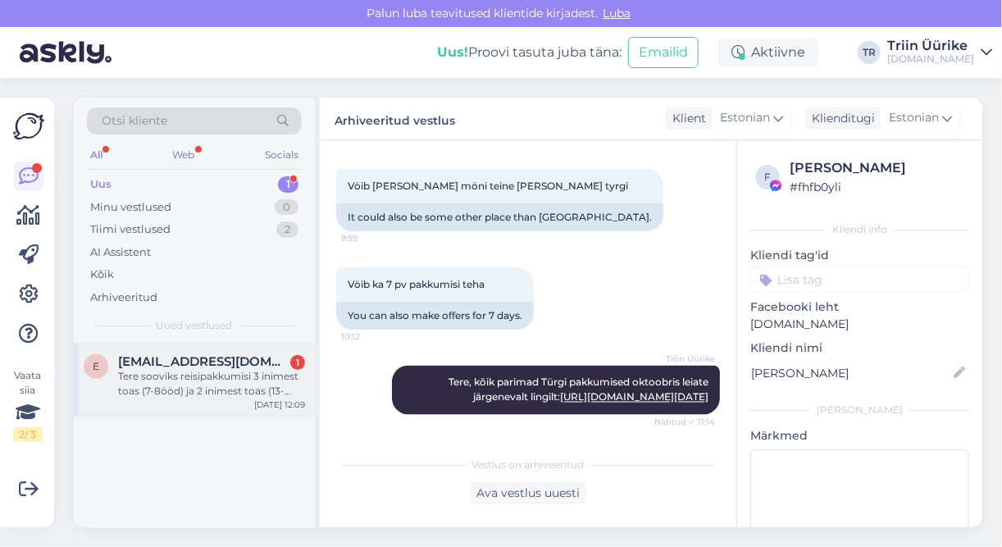
click at [276, 369] on div "Tere sooviks reisipakkumisi 3 inimest toas (7-8ööd) ja 2 inimest toas (13-14ööd…" at bounding box center [211, 384] width 187 height 30
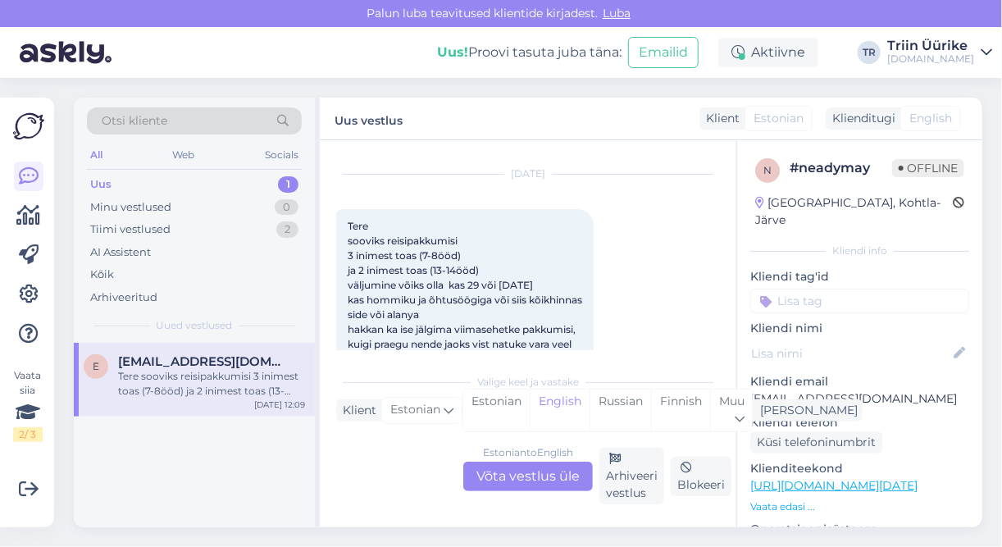
scroll to position [93, 0]
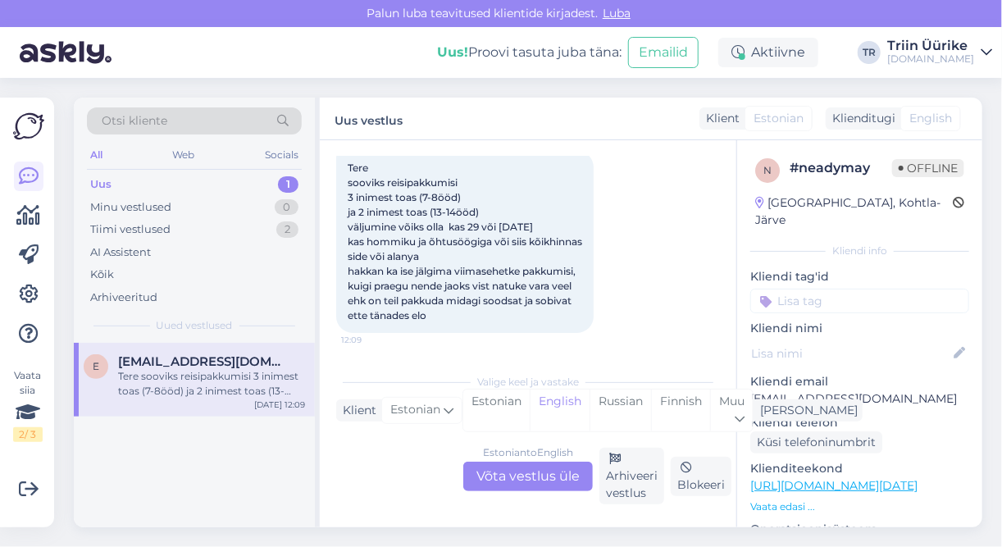
click at [850, 390] on p "[EMAIL_ADDRESS][DOMAIN_NAME]" at bounding box center [860, 398] width 219 height 17
drag, startPoint x: 850, startPoint y: 386, endPoint x: 906, endPoint y: 396, distance: 57.4
click at [906, 414] on p "Kliendi telefon" at bounding box center [860, 422] width 219 height 17
drag, startPoint x: 755, startPoint y: 380, endPoint x: 843, endPoint y: 379, distance: 88.6
click at [843, 390] on p "[EMAIL_ADDRESS][DOMAIN_NAME]" at bounding box center [860, 398] width 219 height 17
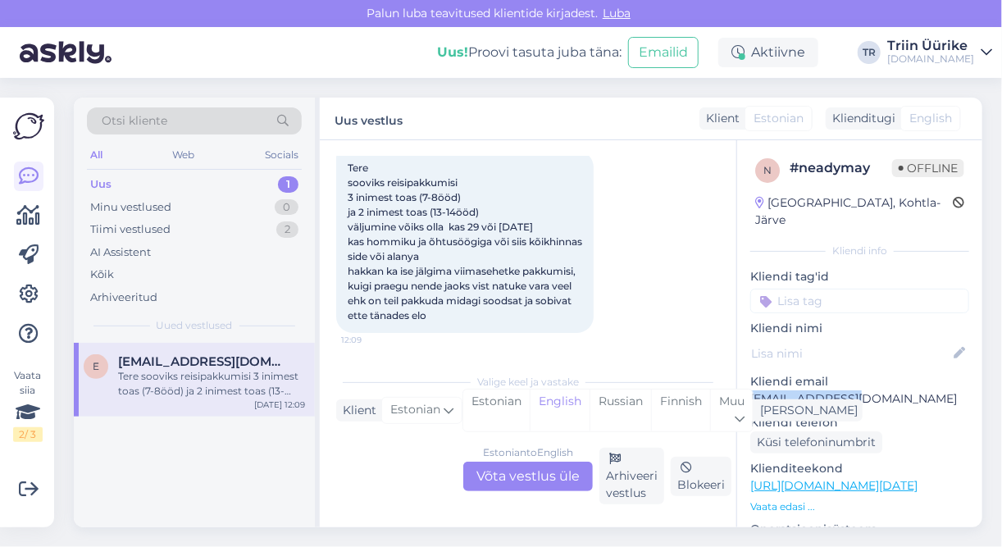
copy p "[EMAIL_ADDRESS][DOMAIN_NAME]"
click at [532, 483] on div "Estonian to English Võta vestlus üle" at bounding box center [528, 477] width 130 height 30
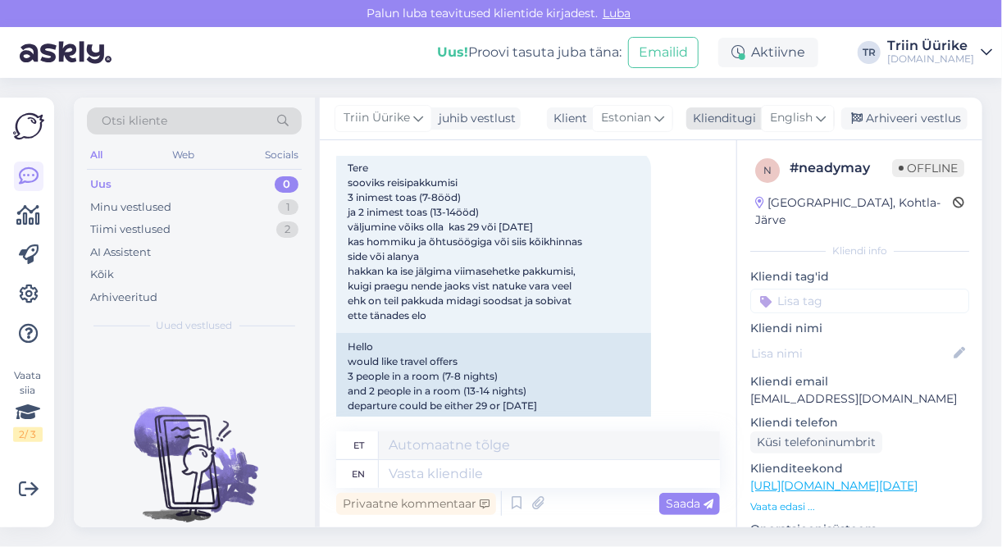
click at [811, 123] on span "English" at bounding box center [791, 118] width 43 height 18
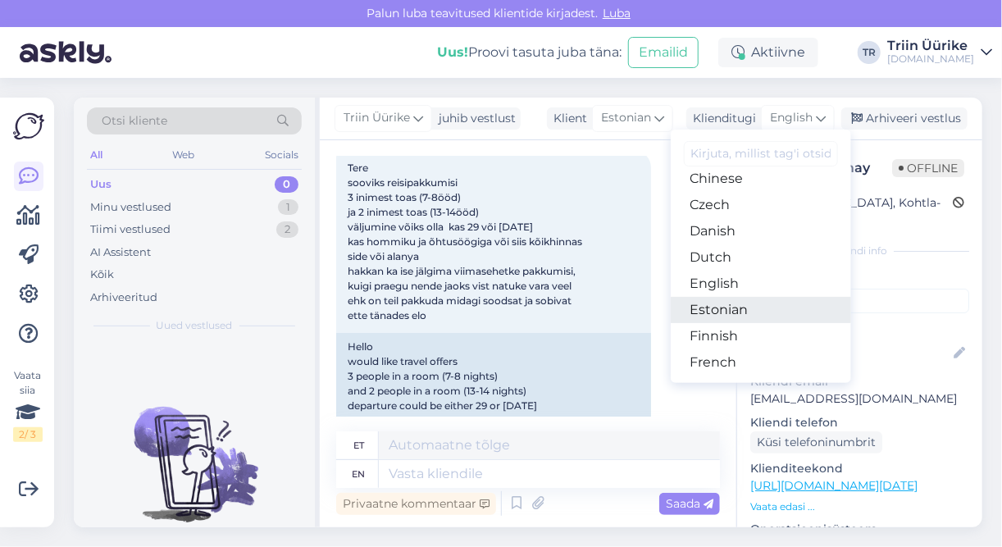
click at [755, 314] on link "Estonian" at bounding box center [761, 310] width 180 height 26
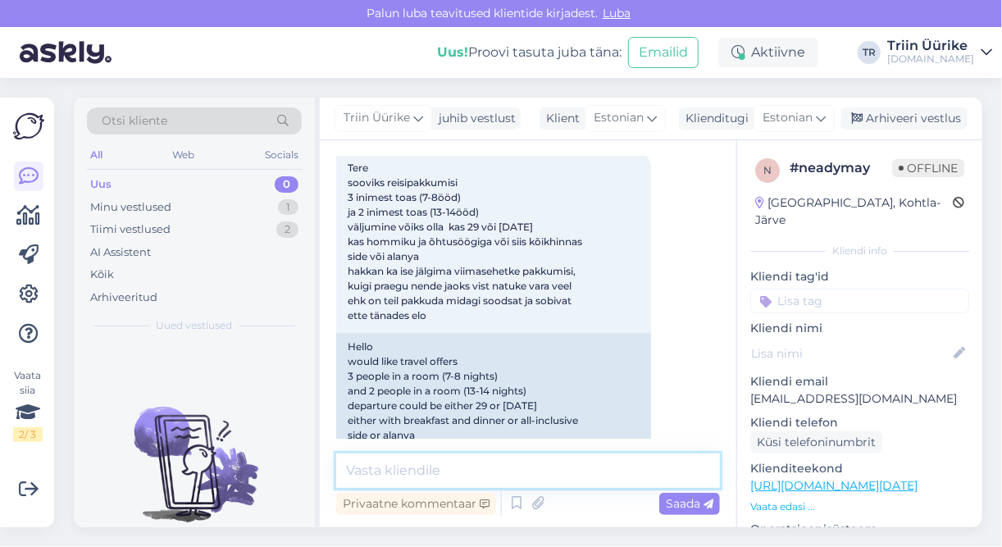
click at [578, 459] on textarea at bounding box center [528, 471] width 384 height 34
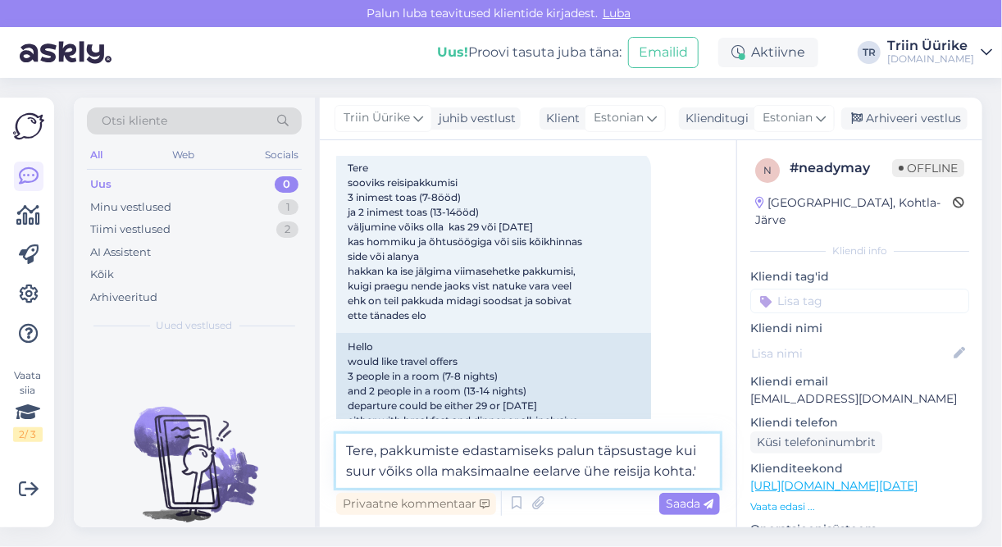
type textarea "Tere, pakkumiste edastamiseks palun täpsustage kui suur võiks olla maksimaalne …"
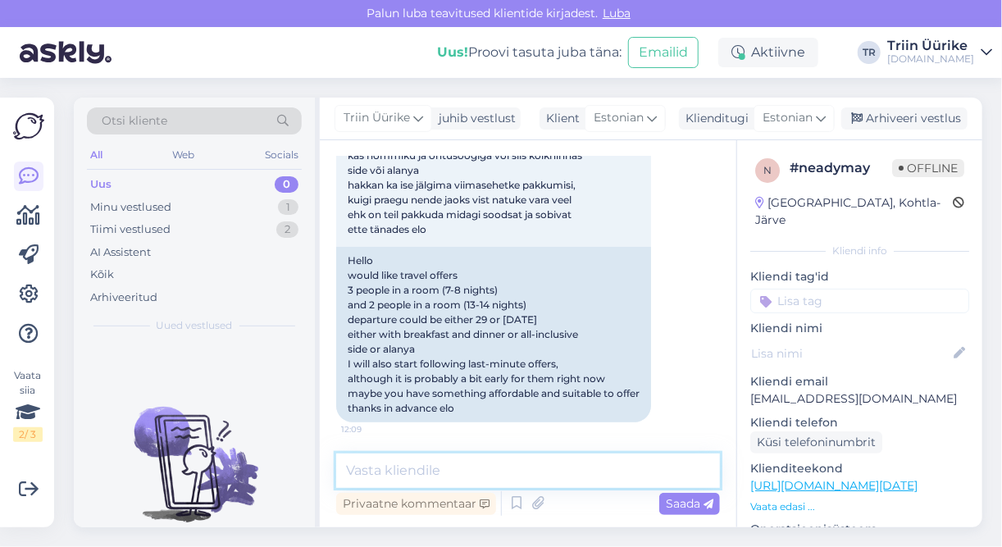
scroll to position [178, 0]
click at [930, 116] on div "Arhiveeri vestlus" at bounding box center [905, 118] width 126 height 22
